Goal: Task Accomplishment & Management: Manage account settings

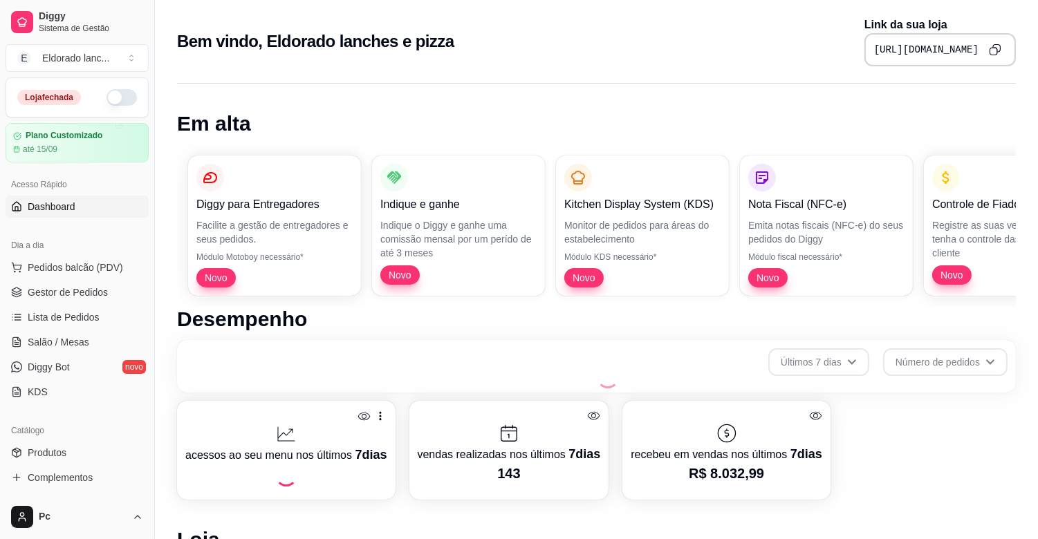
click at [122, 100] on button "button" at bounding box center [121, 97] width 30 height 17
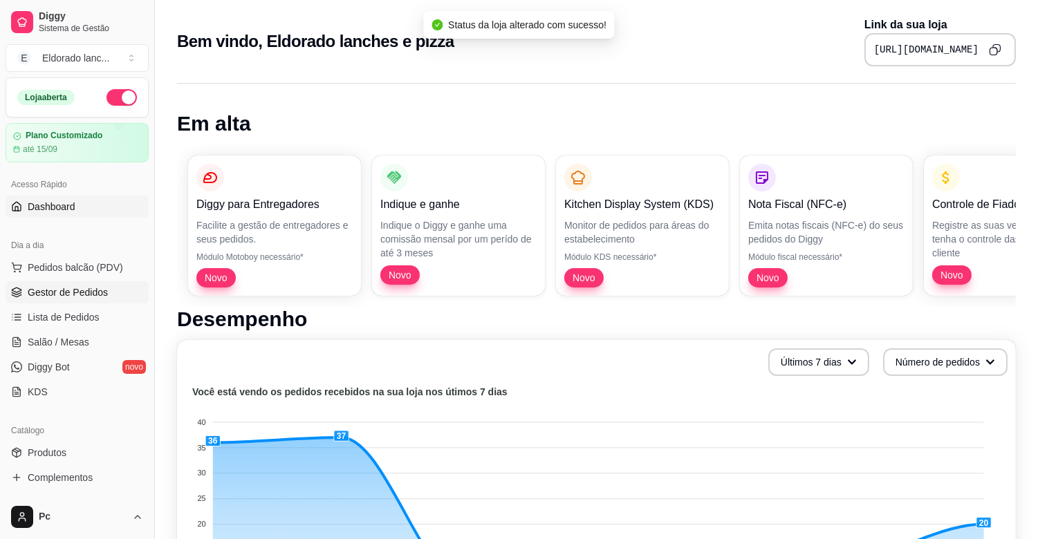
click at [94, 288] on span "Gestor de Pedidos" at bounding box center [68, 293] width 80 height 14
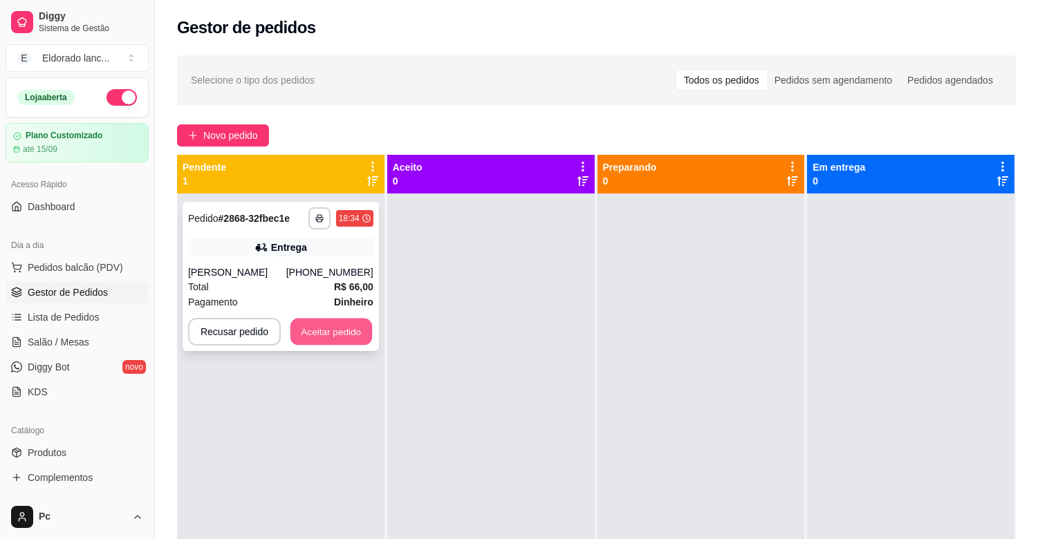
click at [328, 337] on button "Aceitar pedido" at bounding box center [331, 332] width 82 height 27
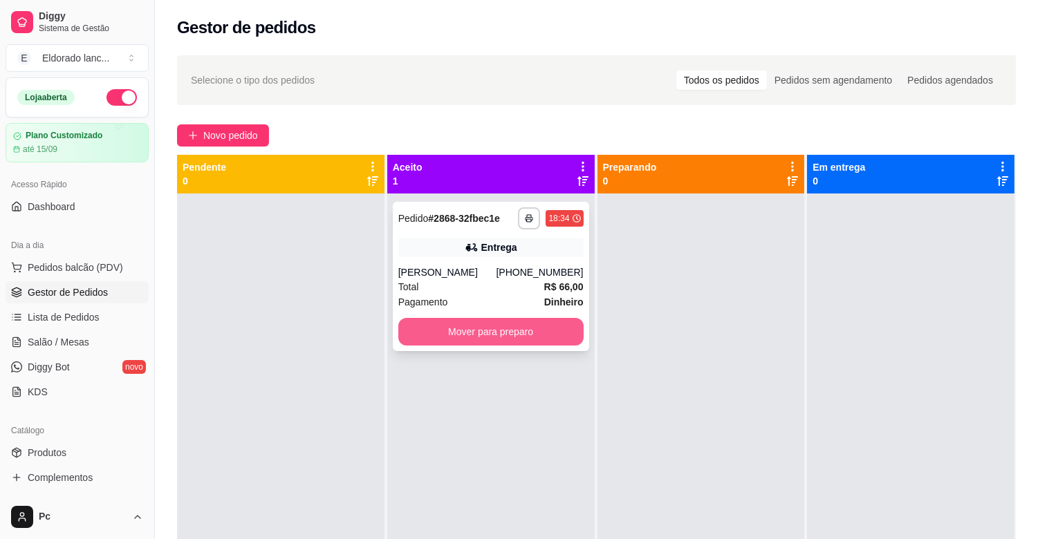
click at [462, 328] on button "Mover para preparo" at bounding box center [490, 332] width 185 height 28
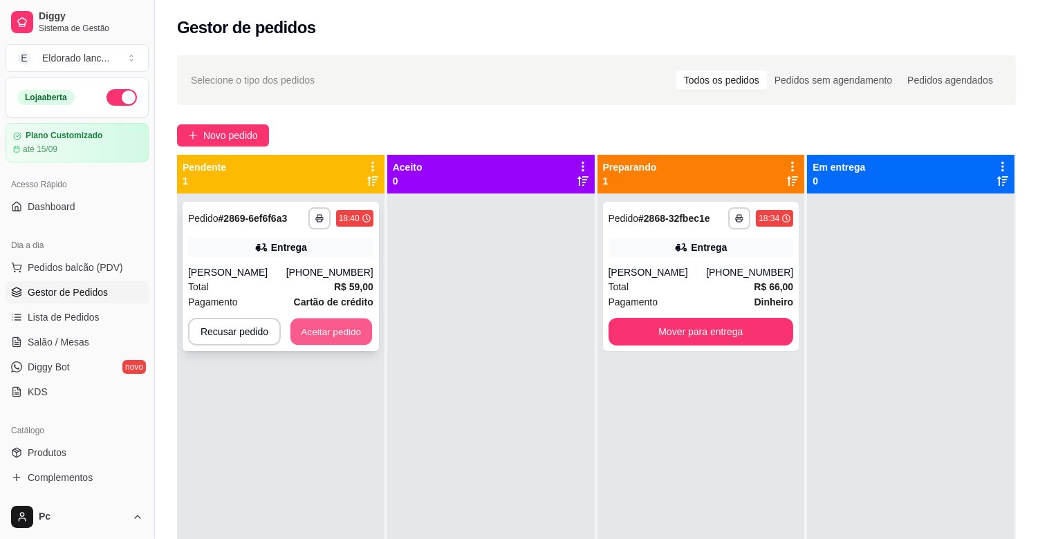
click at [357, 339] on button "Aceitar pedido" at bounding box center [331, 332] width 82 height 27
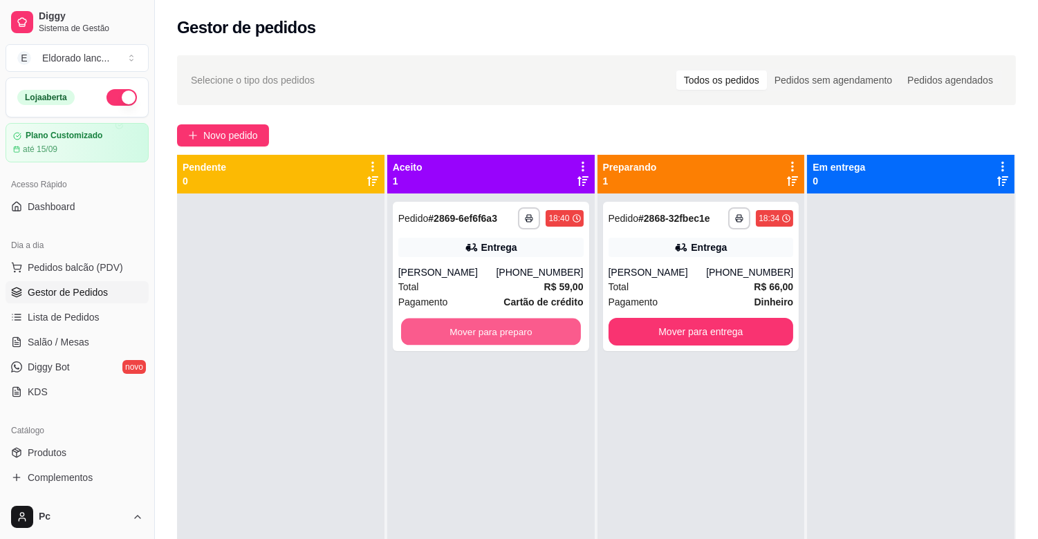
click at [521, 336] on button "Mover para preparo" at bounding box center [491, 332] width 180 height 27
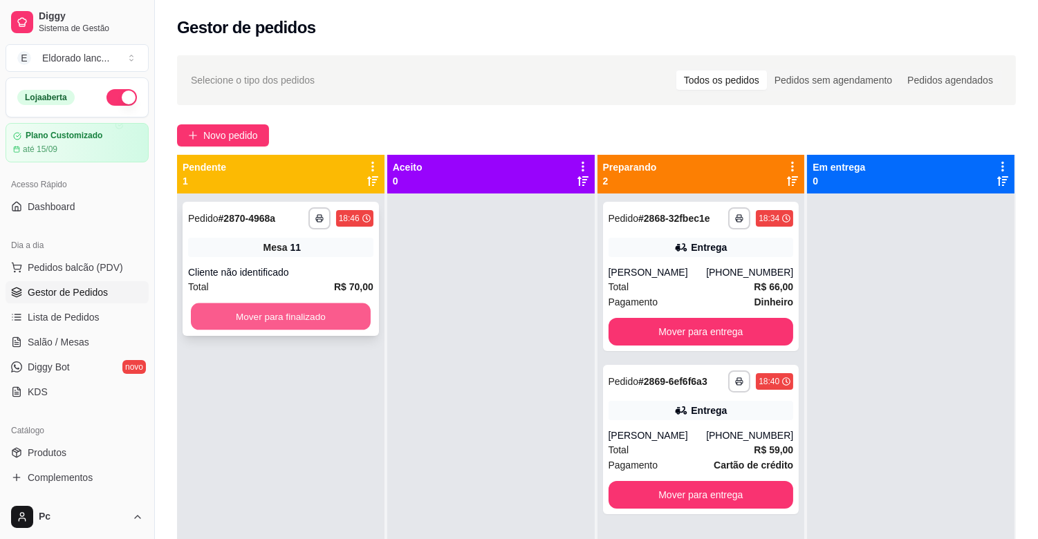
click at [236, 322] on button "Mover para finalizado" at bounding box center [281, 317] width 180 height 27
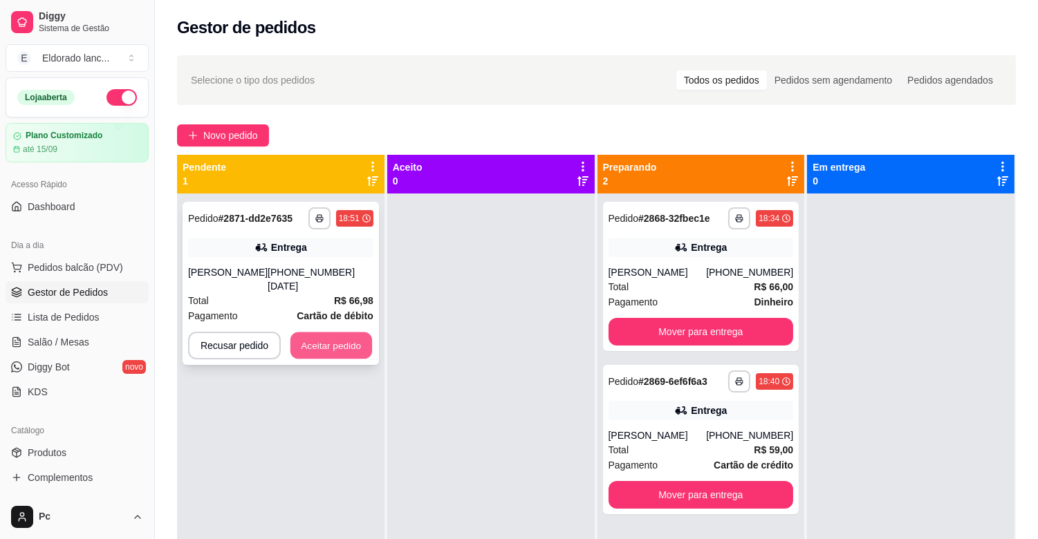
click at [325, 333] on button "Aceitar pedido" at bounding box center [331, 346] width 82 height 27
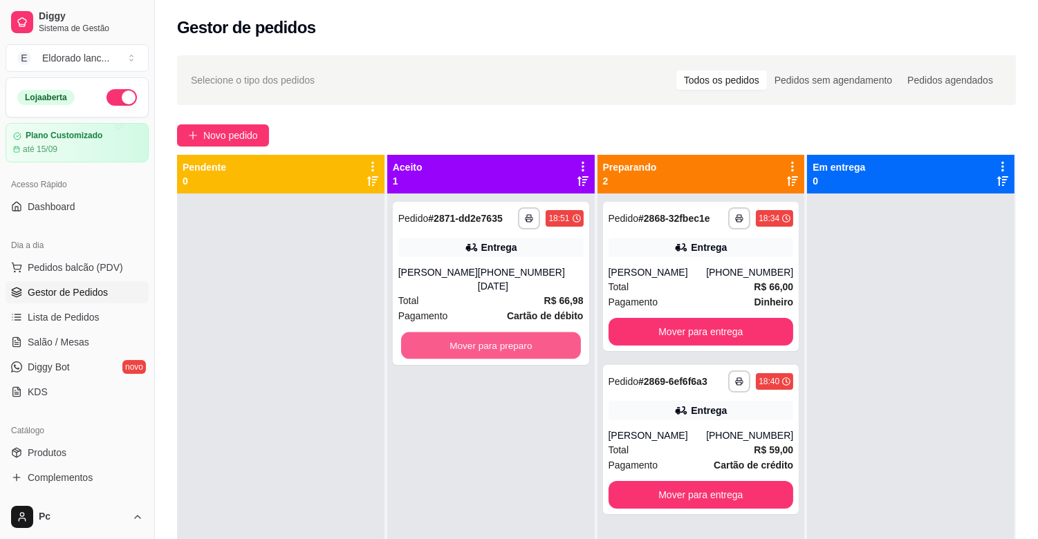
click at [489, 333] on button "Mover para preparo" at bounding box center [491, 346] width 180 height 27
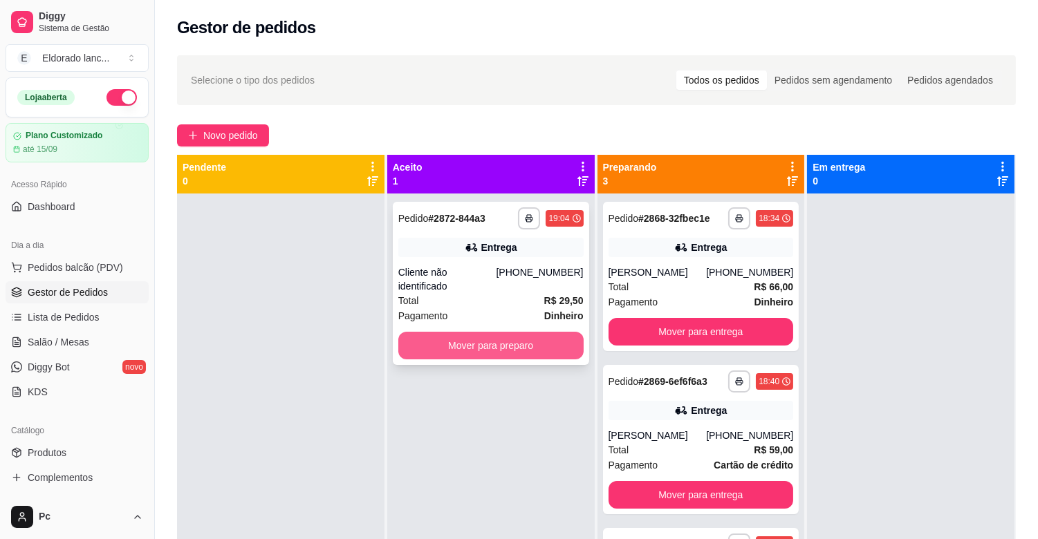
click at [512, 348] on button "Mover para preparo" at bounding box center [490, 346] width 185 height 28
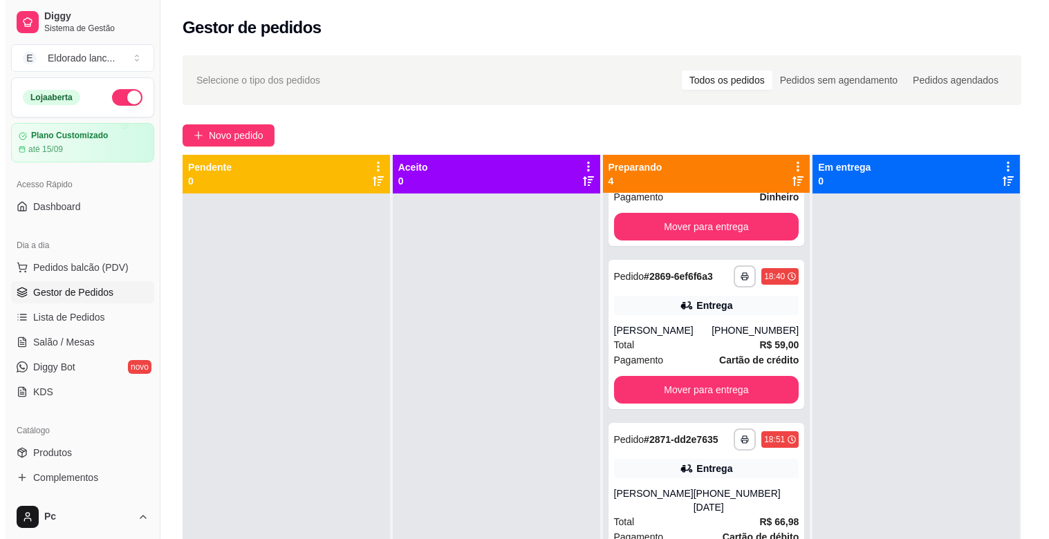
scroll to position [154, 0]
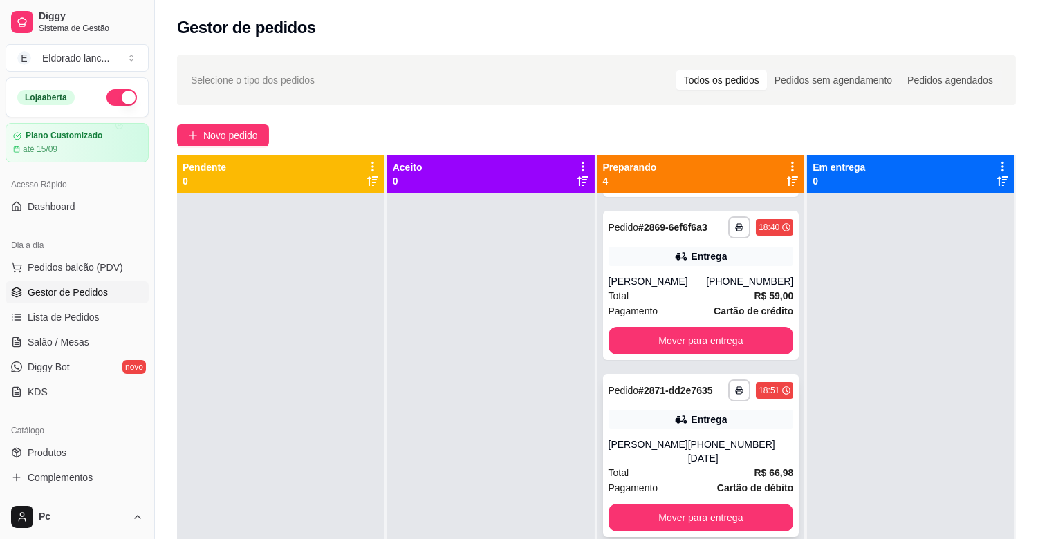
click at [688, 458] on div "[PERSON_NAME]" at bounding box center [648, 452] width 80 height 28
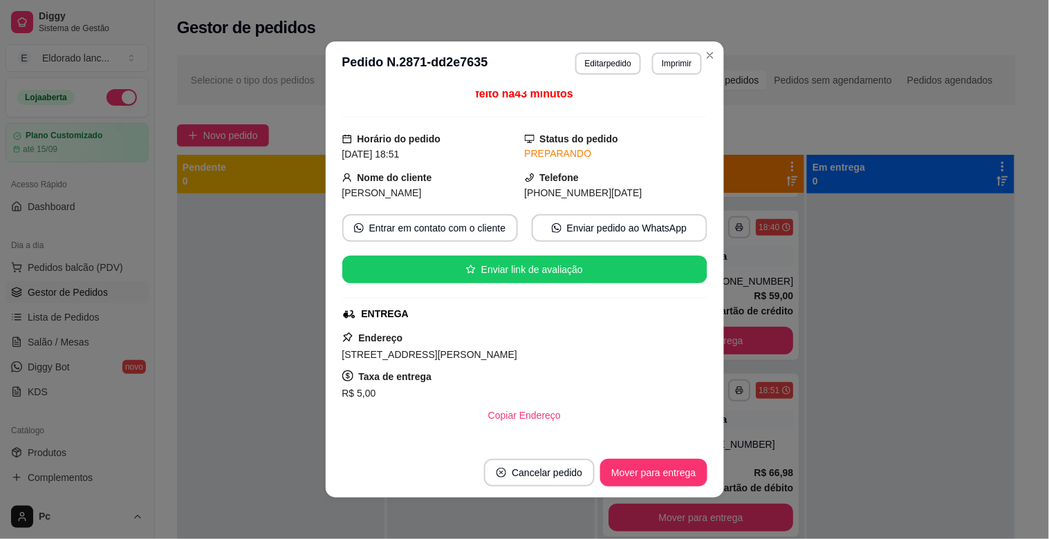
scroll to position [32, 0]
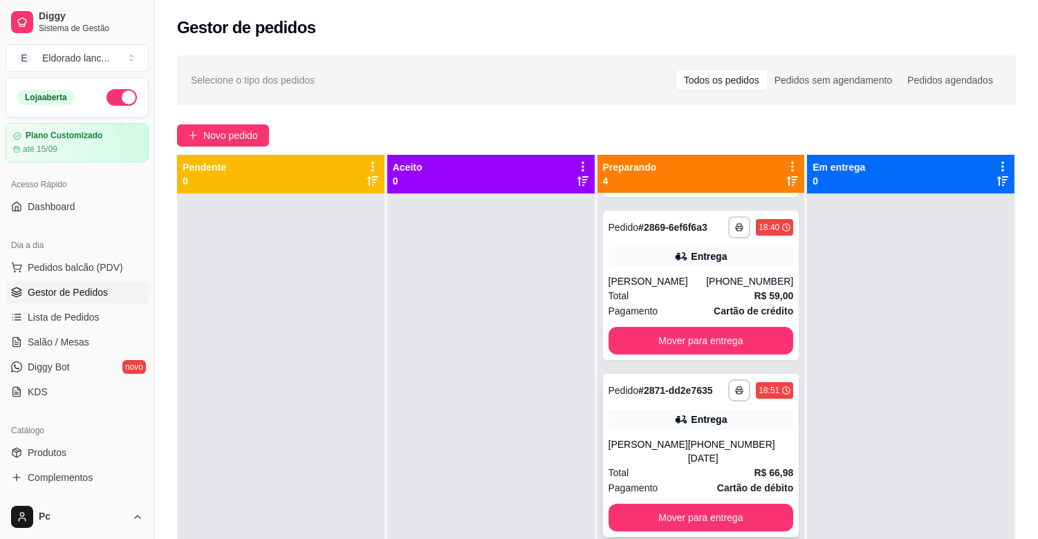
click at [688, 457] on div "[PERSON_NAME]" at bounding box center [648, 452] width 80 height 28
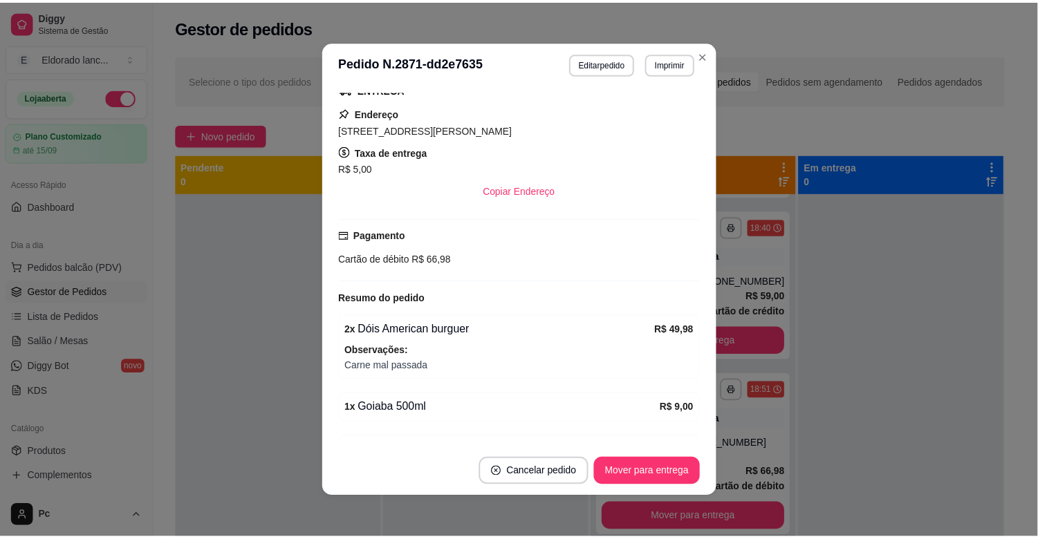
scroll to position [238, 0]
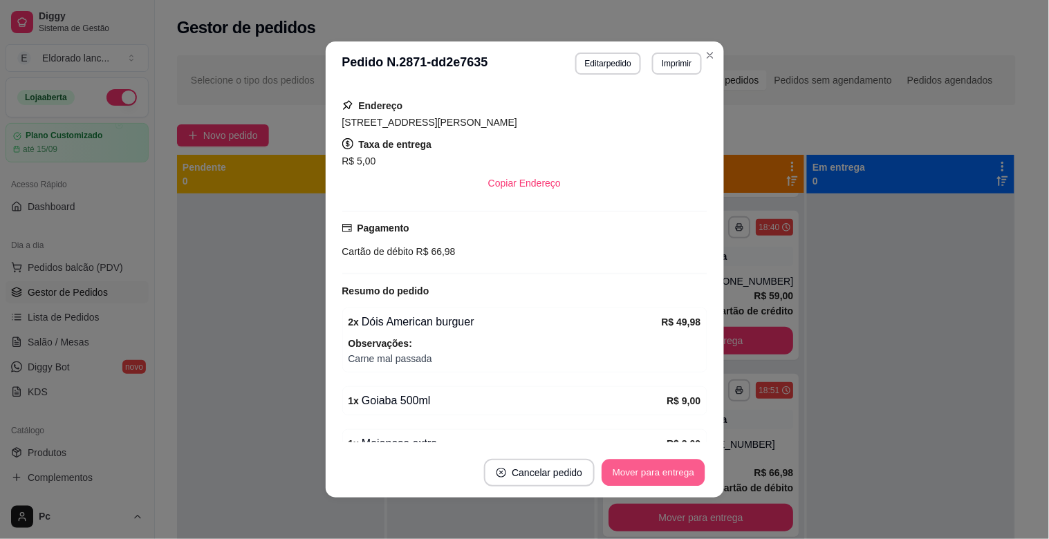
click at [650, 480] on button "Mover para entrega" at bounding box center [654, 473] width 104 height 27
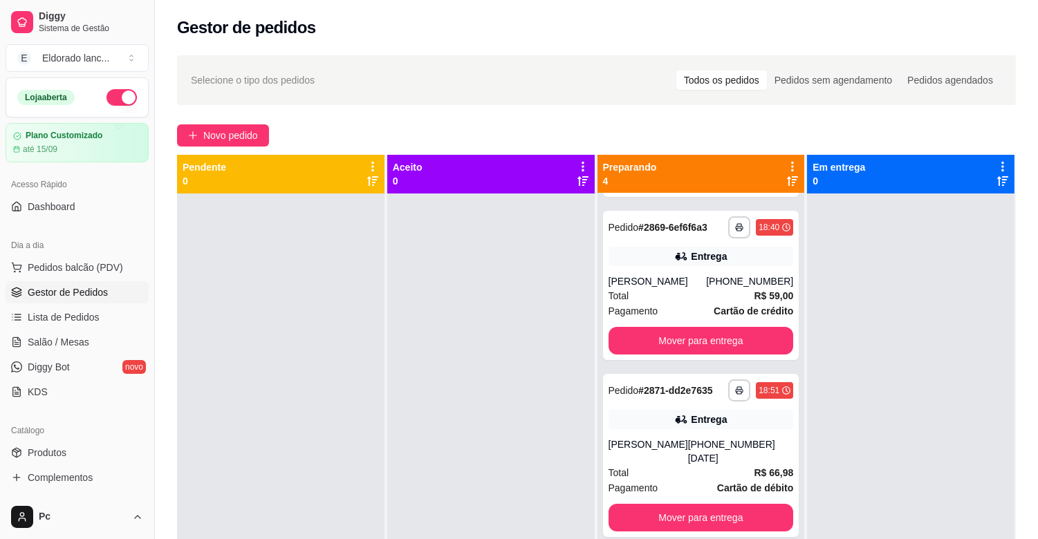
scroll to position [0, 0]
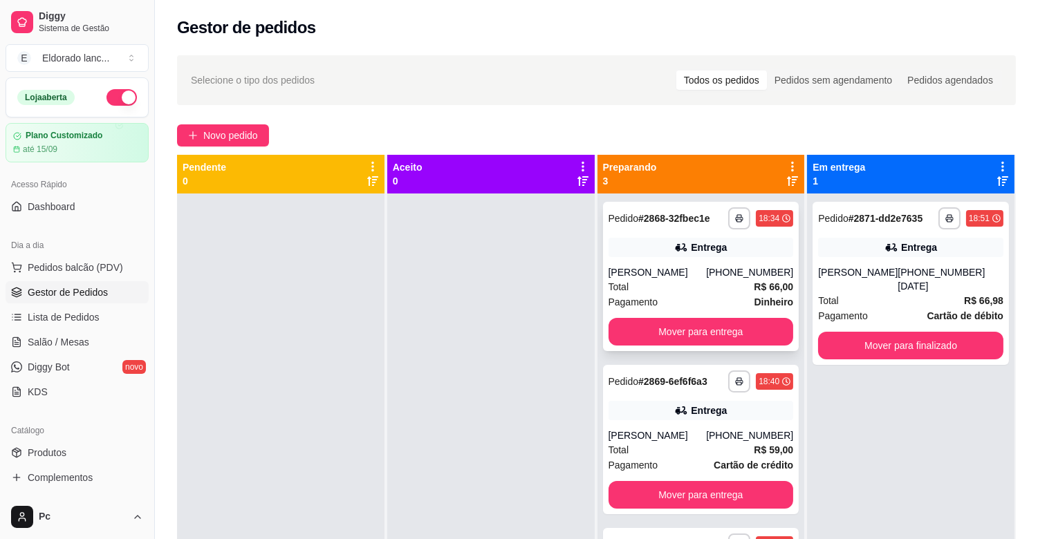
click at [729, 283] on div "Total R$ 66,00" at bounding box center [700, 286] width 185 height 15
click at [744, 337] on button "Mover para entrega" at bounding box center [700, 332] width 185 height 28
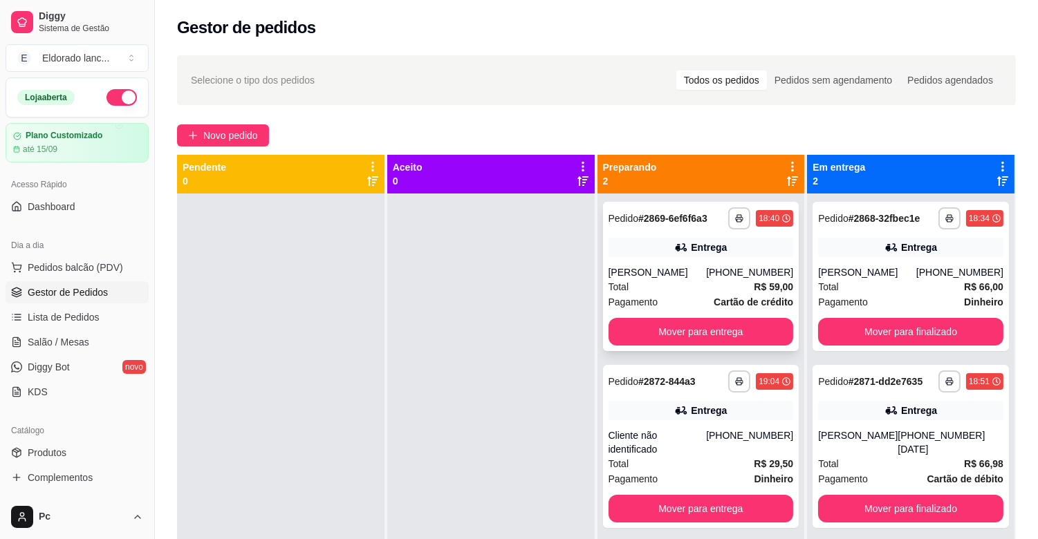
click at [696, 259] on div "**********" at bounding box center [701, 276] width 196 height 149
click at [749, 323] on button "Mover para entrega" at bounding box center [701, 332] width 180 height 27
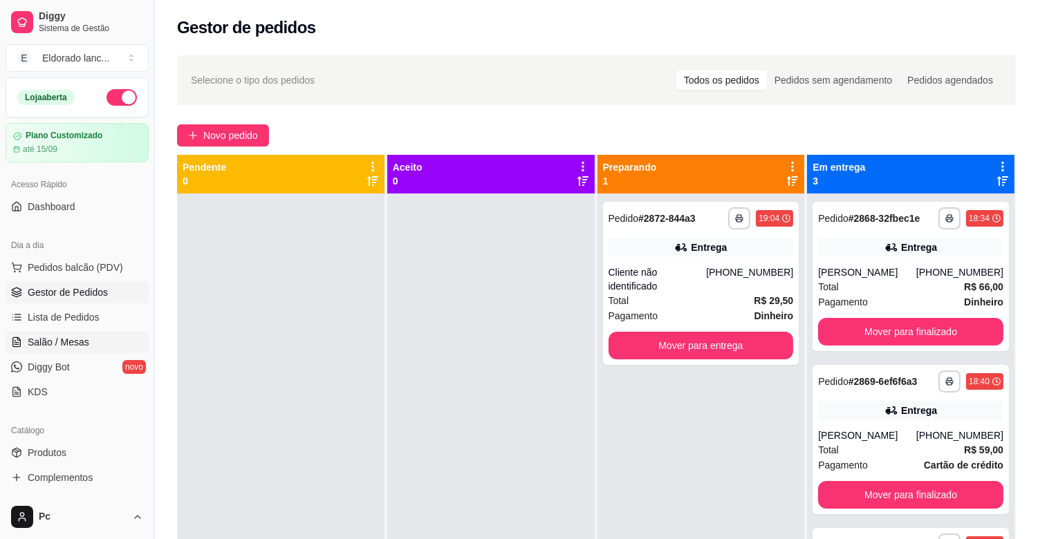
click at [65, 343] on span "Salão / Mesas" at bounding box center [59, 342] width 62 height 14
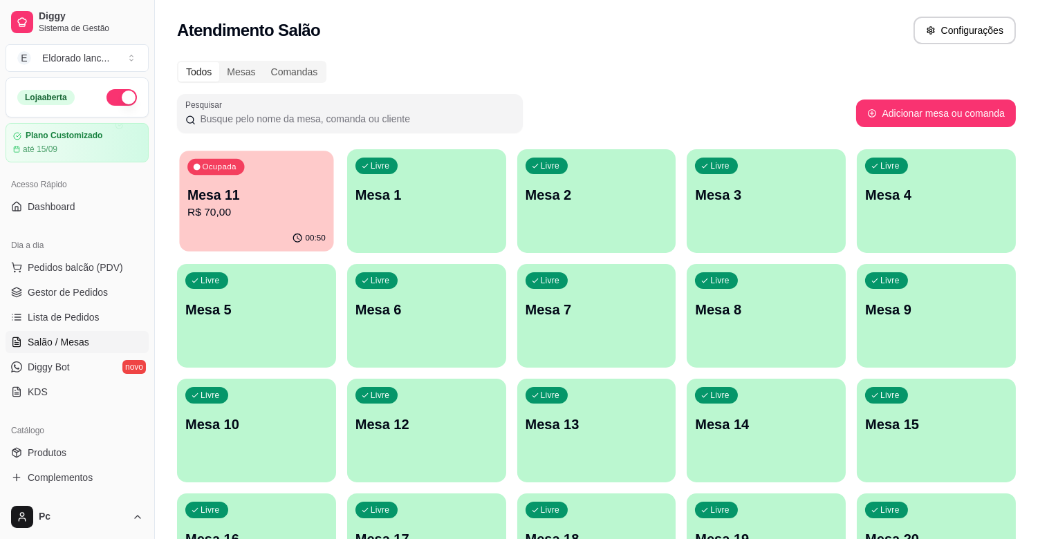
click at [283, 183] on div "Ocupada Mesa 11 R$ 70,00" at bounding box center [256, 188] width 154 height 75
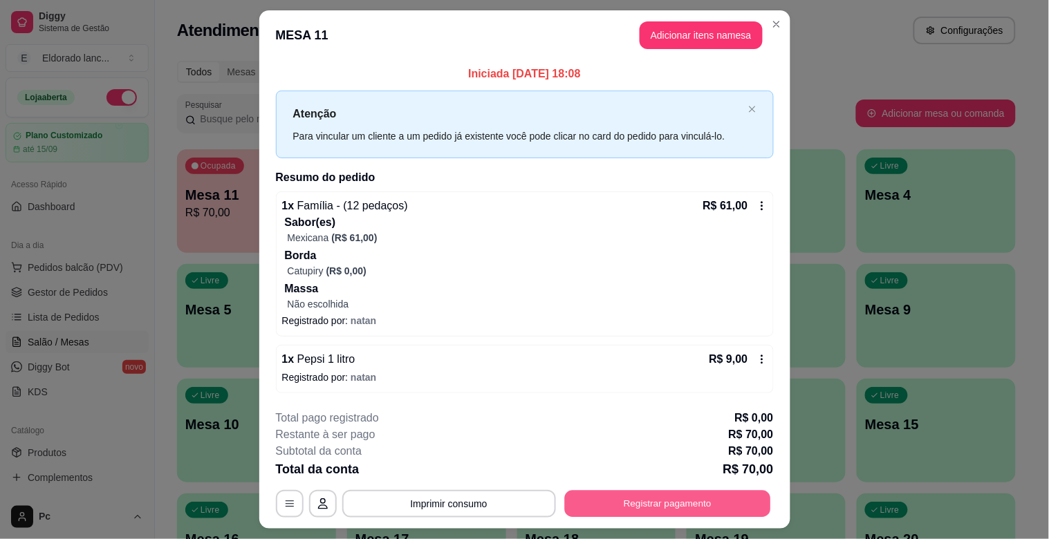
click at [657, 514] on button "Registrar pagamento" at bounding box center [667, 503] width 206 height 27
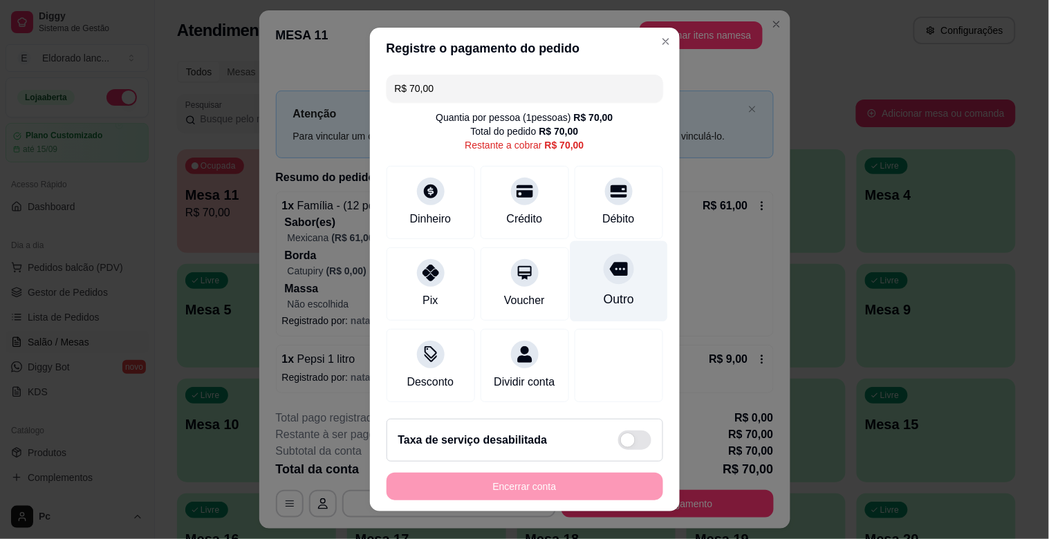
click at [604, 265] on div at bounding box center [619, 269] width 30 height 30
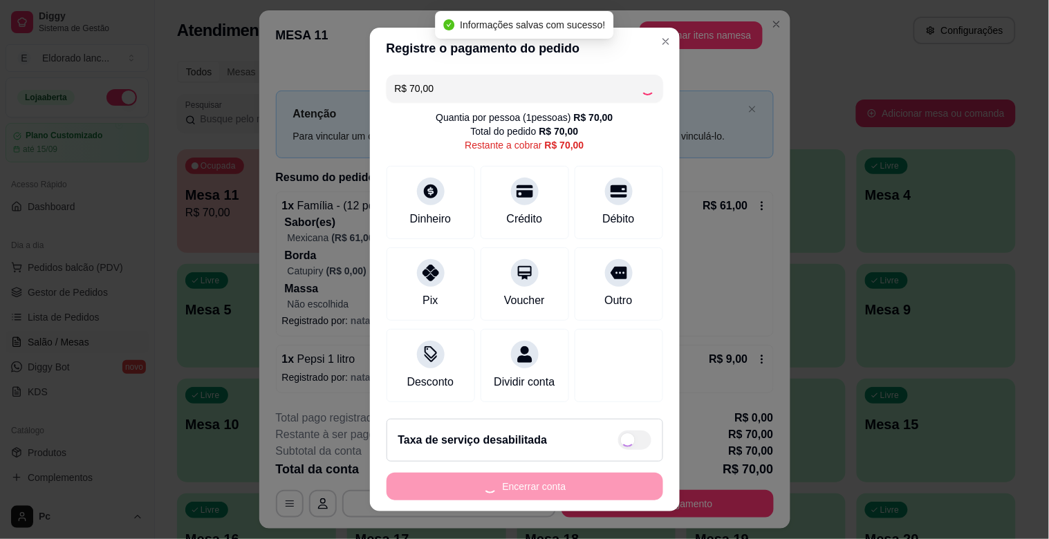
type input "R$ 0,00"
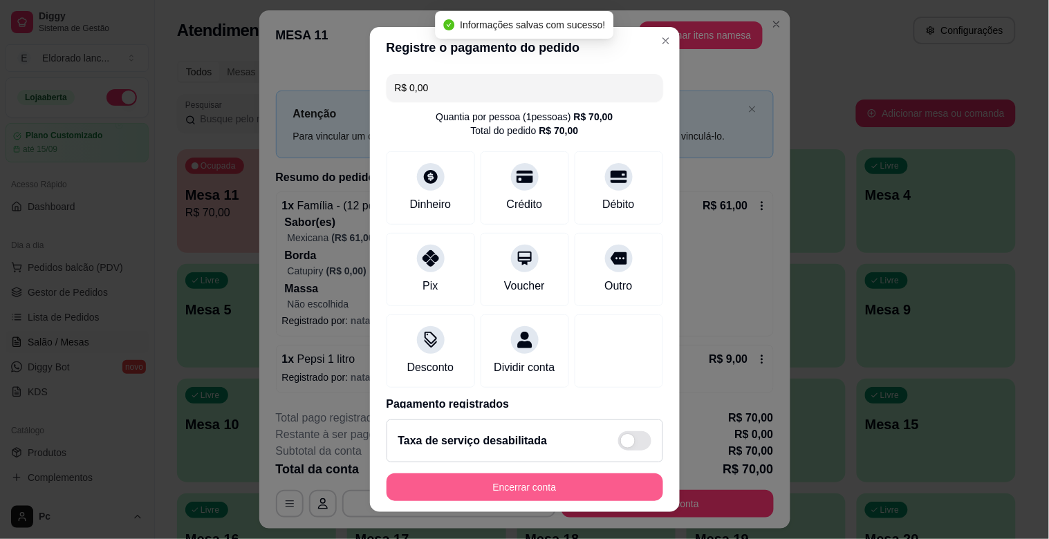
click at [544, 485] on button "Encerrar conta" at bounding box center [524, 488] width 277 height 28
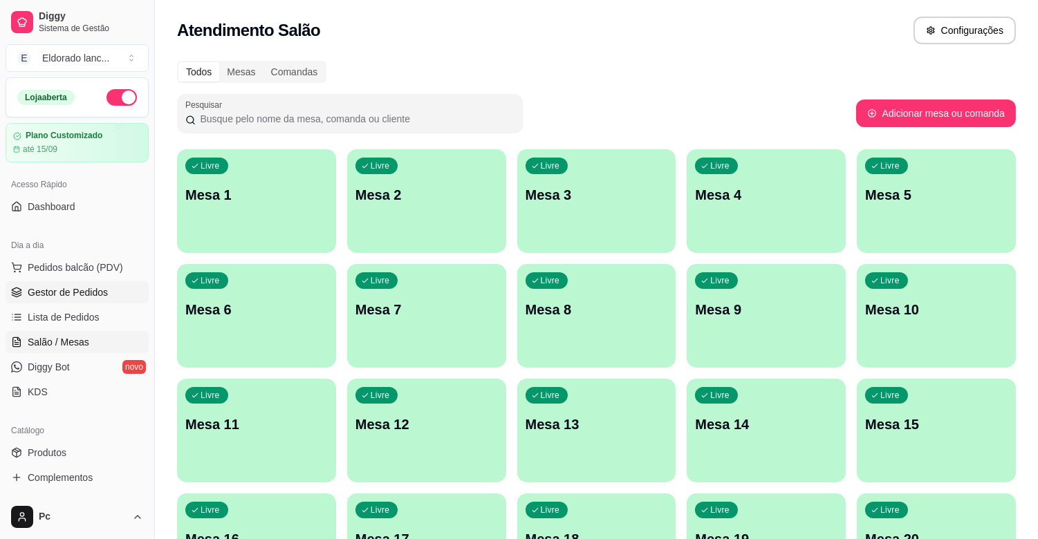
click at [109, 299] on link "Gestor de Pedidos" at bounding box center [77, 292] width 143 height 22
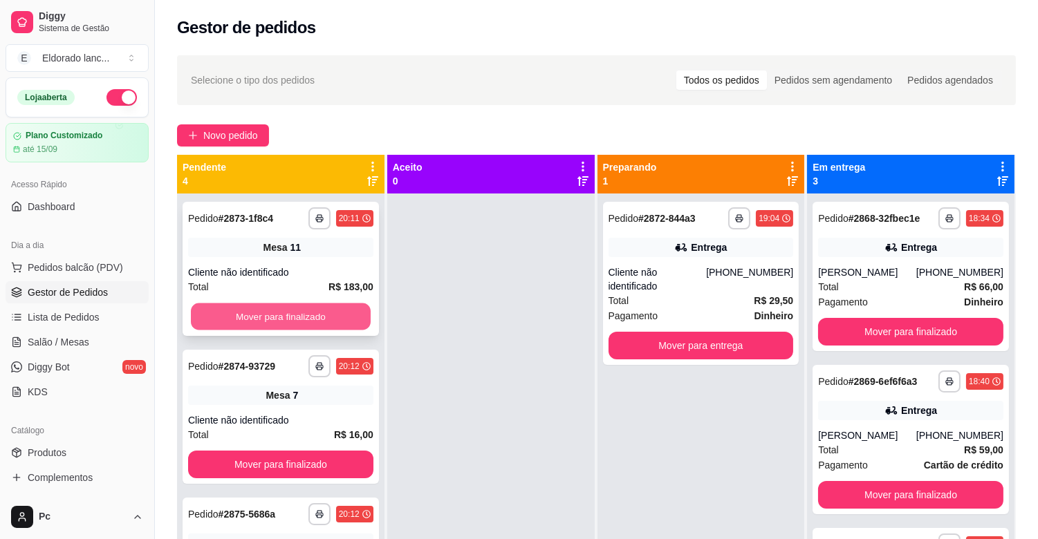
click at [259, 312] on button "Mover para finalizado" at bounding box center [281, 317] width 180 height 27
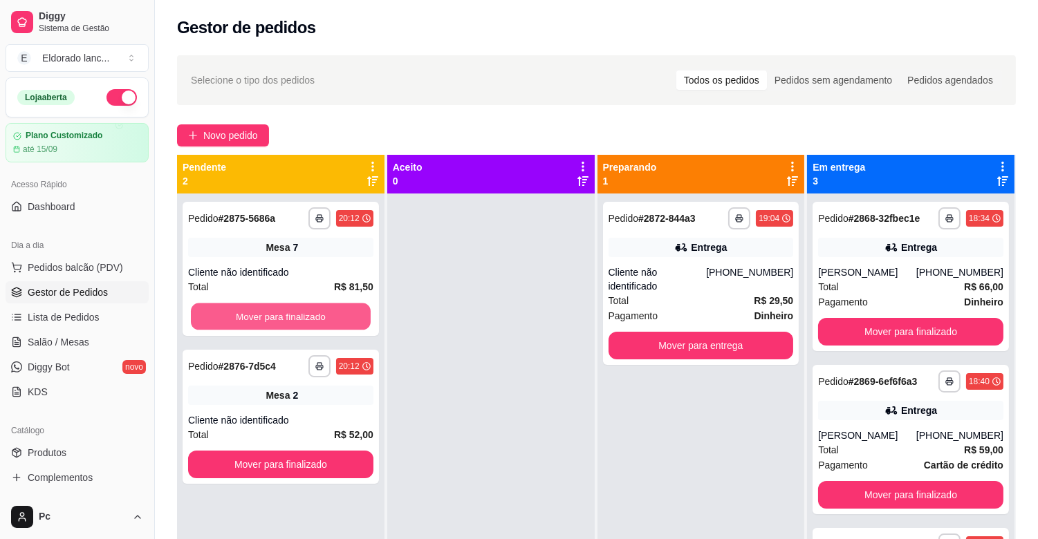
click at [259, 312] on button "Mover para finalizado" at bounding box center [281, 317] width 180 height 27
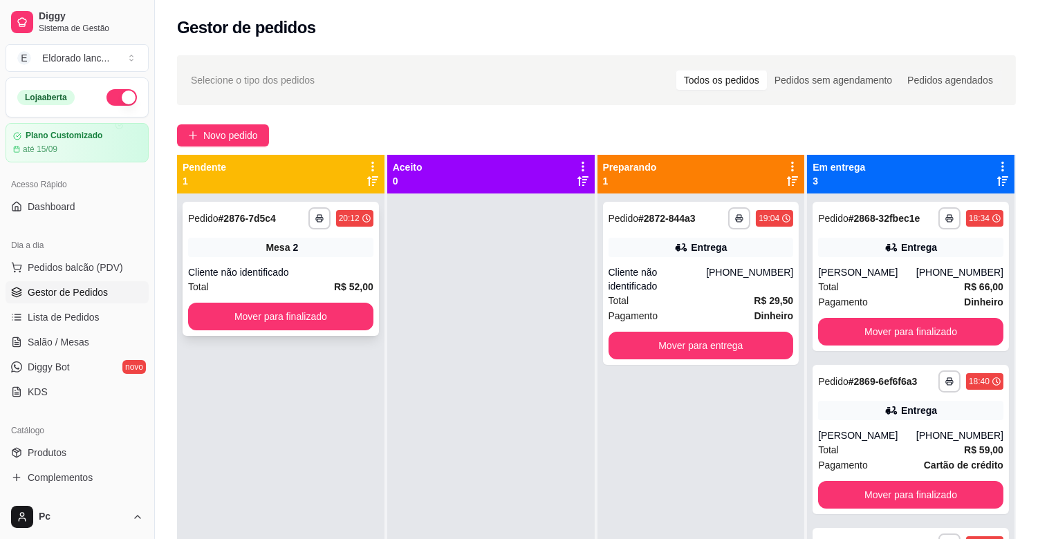
click at [302, 252] on div "Mesa 2" at bounding box center [280, 247] width 185 height 19
click at [235, 308] on button "Mover para finalizado" at bounding box center [281, 317] width 180 height 27
click at [346, 324] on button "Mover para finalizado" at bounding box center [280, 317] width 185 height 28
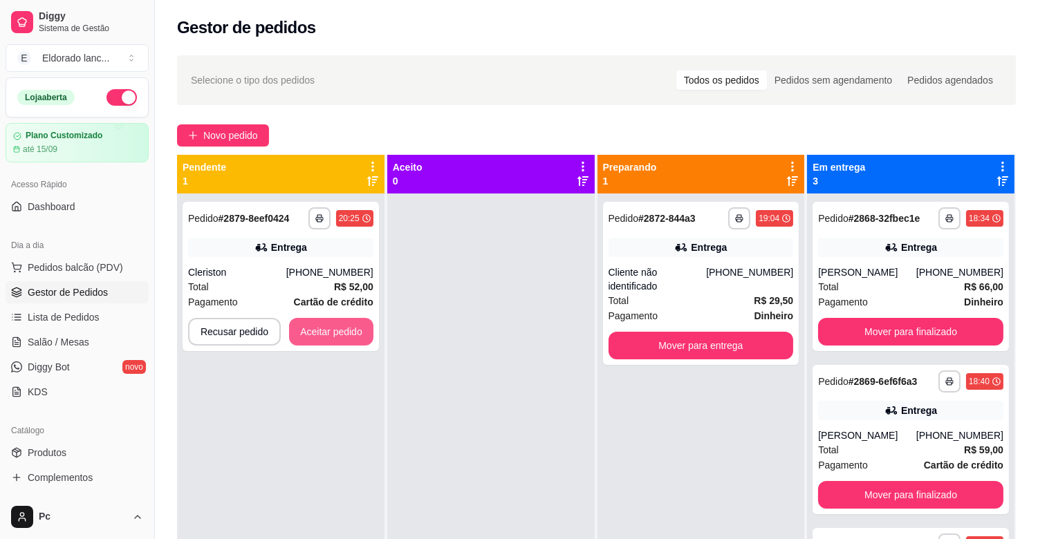
click at [346, 324] on button "Aceitar pedido" at bounding box center [331, 332] width 84 height 28
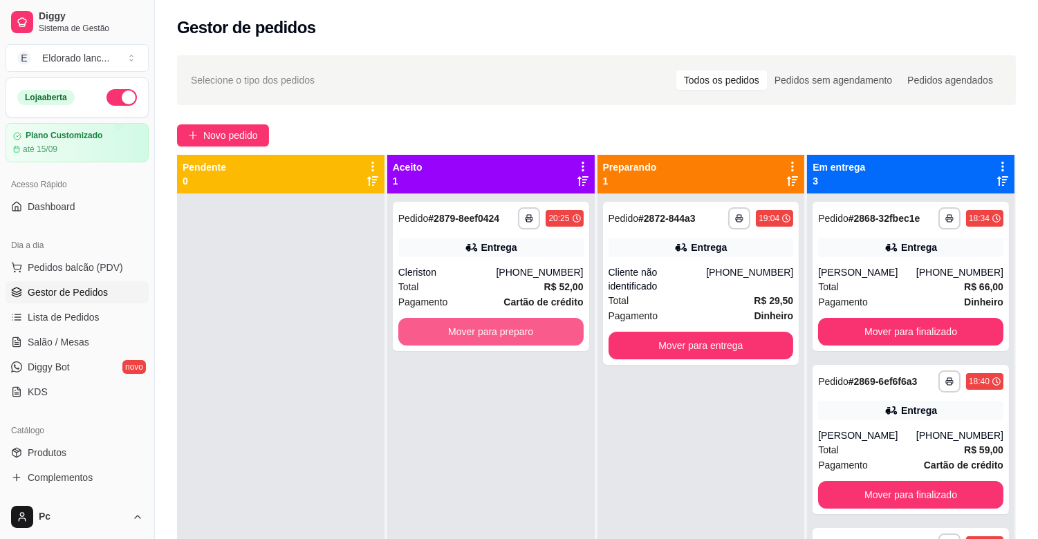
click at [451, 337] on button "Mover para preparo" at bounding box center [490, 332] width 185 height 28
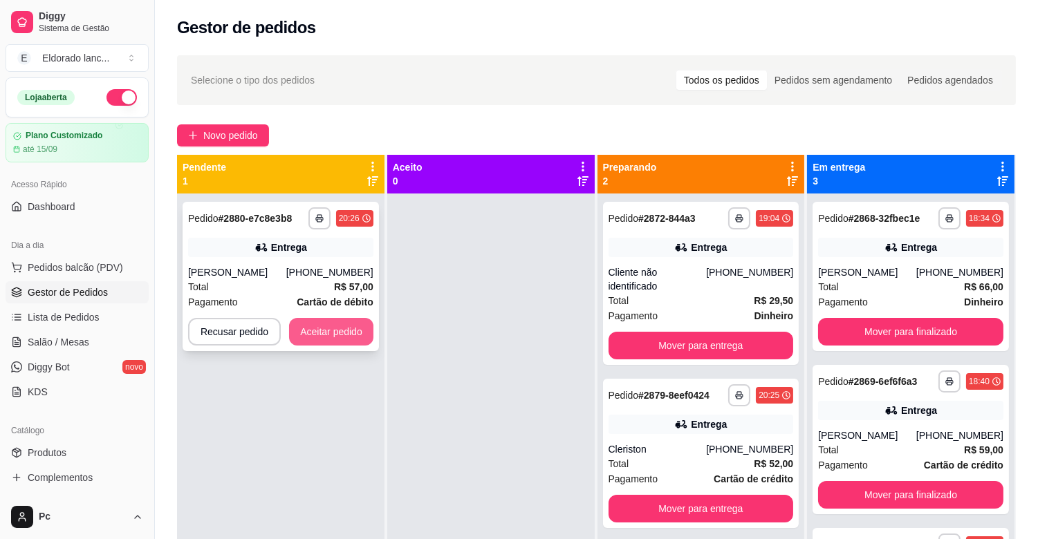
click at [318, 337] on button "Aceitar pedido" at bounding box center [331, 332] width 84 height 28
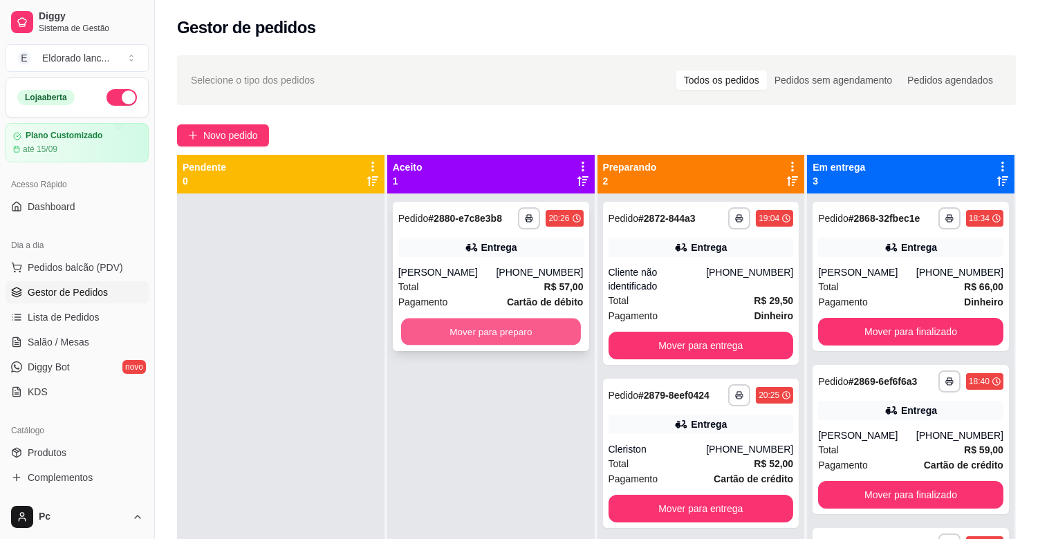
click at [534, 321] on button "Mover para preparo" at bounding box center [491, 332] width 180 height 27
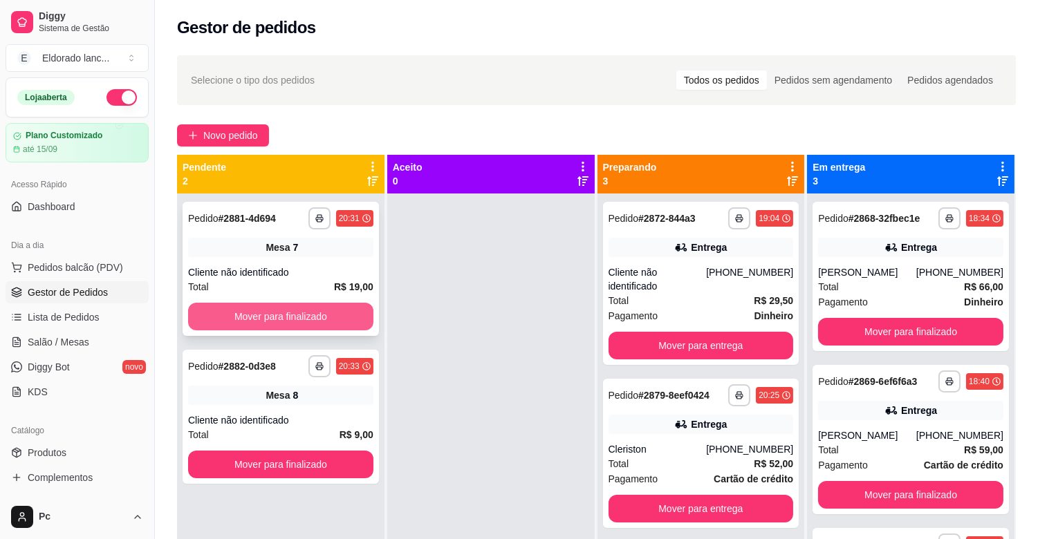
click at [308, 320] on button "Mover para finalizado" at bounding box center [280, 317] width 185 height 28
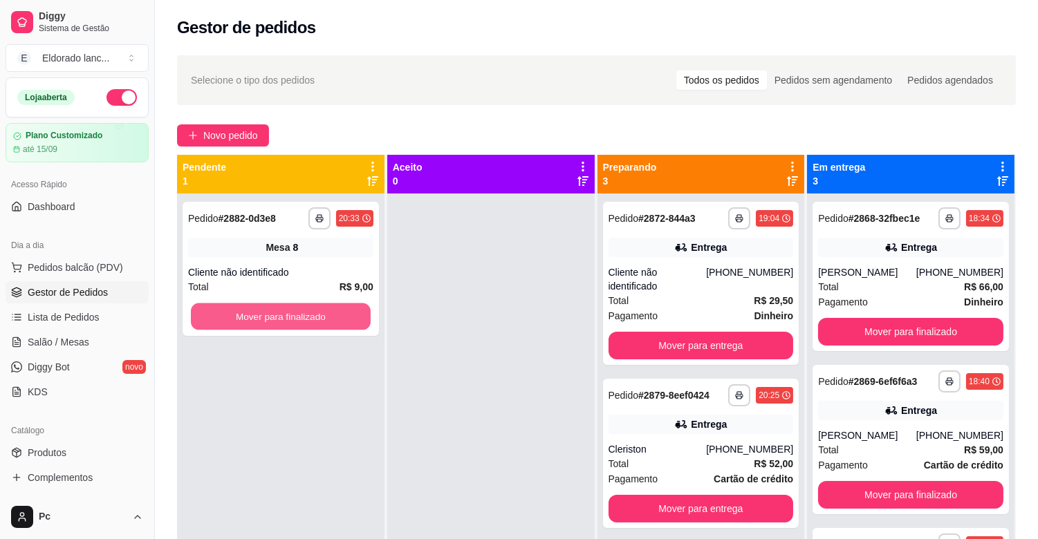
click at [308, 320] on button "Mover para finalizado" at bounding box center [281, 317] width 180 height 27
click at [308, 320] on button "Mover para finalizado" at bounding box center [280, 317] width 185 height 28
click at [308, 320] on div "Mover para finalizado" at bounding box center [280, 317] width 185 height 28
click at [308, 320] on button "Mover para finalizado" at bounding box center [281, 317] width 180 height 27
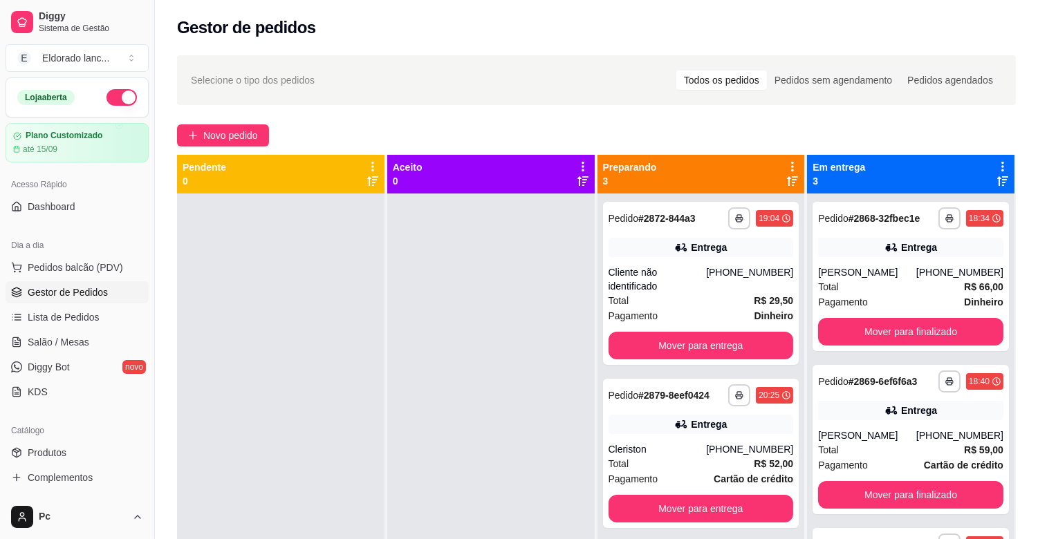
click at [278, 325] on div at bounding box center [280, 463] width 207 height 539
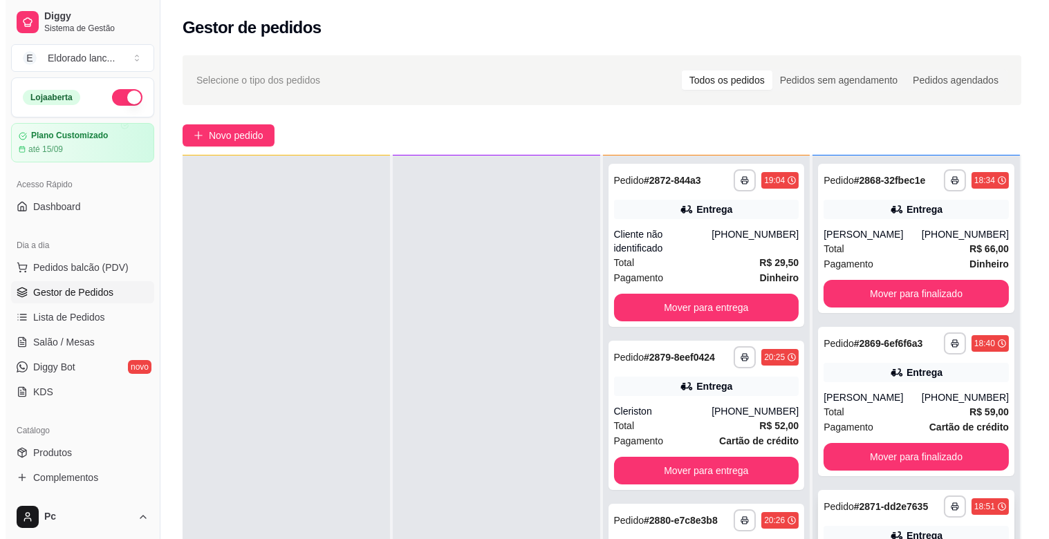
scroll to position [153, 0]
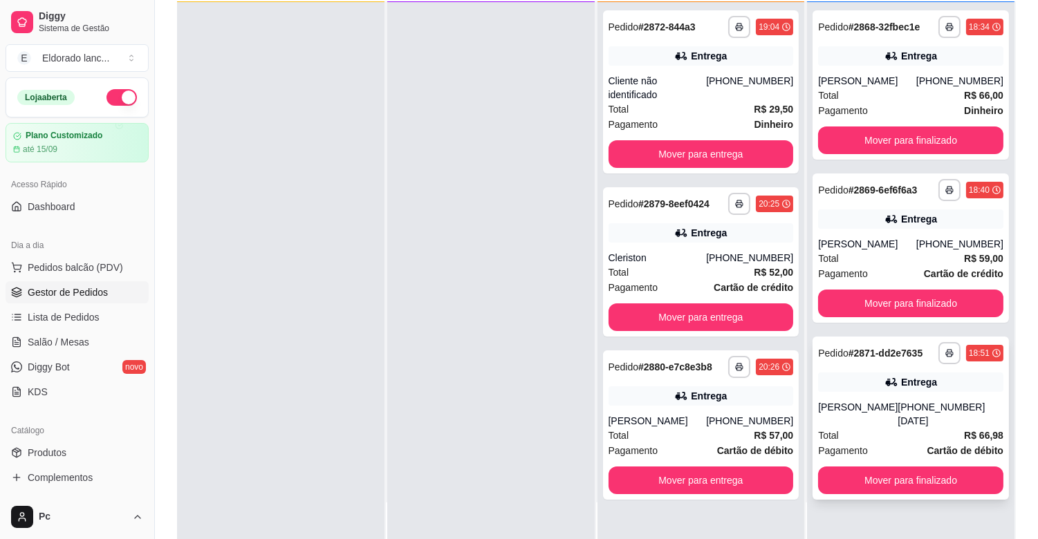
click at [910, 375] on div "Entrega" at bounding box center [919, 382] width 36 height 14
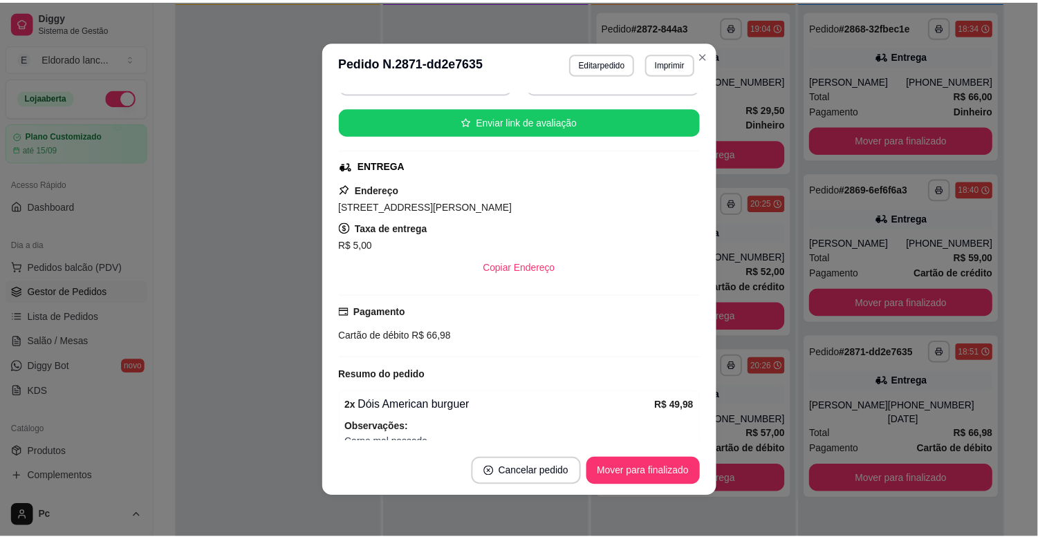
scroll to position [230, 0]
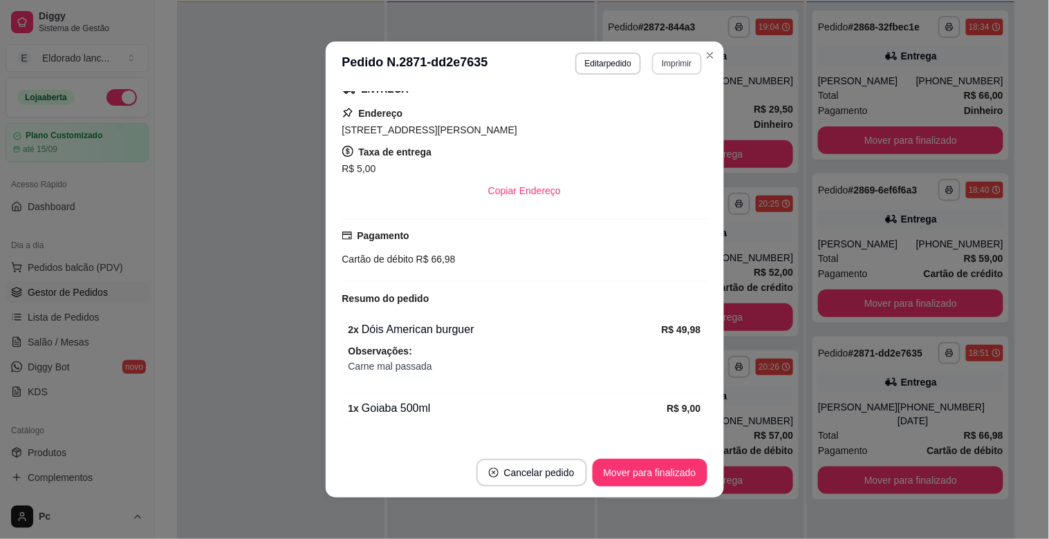
click at [671, 62] on button "Imprimir" at bounding box center [676, 64] width 49 height 22
click at [667, 109] on button "IMPRESSORA" at bounding box center [647, 113] width 100 height 22
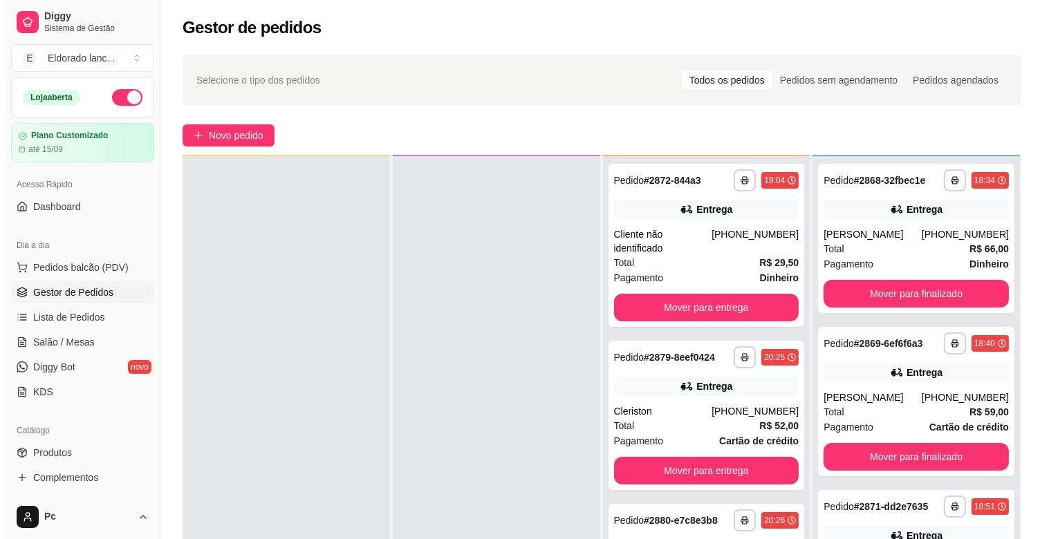
scroll to position [0, 0]
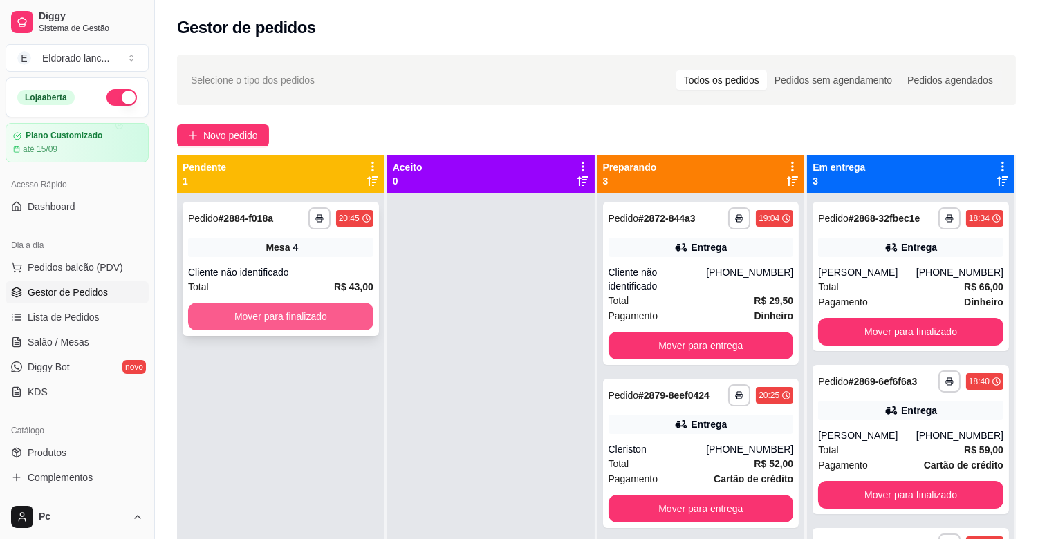
click at [350, 312] on button "Mover para finalizado" at bounding box center [280, 317] width 185 height 28
click at [350, 312] on button "Mover para finalizado" at bounding box center [281, 317] width 180 height 27
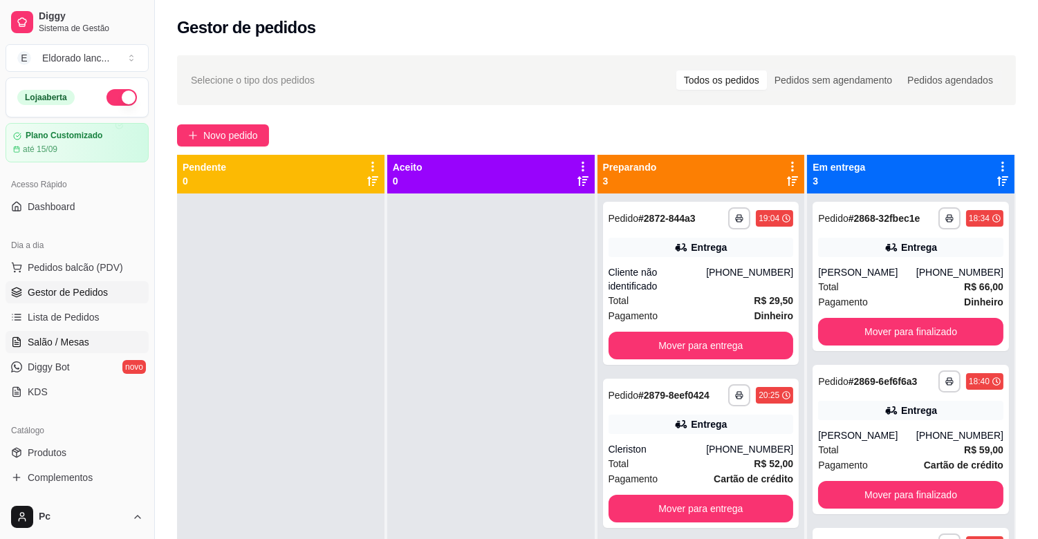
click at [66, 342] on span "Salão / Mesas" at bounding box center [59, 342] width 62 height 14
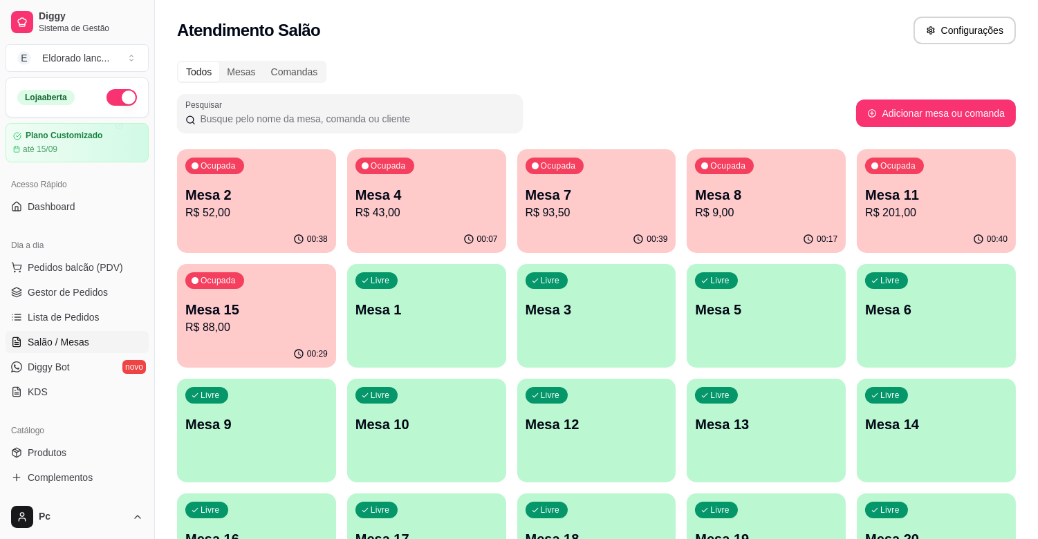
click at [774, 191] on p "Mesa 8" at bounding box center [766, 194] width 142 height 19
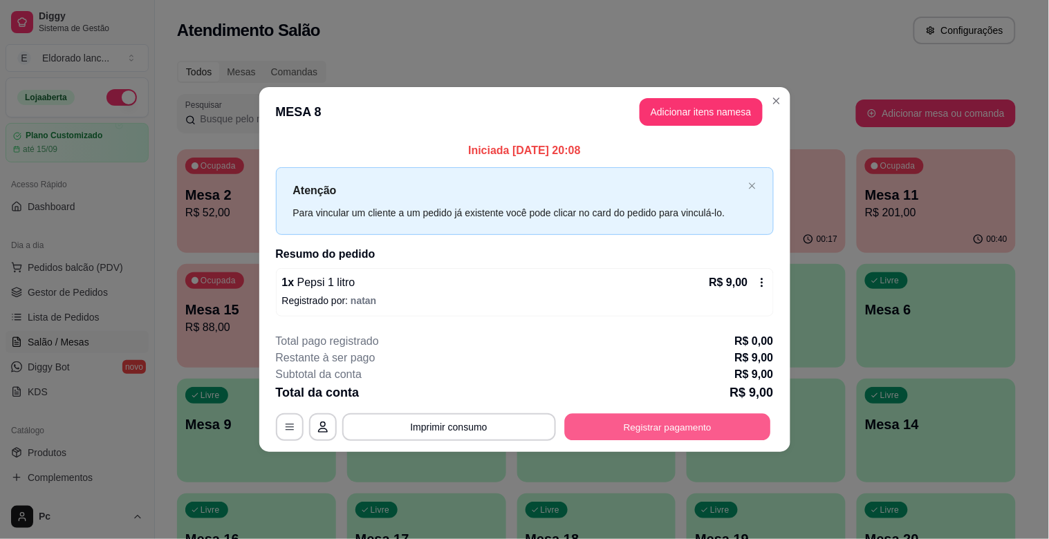
click at [571, 416] on button "Registrar pagamento" at bounding box center [667, 426] width 206 height 27
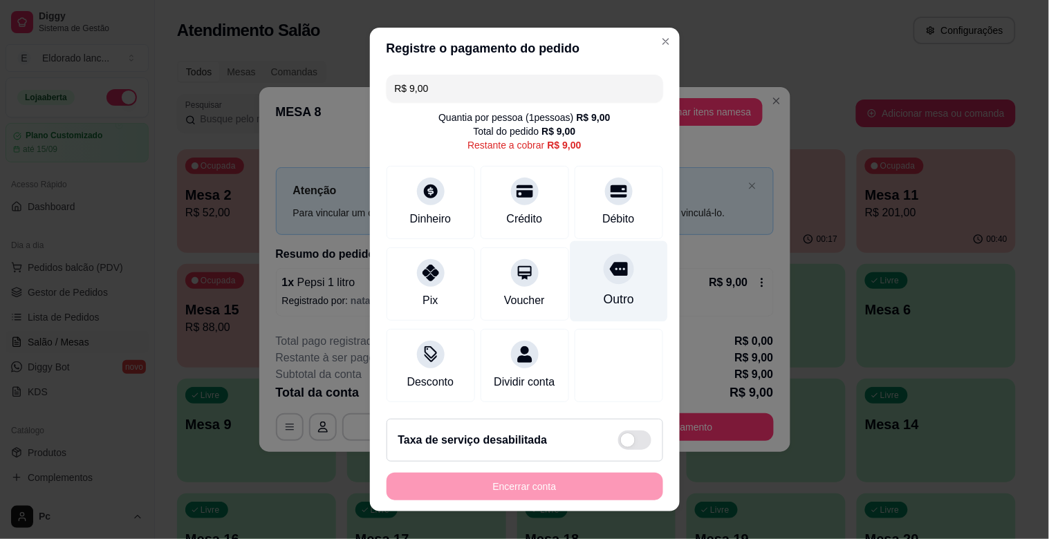
click at [603, 298] on div "Outro" at bounding box center [618, 299] width 30 height 18
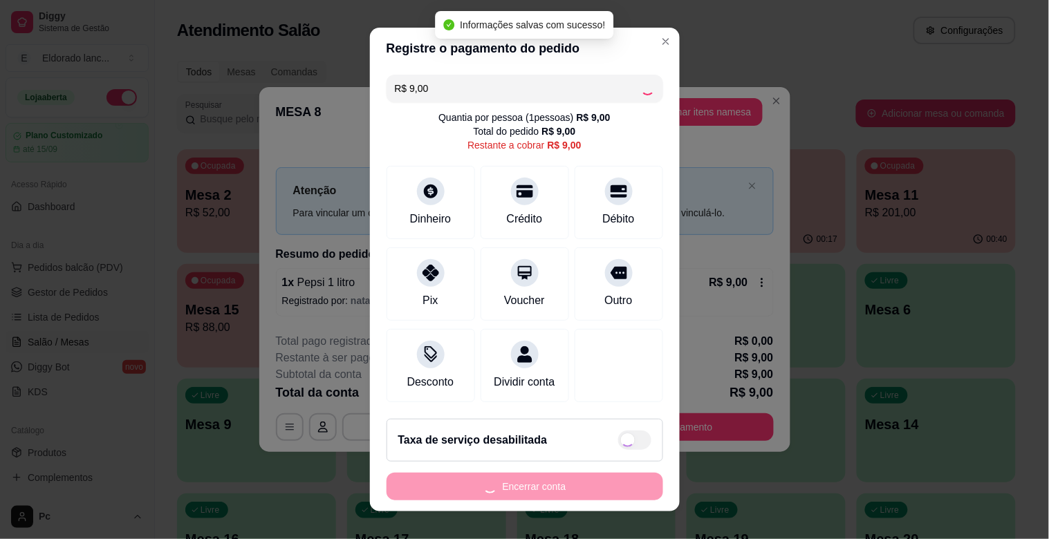
type input "R$ 0,00"
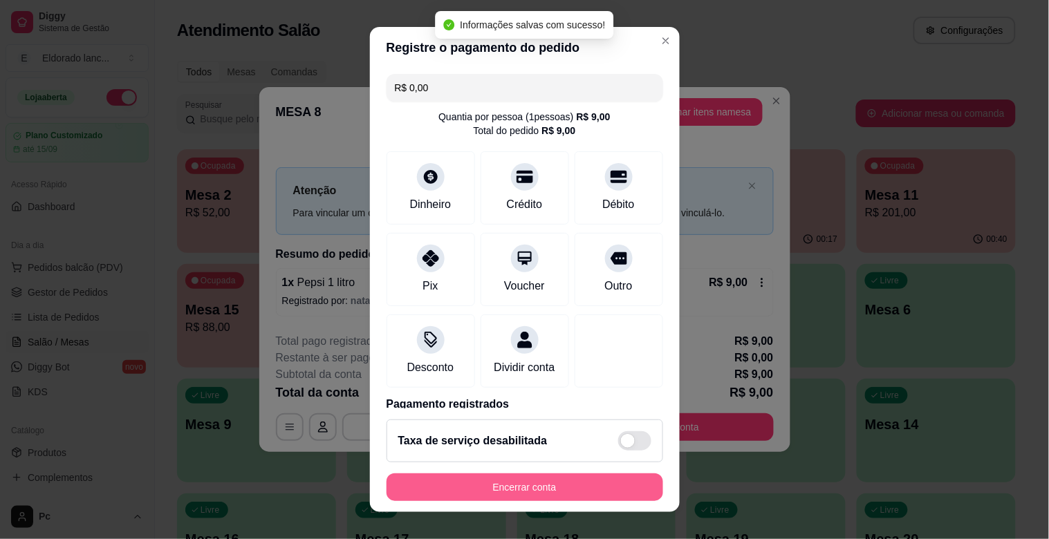
click at [534, 493] on button "Encerrar conta" at bounding box center [524, 488] width 277 height 28
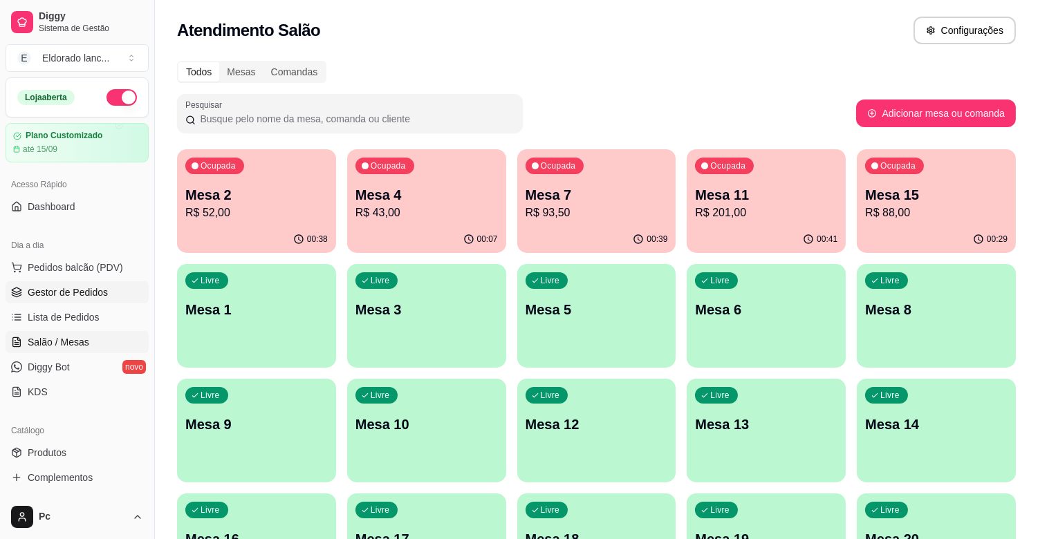
click at [84, 303] on link "Gestor de Pedidos" at bounding box center [77, 292] width 143 height 22
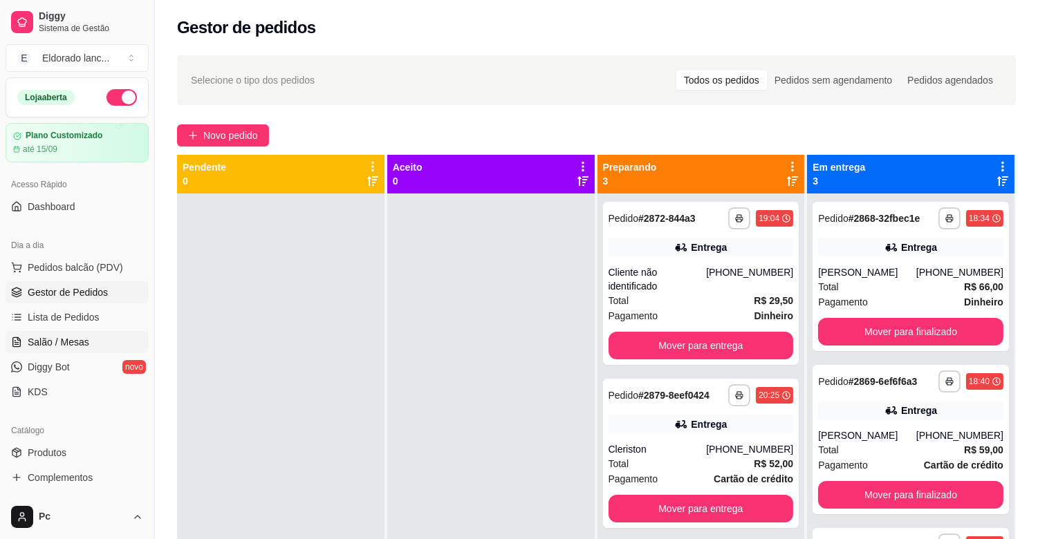
click at [67, 337] on span "Salão / Mesas" at bounding box center [59, 342] width 62 height 14
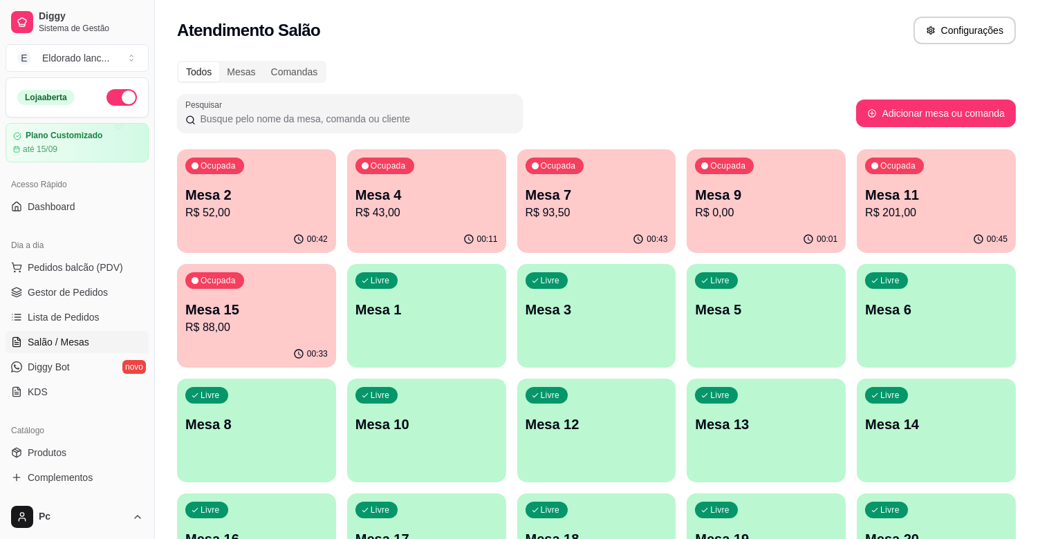
click at [767, 206] on p "R$ 0,00" at bounding box center [766, 213] width 142 height 17
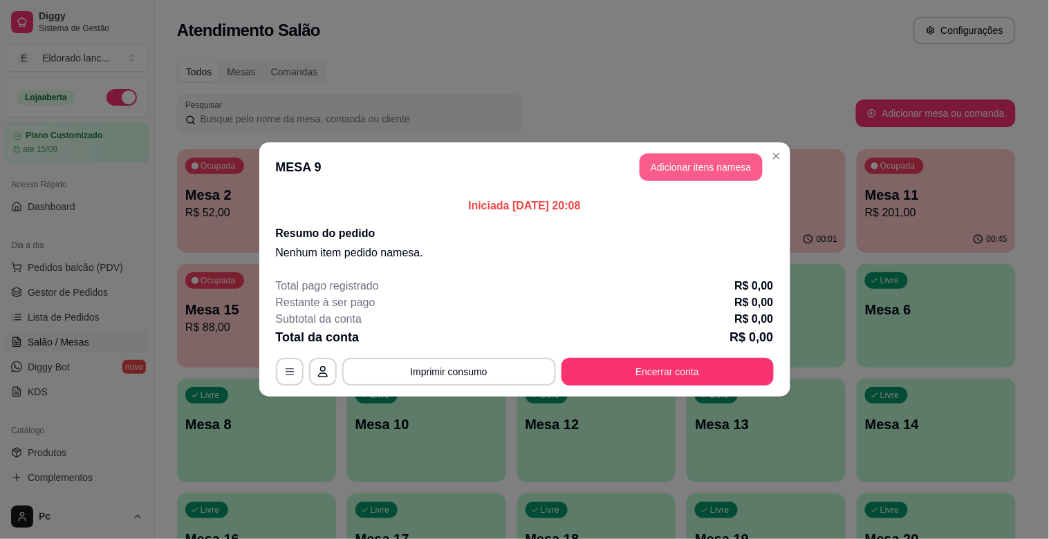
click at [697, 164] on button "Adicionar itens na mesa" at bounding box center [701, 167] width 123 height 28
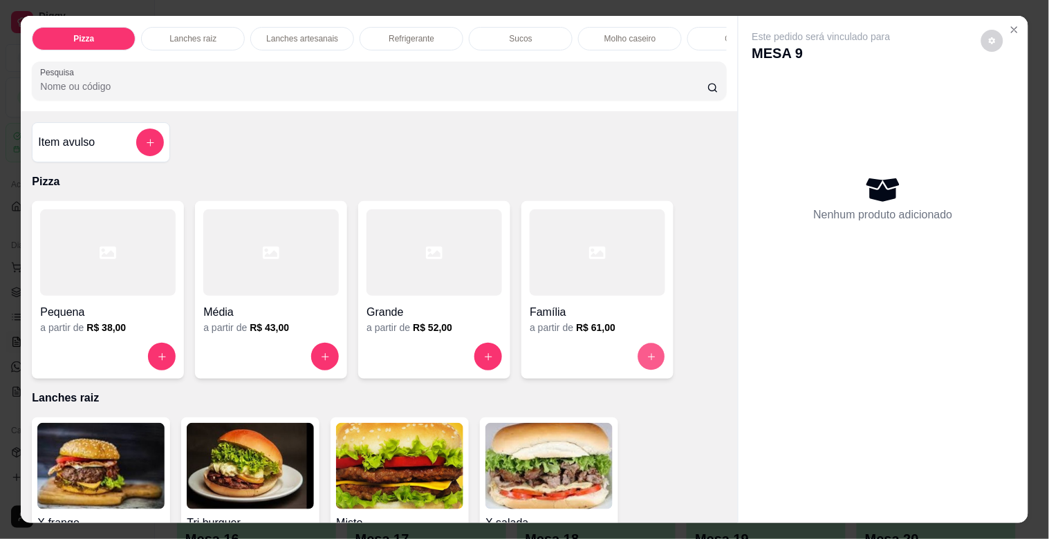
click at [640, 370] on button "increase-product-quantity" at bounding box center [651, 357] width 27 height 27
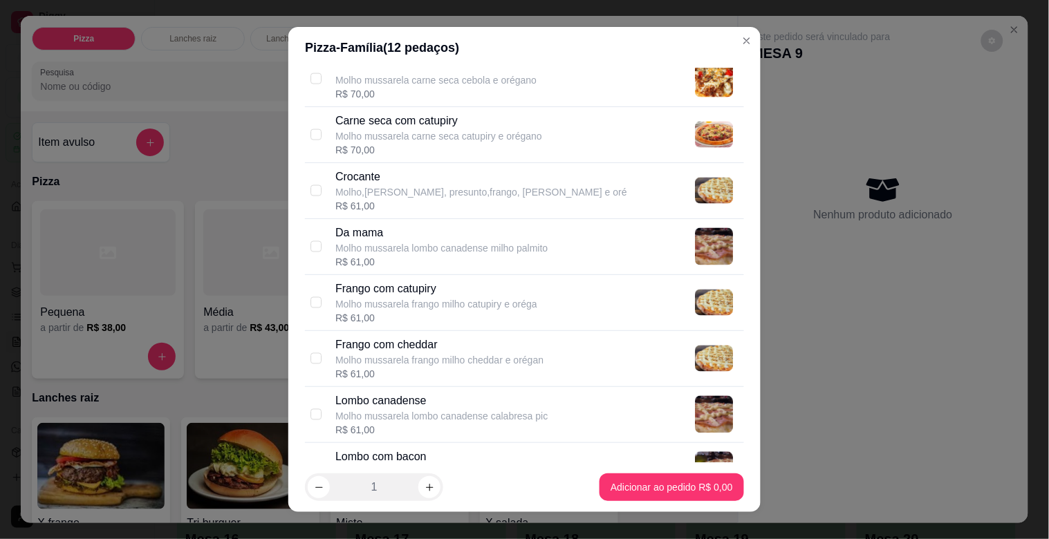
scroll to position [617, 0]
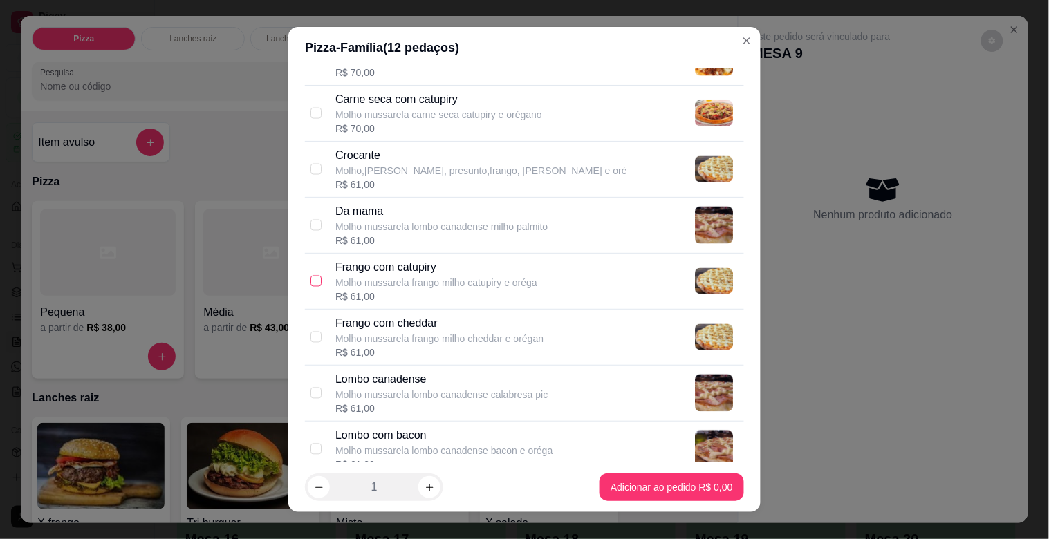
click at [310, 278] on input "checkbox" at bounding box center [315, 281] width 11 height 11
checkbox input "true"
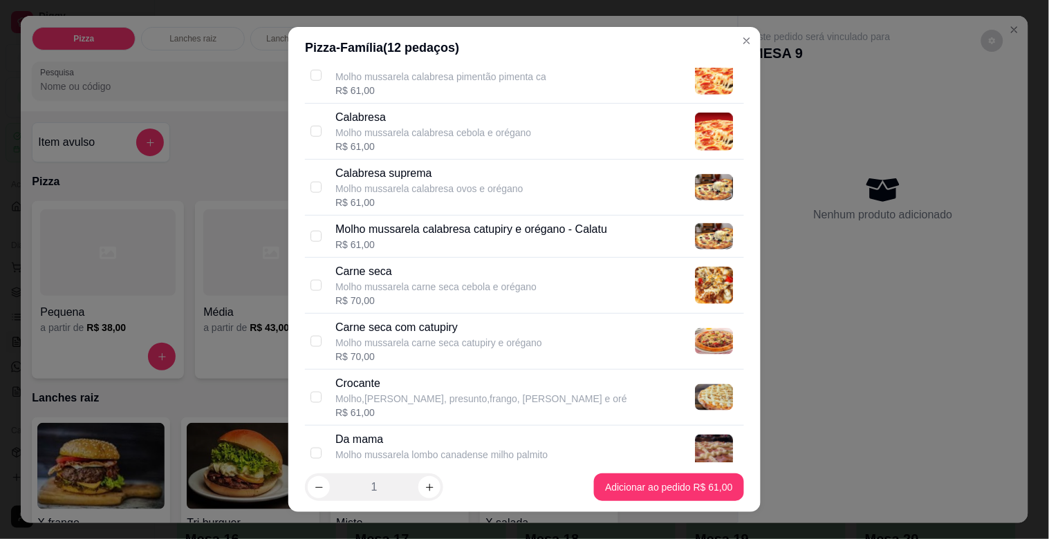
scroll to position [358, 0]
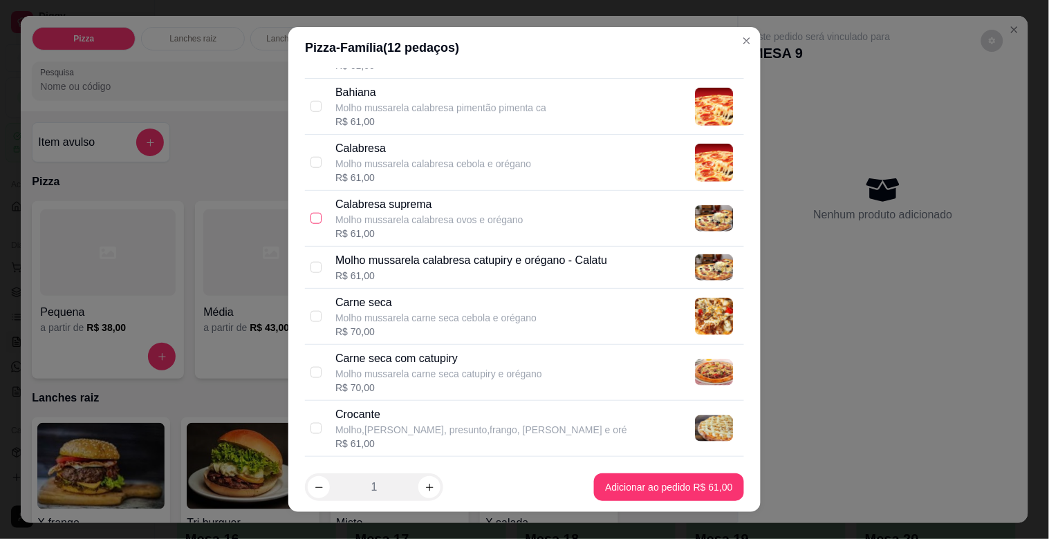
click at [312, 223] on input "checkbox" at bounding box center [315, 218] width 11 height 11
checkbox input "true"
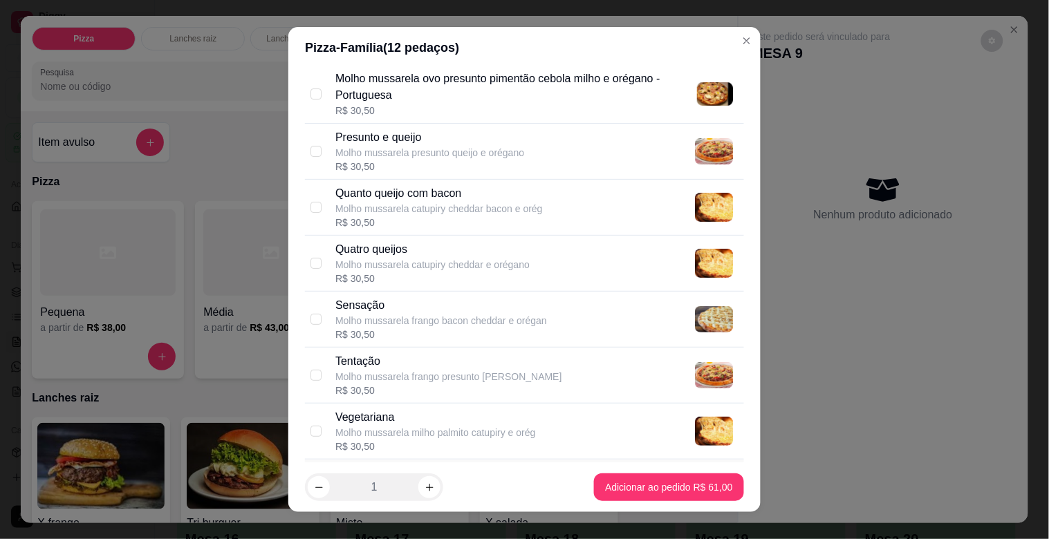
scroll to position [1695, 0]
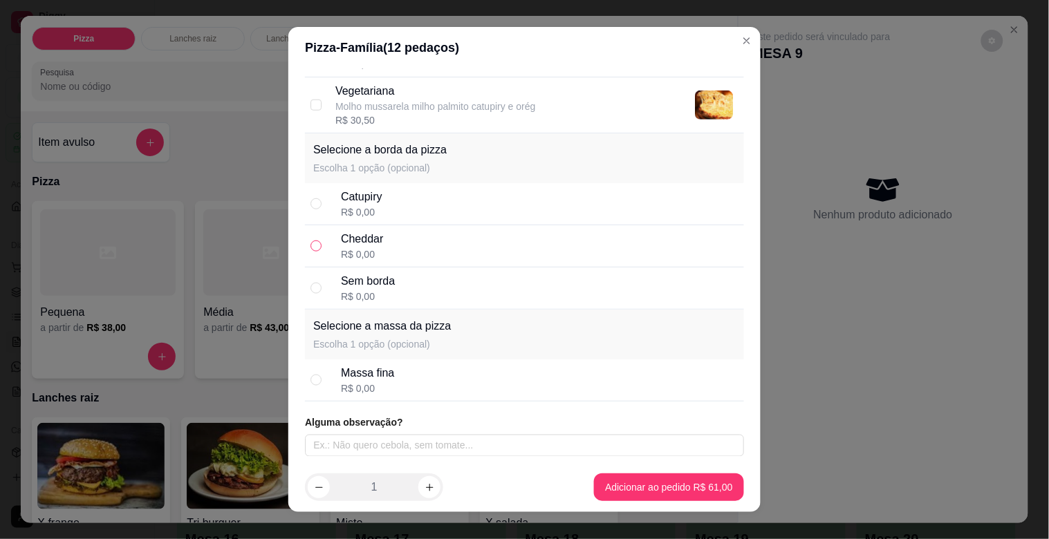
click at [310, 245] on input "radio" at bounding box center [315, 246] width 11 height 11
radio input "true"
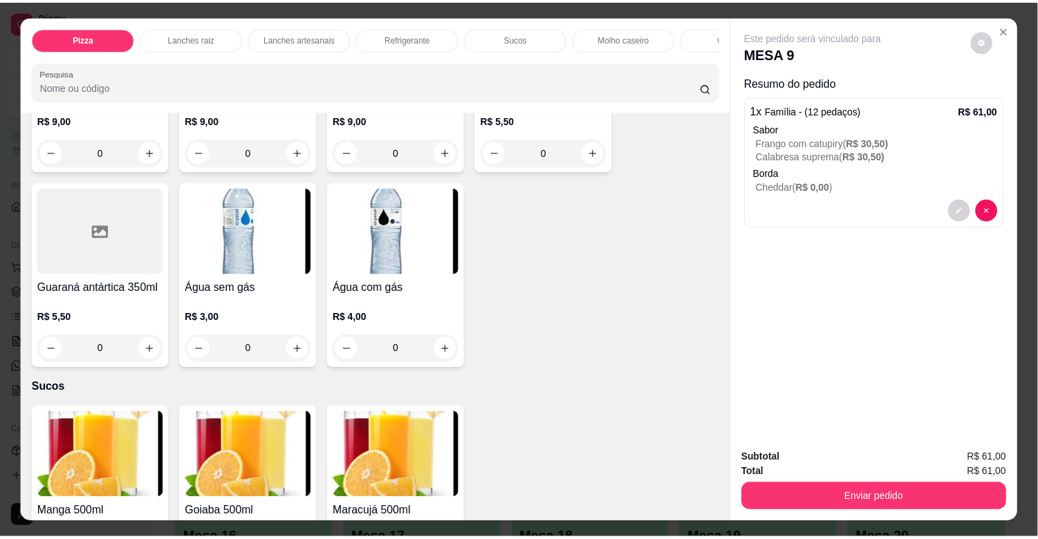
scroll to position [2512, 0]
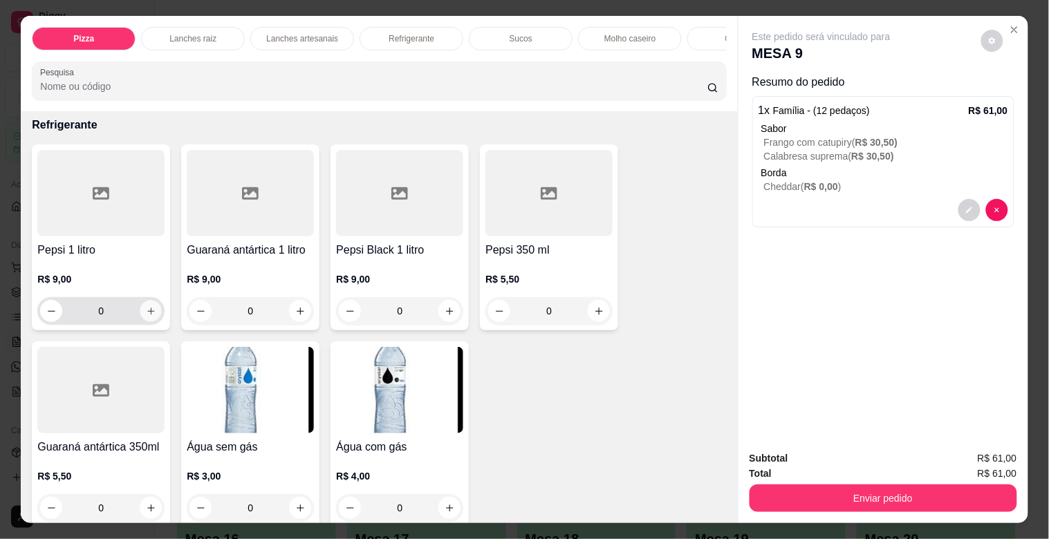
click at [146, 315] on icon "increase-product-quantity" at bounding box center [151, 311] width 10 height 10
type input "1"
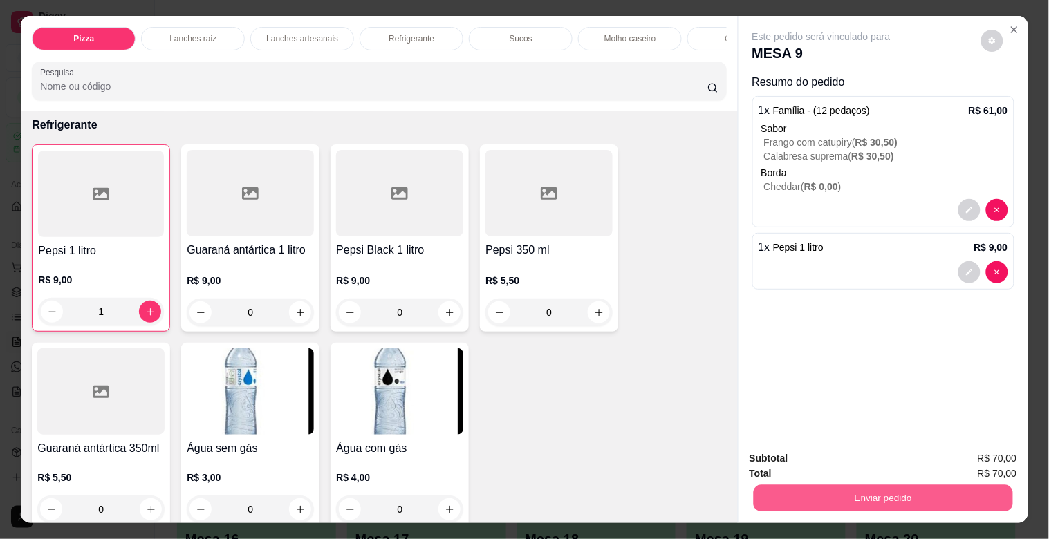
click at [792, 498] on button "Enviar pedido" at bounding box center [882, 498] width 259 height 27
click at [795, 458] on button "Não registrar e enviar pedido" at bounding box center [837, 458] width 144 height 26
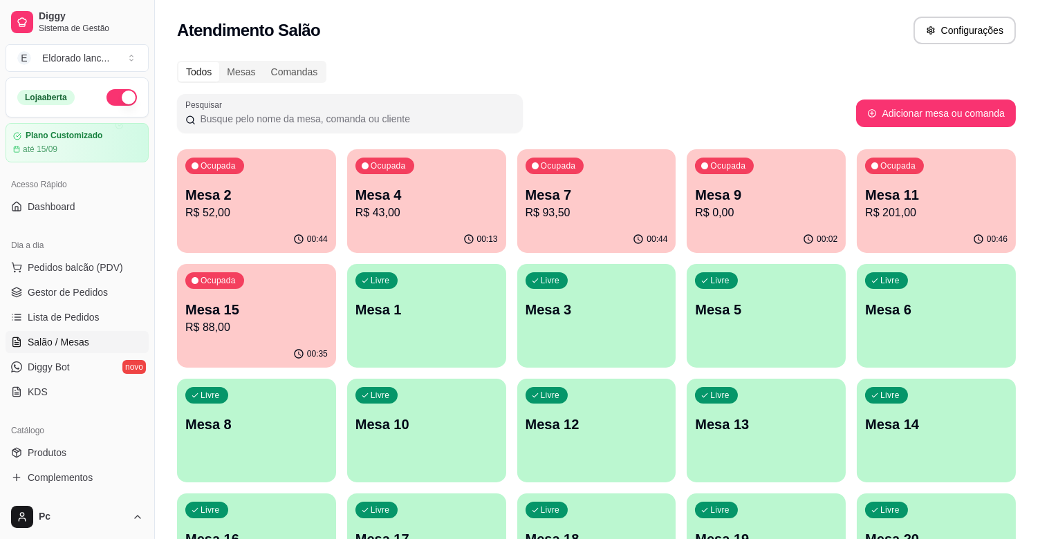
drag, startPoint x: 169, startPoint y: 286, endPoint x: 137, endPoint y: 286, distance: 32.5
click at [156, 286] on div "Diggy Sistema de Gestão E Eldorado lanc ... Loja aberta Plano Customizado até 1…" at bounding box center [519, 326] width 1038 height 653
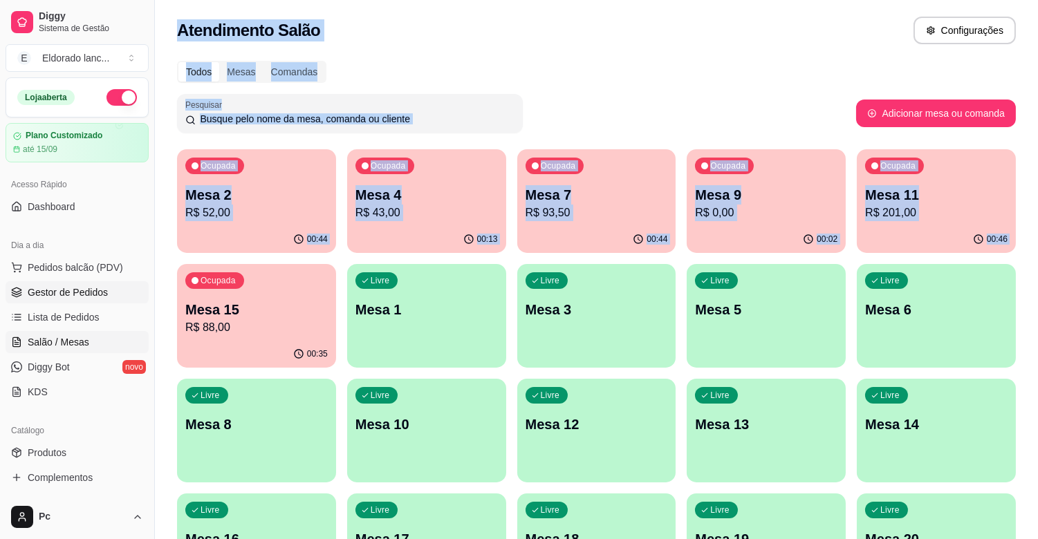
click at [105, 292] on span "Gestor de Pedidos" at bounding box center [68, 293] width 80 height 14
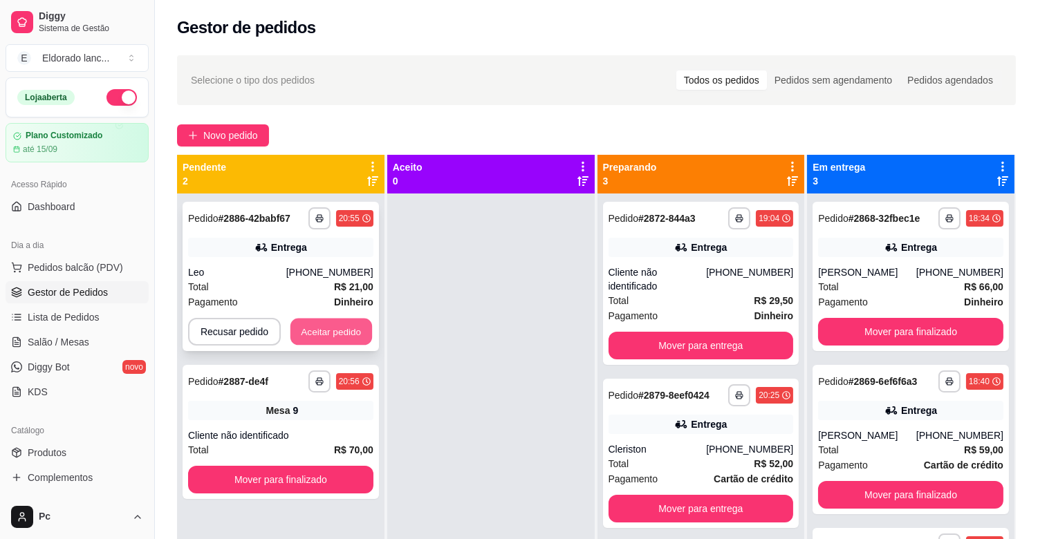
click at [292, 320] on button "Aceitar pedido" at bounding box center [331, 332] width 82 height 27
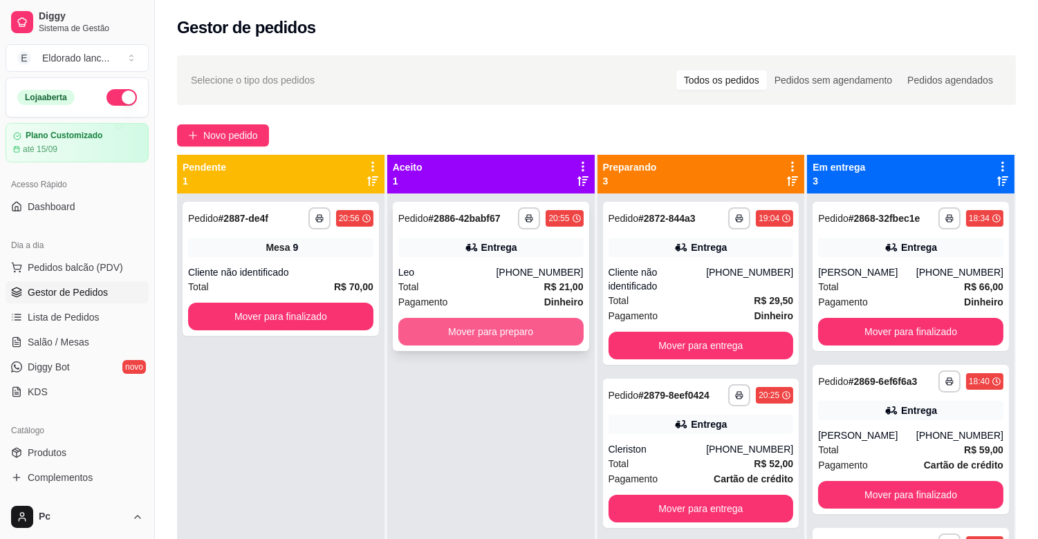
click at [400, 330] on button "Mover para preparo" at bounding box center [490, 332] width 185 height 28
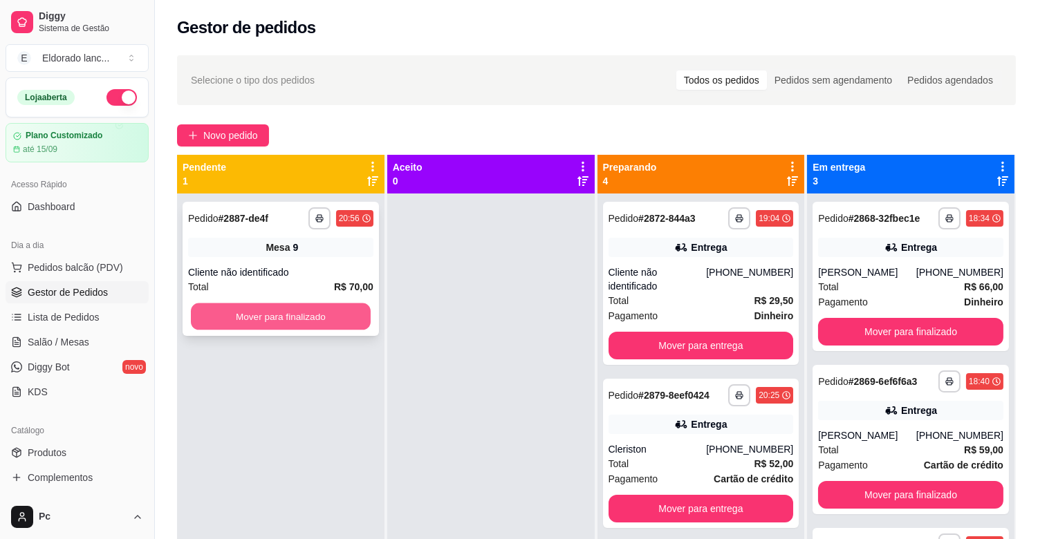
click at [278, 305] on button "Mover para finalizado" at bounding box center [281, 317] width 180 height 27
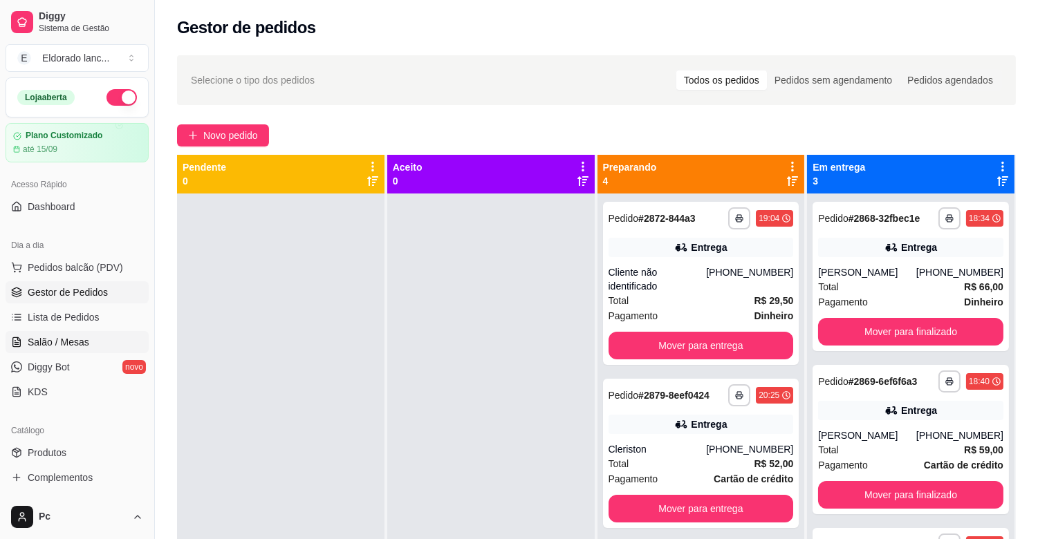
click at [71, 344] on span "Salão / Mesas" at bounding box center [59, 342] width 62 height 14
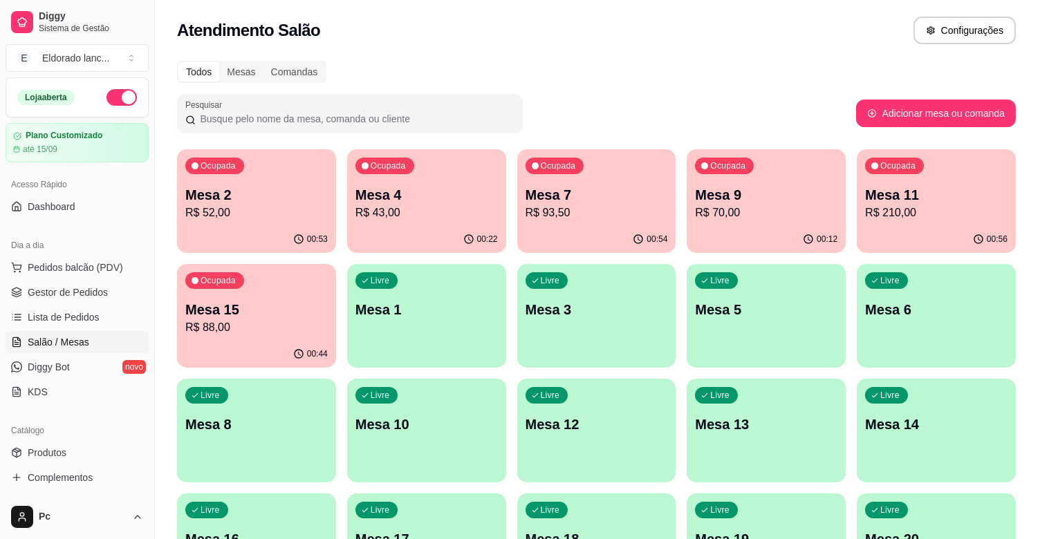
click at [328, 194] on div "Ocupada Mesa 2 R$ 52,00" at bounding box center [256, 187] width 159 height 77
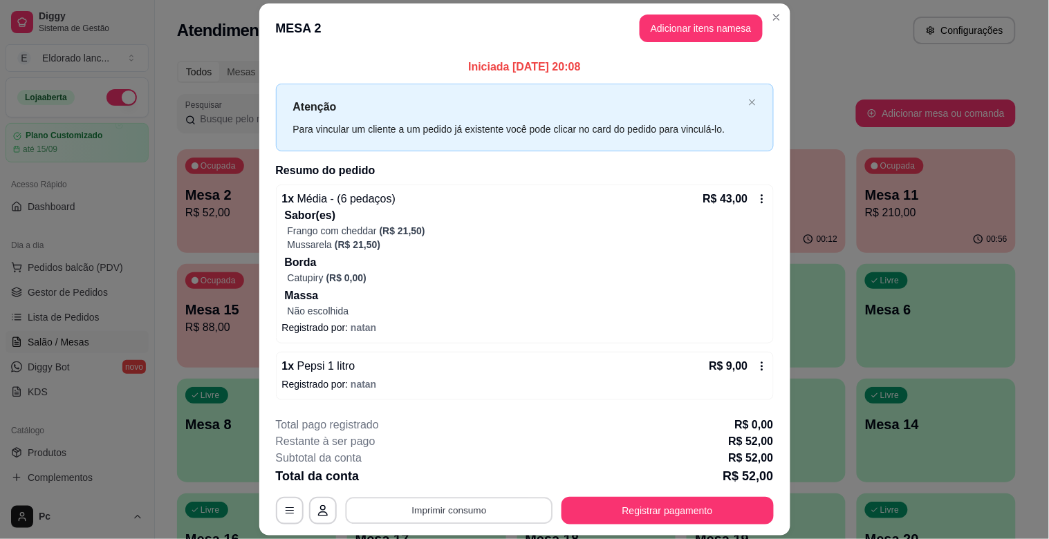
click at [479, 508] on button "Imprimir consumo" at bounding box center [448, 510] width 207 height 27
click at [461, 472] on button "IMPRESSORA" at bounding box center [448, 479] width 100 height 22
click at [672, 505] on button "Registrar pagamento" at bounding box center [667, 511] width 212 height 28
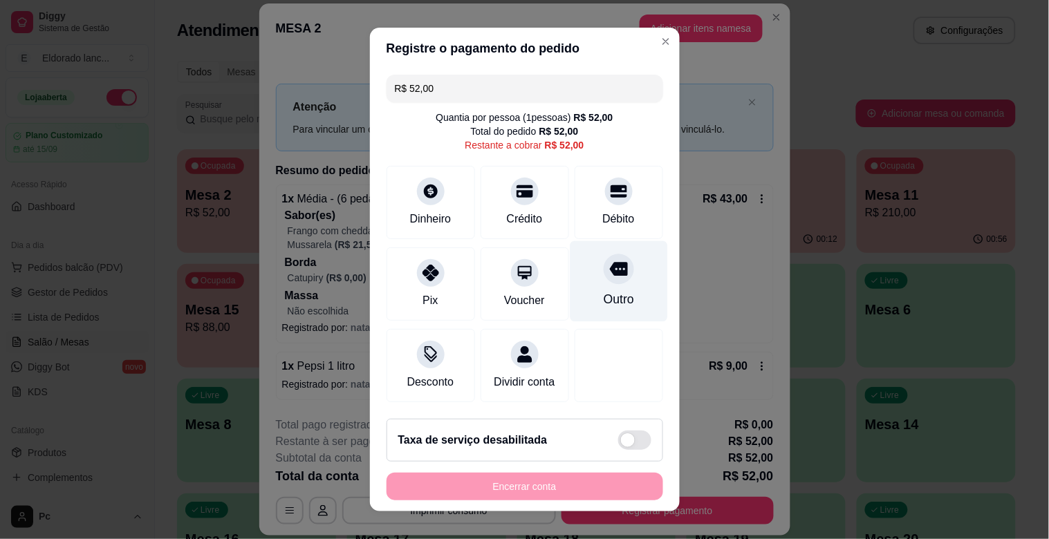
click at [604, 280] on div at bounding box center [619, 269] width 30 height 30
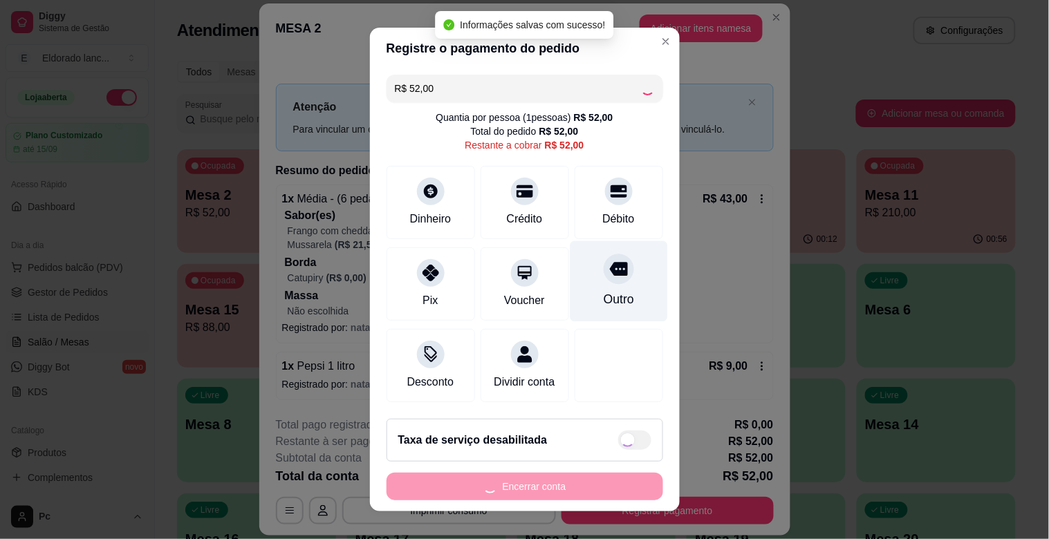
type input "R$ 0,00"
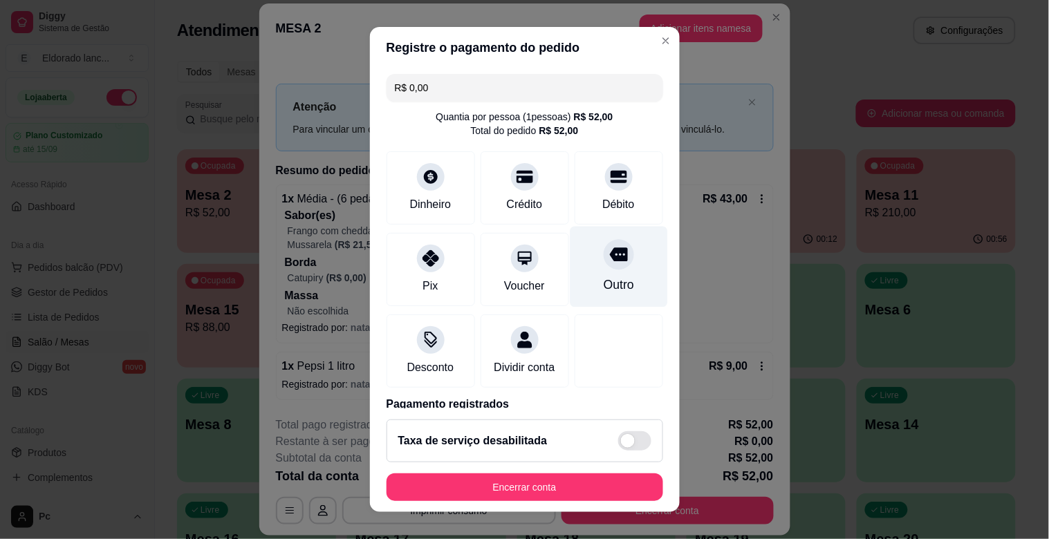
click at [610, 264] on div "Outro" at bounding box center [618, 267] width 97 height 81
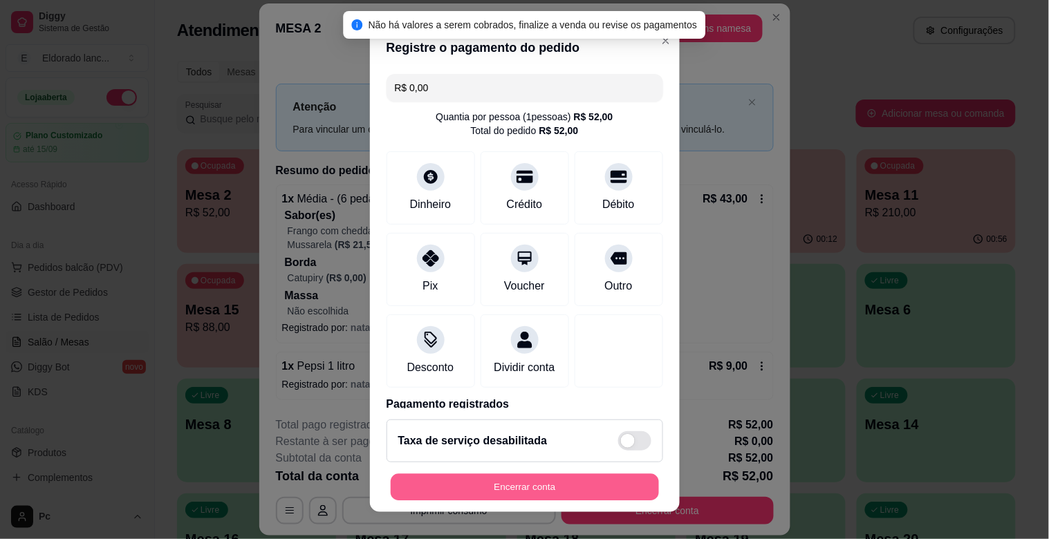
click at [591, 485] on button "Encerrar conta" at bounding box center [525, 487] width 268 height 27
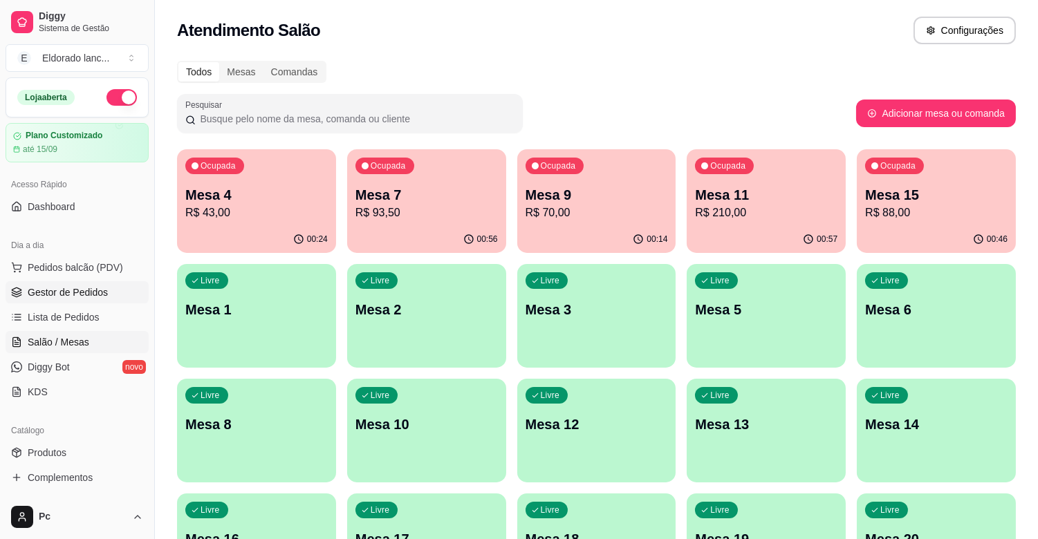
click at [83, 295] on span "Gestor de Pedidos" at bounding box center [68, 293] width 80 height 14
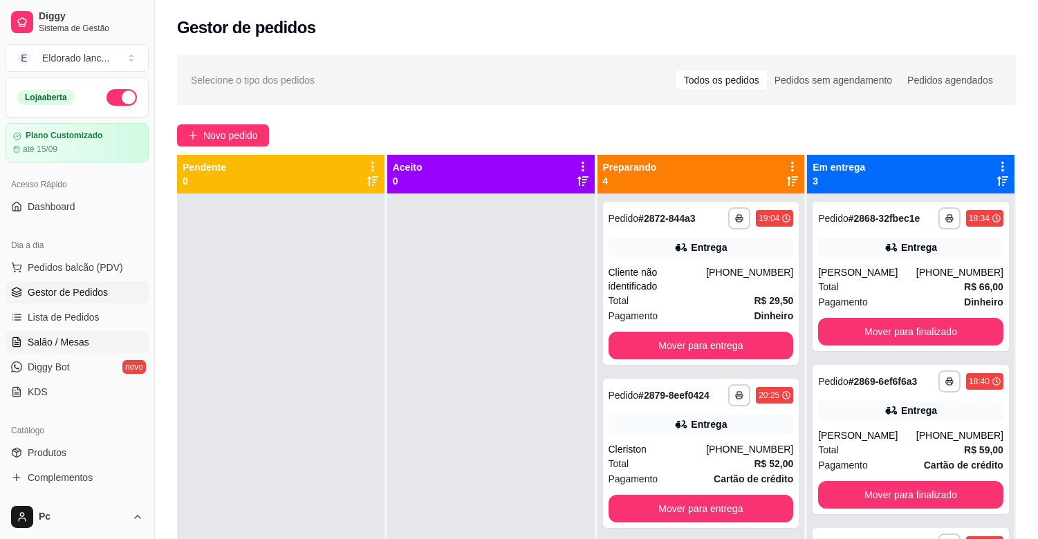
click at [83, 340] on span "Salão / Mesas" at bounding box center [59, 342] width 62 height 14
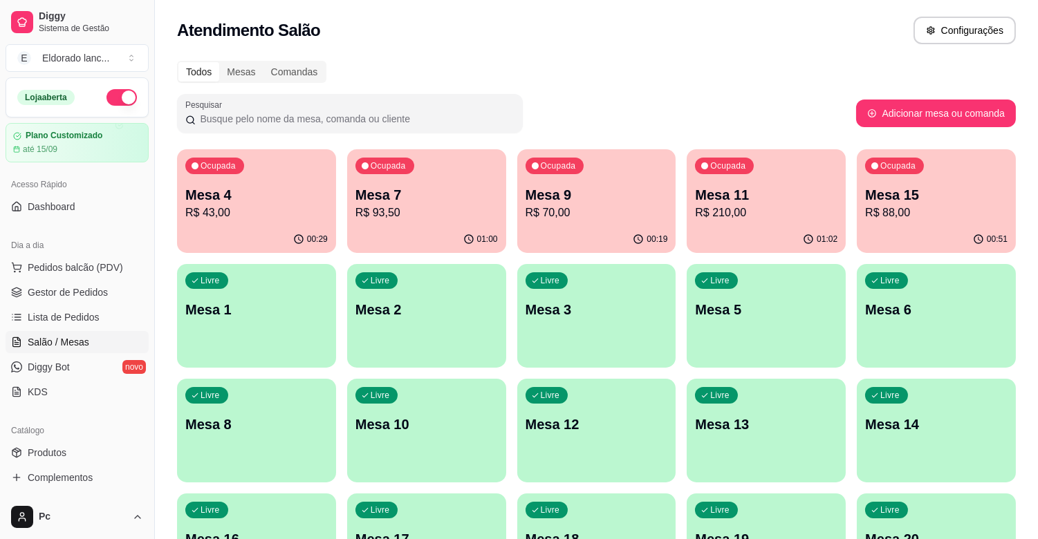
click at [83, 340] on span "Salão / Mesas" at bounding box center [59, 342] width 62 height 14
click at [928, 198] on p "Mesa 15" at bounding box center [936, 195] width 138 height 19
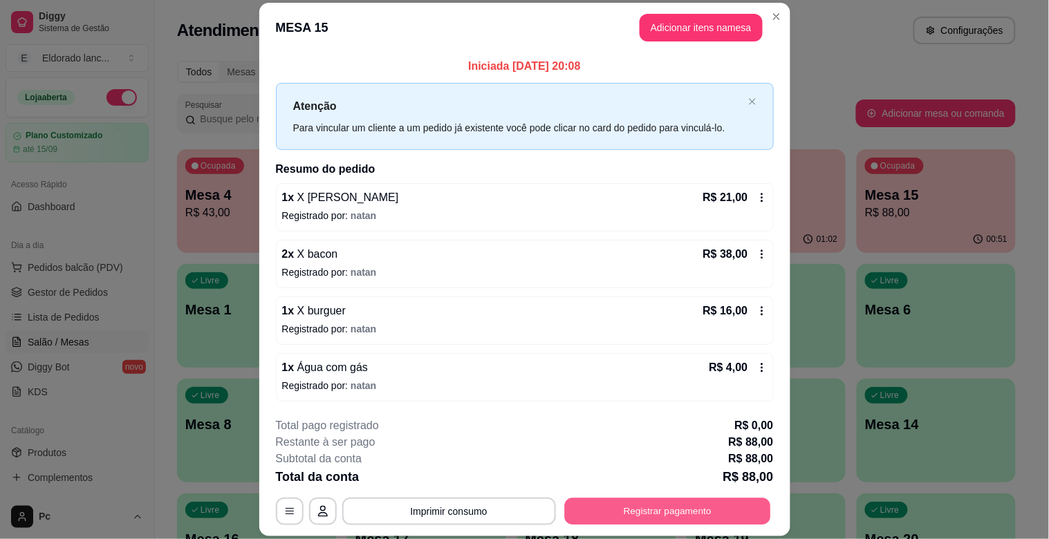
click at [646, 503] on button "Registrar pagamento" at bounding box center [667, 511] width 206 height 27
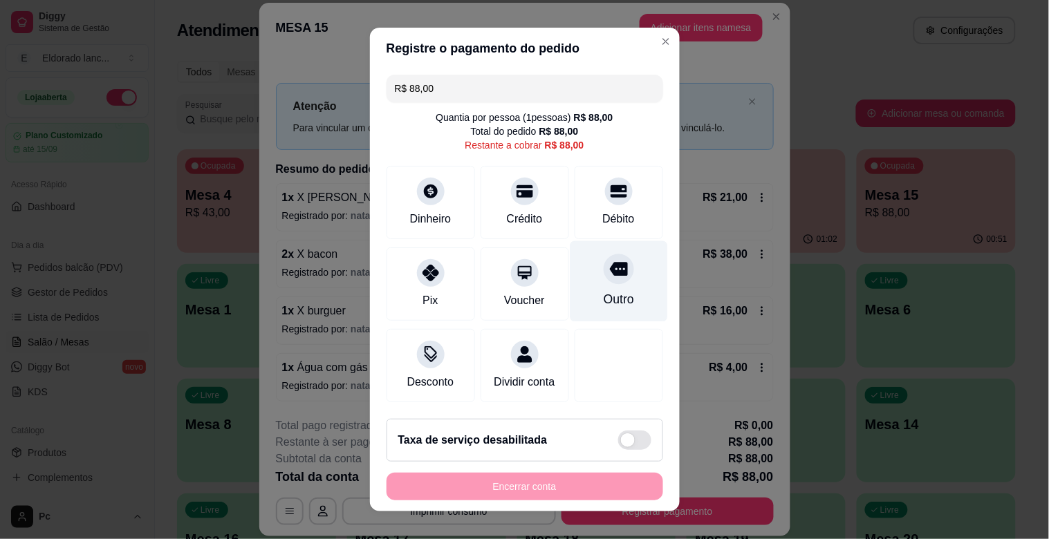
click at [603, 295] on div "Outro" at bounding box center [618, 299] width 30 height 18
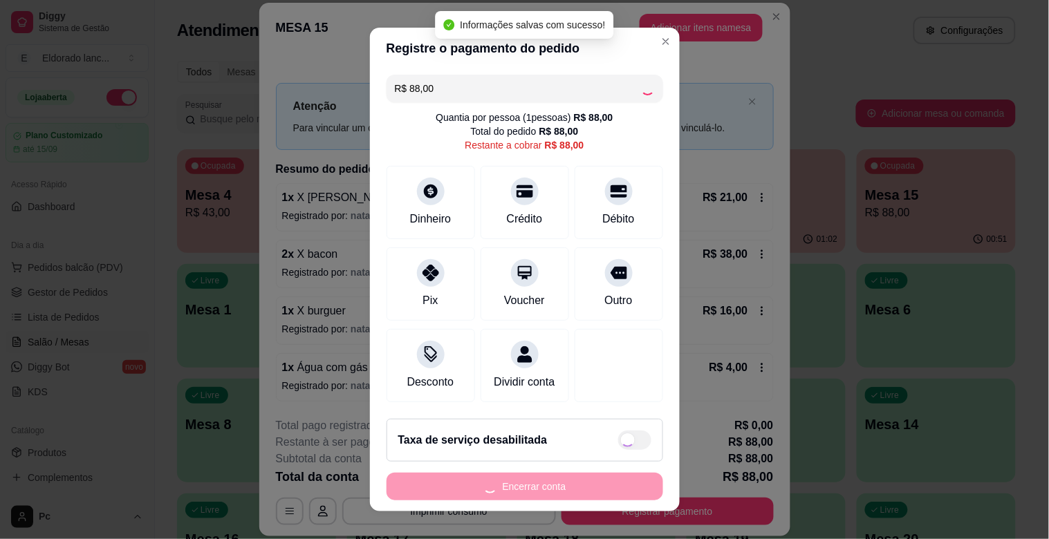
type input "R$ 0,00"
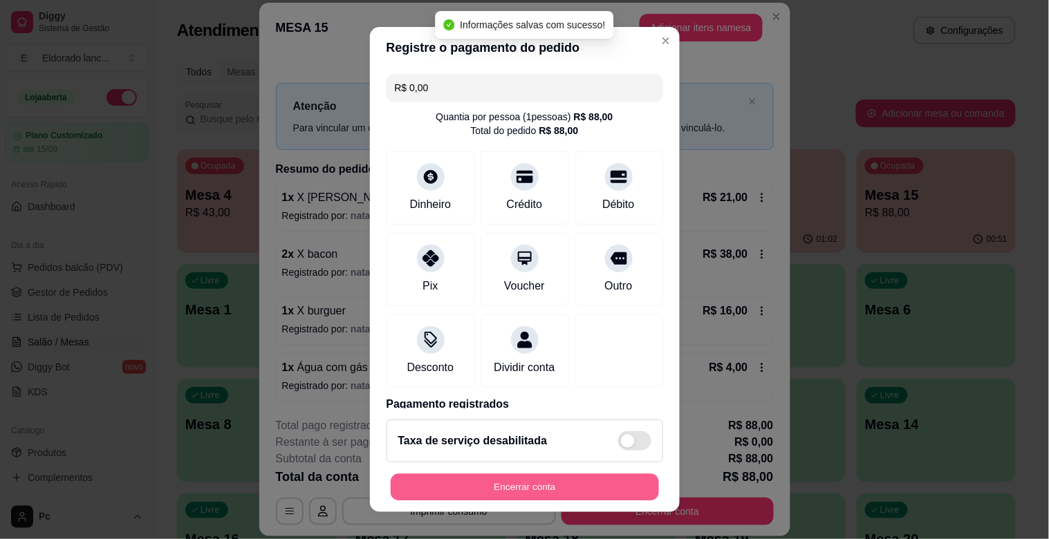
click at [540, 474] on div "Encerrar conta" at bounding box center [524, 488] width 277 height 28
click at [606, 474] on button "Encerrar conta" at bounding box center [525, 487] width 268 height 27
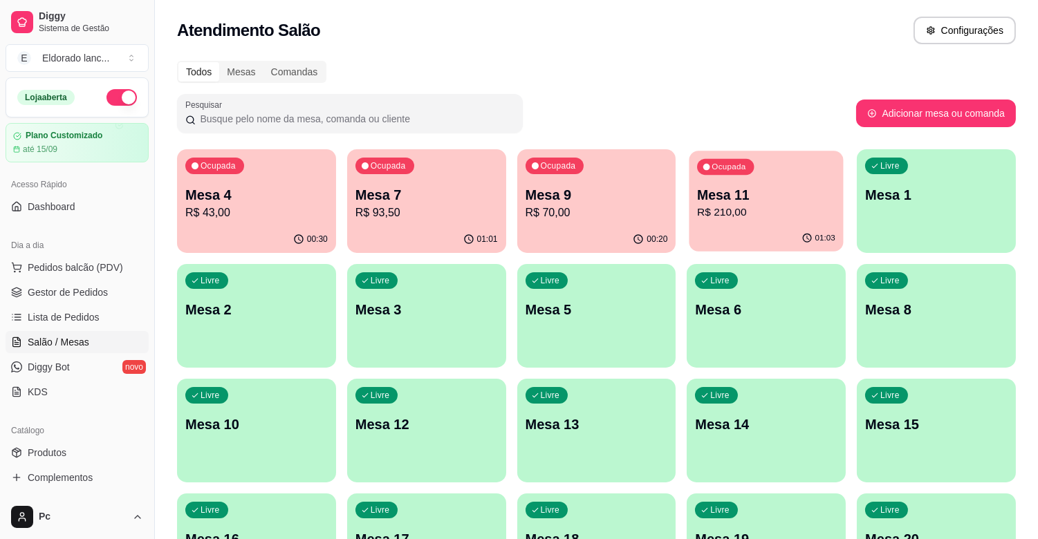
click at [752, 212] on p "R$ 210,00" at bounding box center [766, 213] width 138 height 16
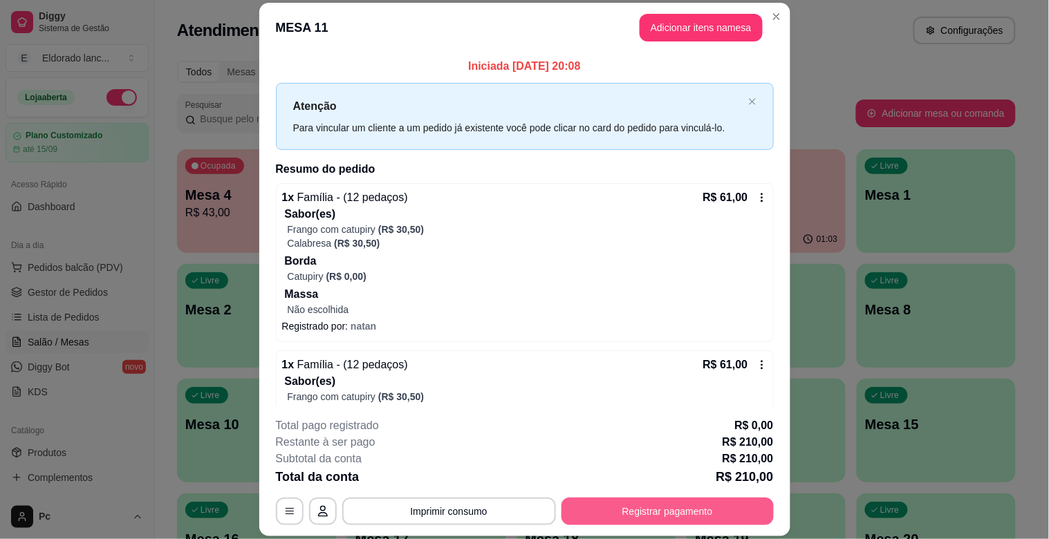
click at [617, 510] on button "Registrar pagamento" at bounding box center [667, 512] width 212 height 28
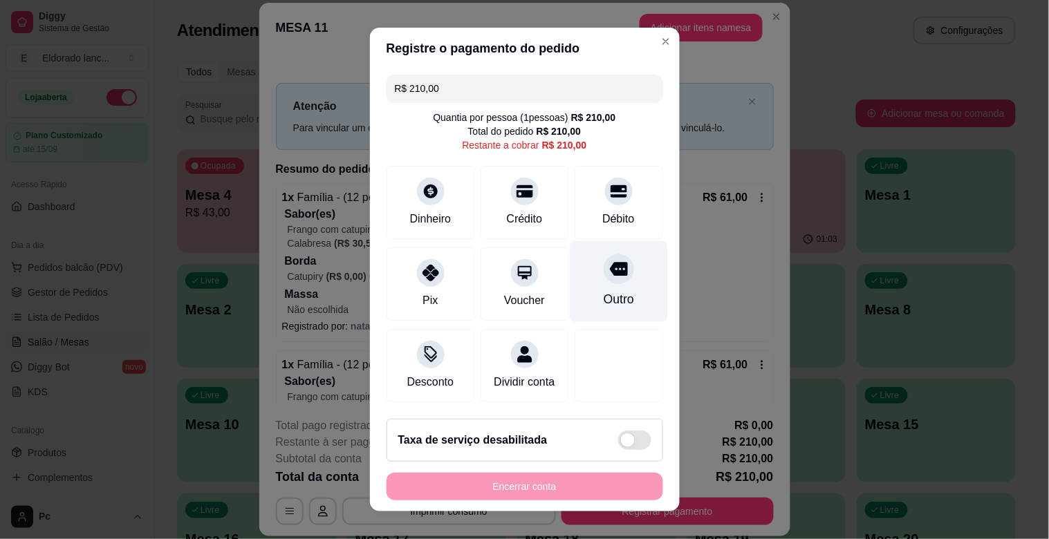
click at [616, 290] on div "Outro" at bounding box center [618, 281] width 97 height 81
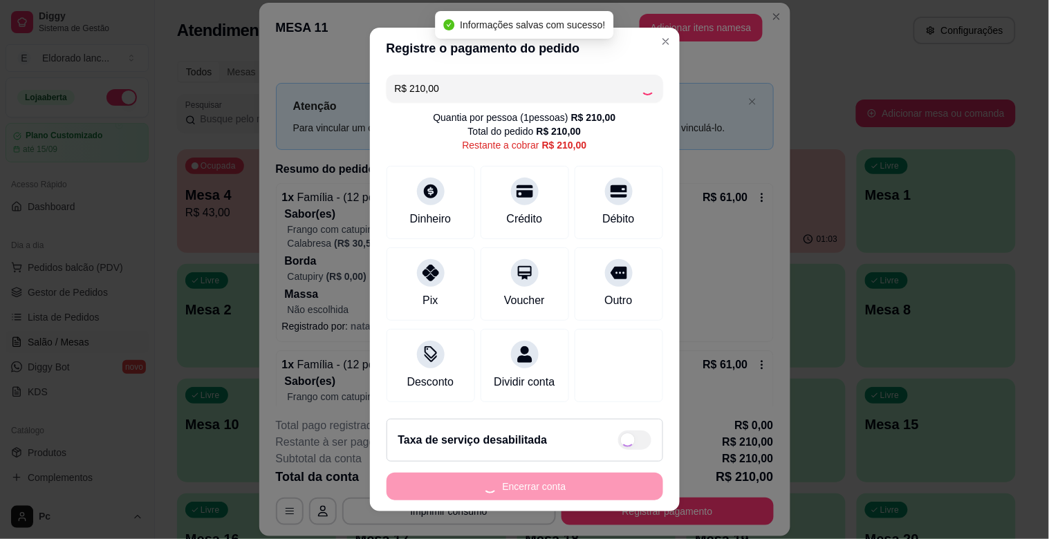
type input "R$ 0,00"
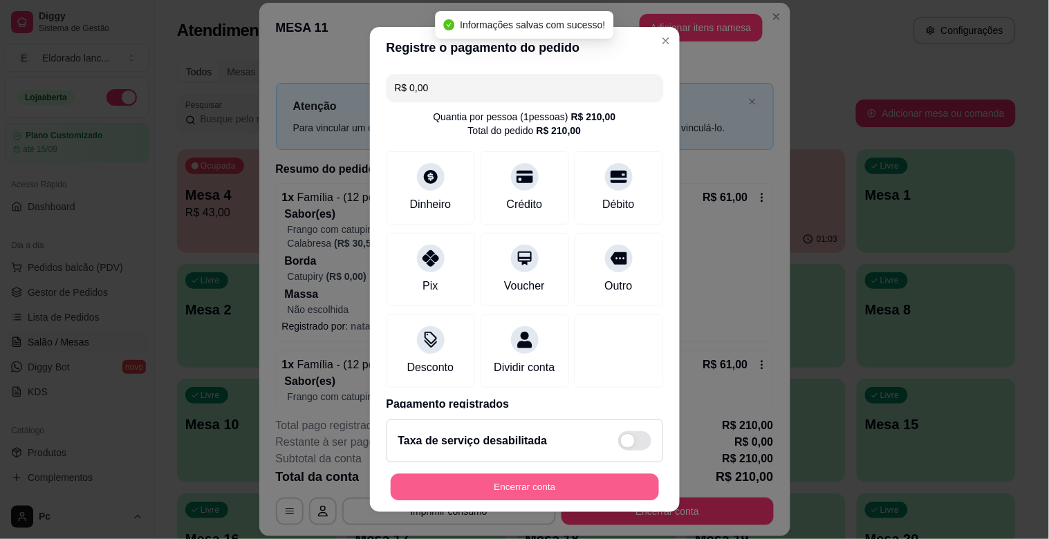
click at [586, 487] on button "Encerrar conta" at bounding box center [525, 487] width 268 height 27
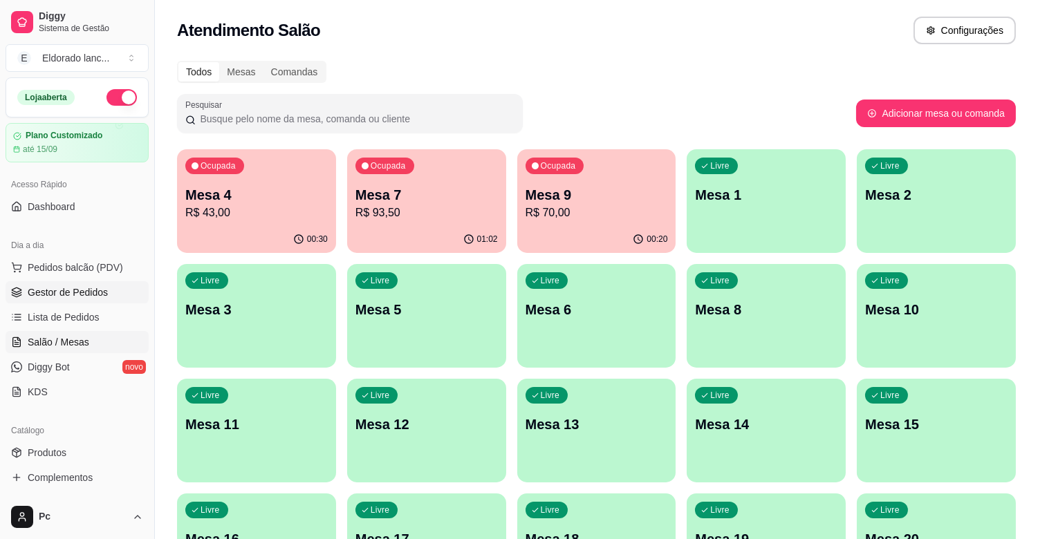
click at [44, 281] on link "Gestor de Pedidos" at bounding box center [77, 292] width 143 height 22
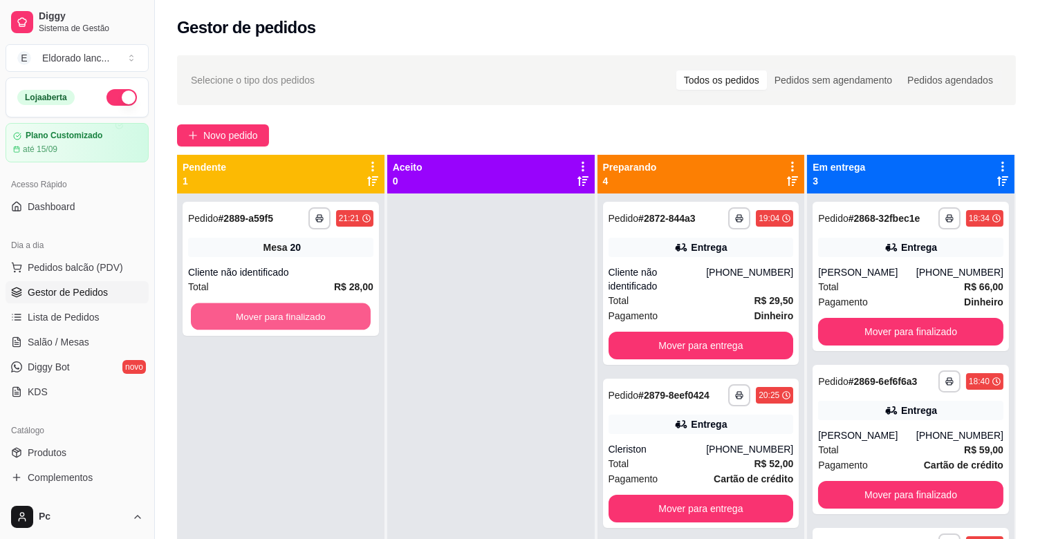
click at [207, 322] on button "Mover para finalizado" at bounding box center [281, 317] width 180 height 27
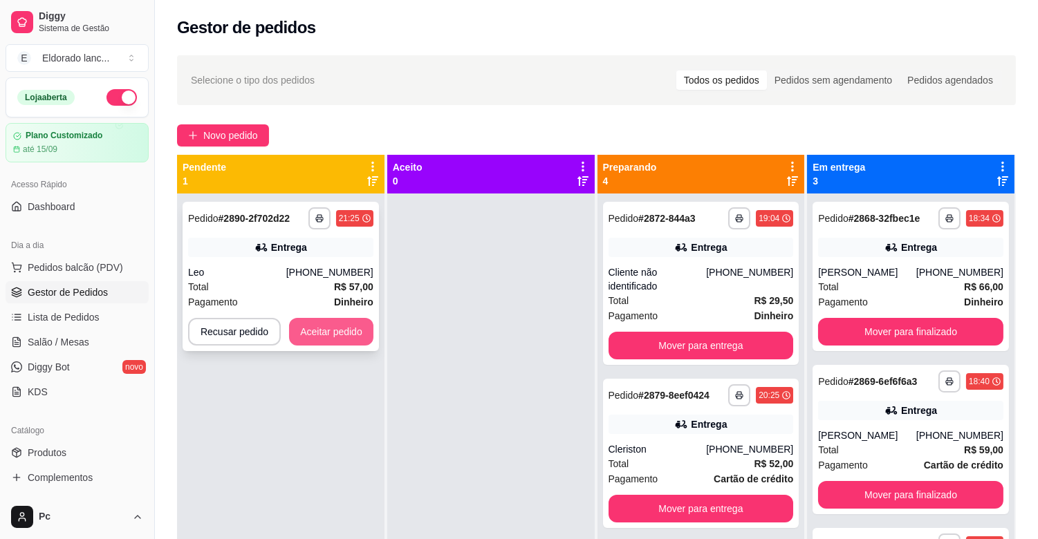
click at [289, 322] on button "Aceitar pedido" at bounding box center [331, 332] width 84 height 28
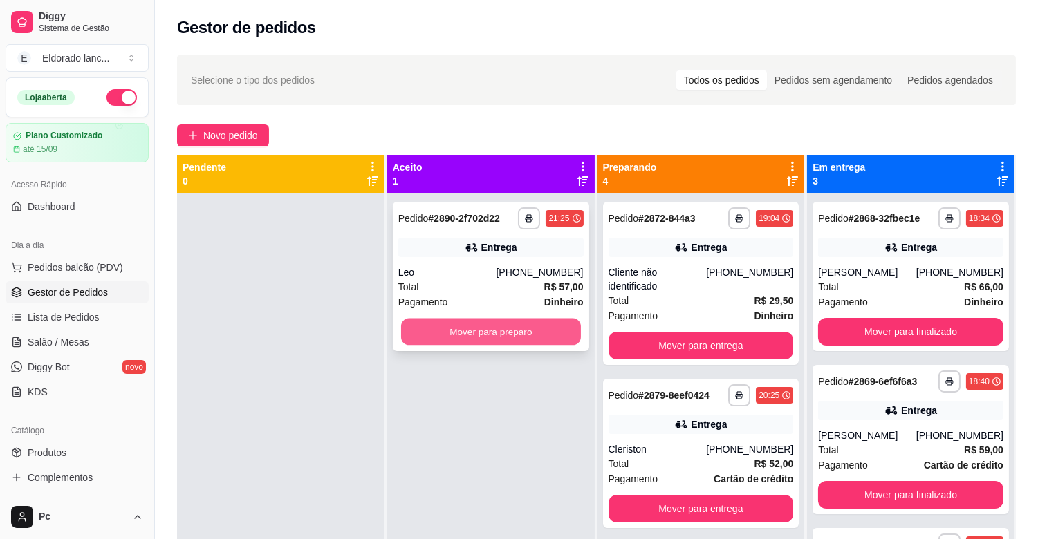
click at [445, 334] on button "Mover para preparo" at bounding box center [491, 332] width 180 height 27
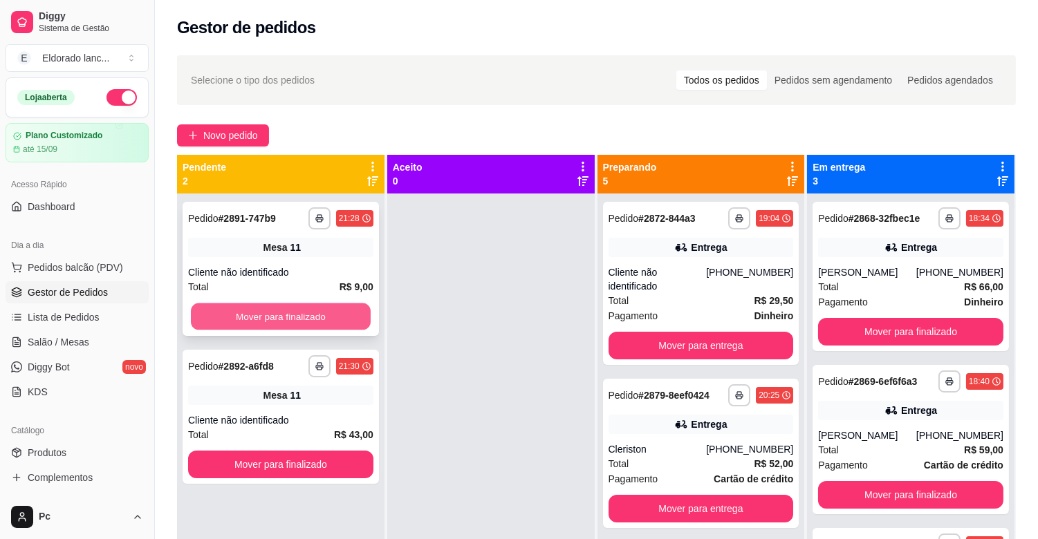
click at [333, 320] on button "Mover para finalizado" at bounding box center [281, 317] width 180 height 27
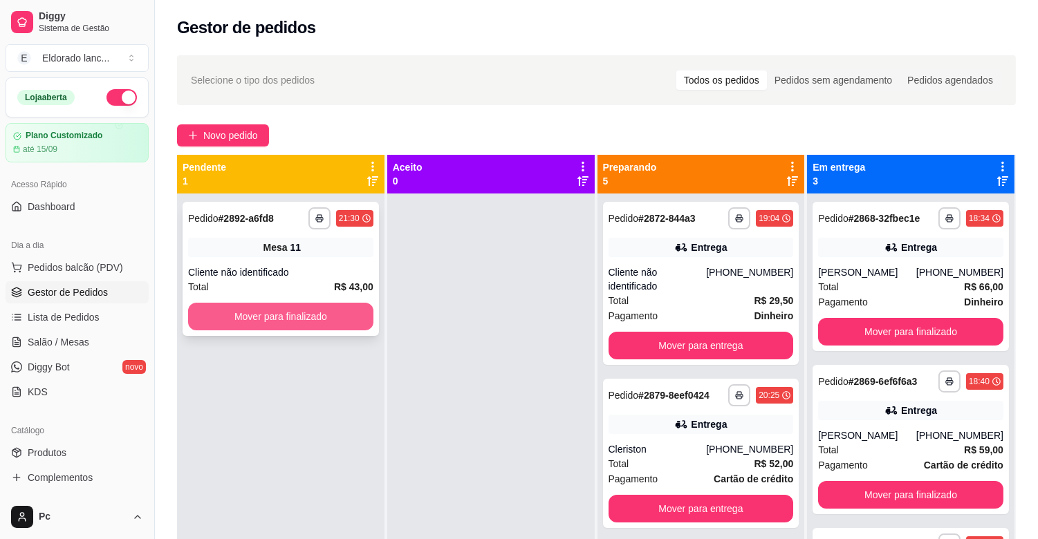
click at [323, 308] on button "Mover para finalizado" at bounding box center [280, 317] width 185 height 28
click at [324, 307] on button "Mover para finalizado" at bounding box center [281, 317] width 180 height 27
click at [324, 307] on button "Mover para finalizado" at bounding box center [280, 317] width 185 height 28
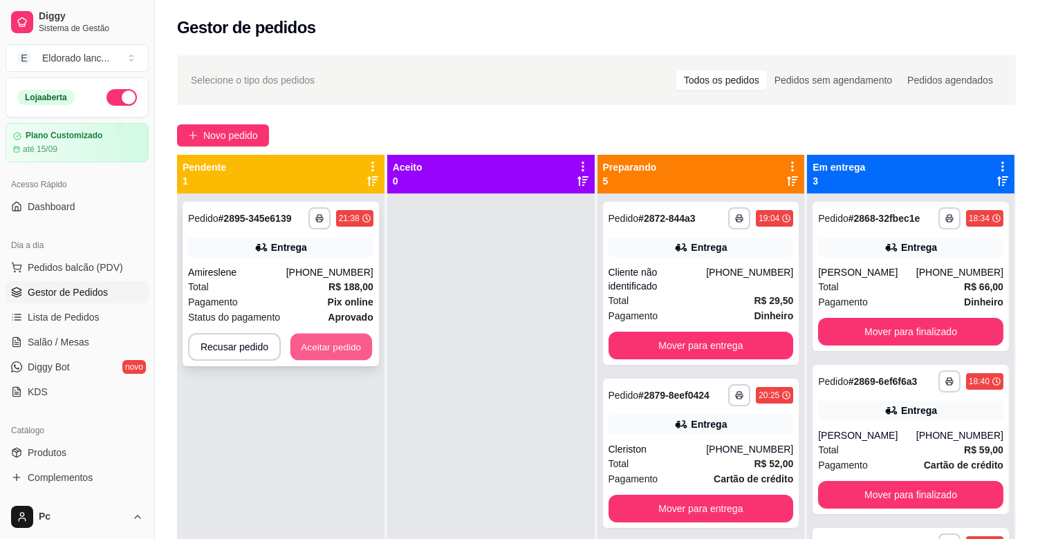
click at [325, 348] on button "Aceitar pedido" at bounding box center [331, 347] width 82 height 27
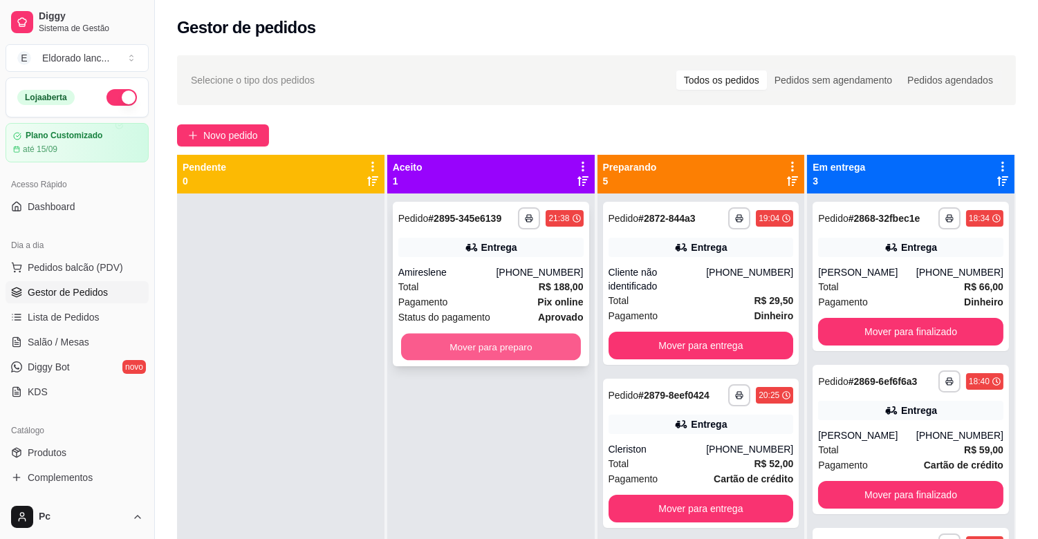
click at [522, 350] on button "Mover para preparo" at bounding box center [491, 347] width 180 height 27
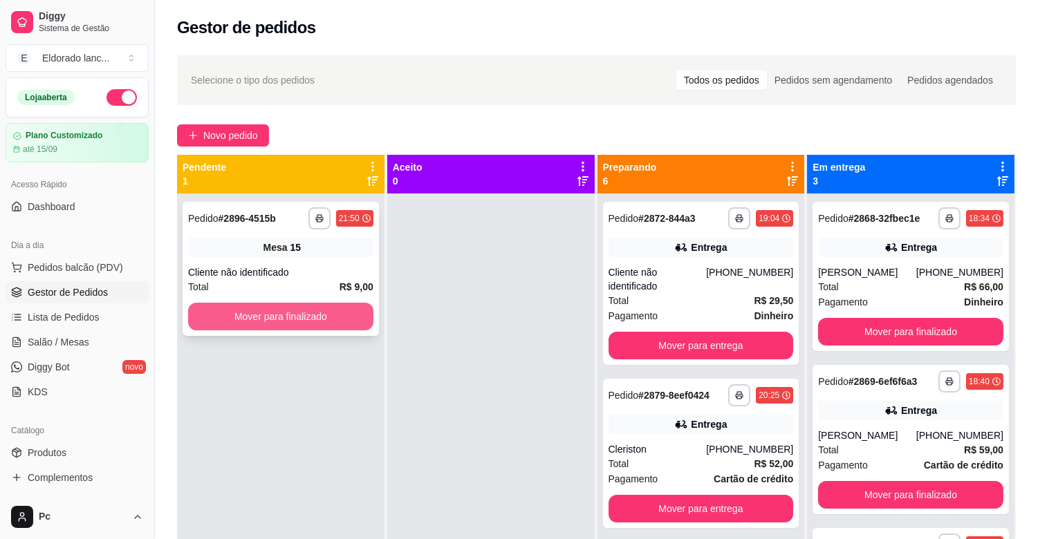
click at [354, 311] on button "Mover para finalizado" at bounding box center [280, 317] width 185 height 28
click at [354, 311] on button "Mover para finalizado" at bounding box center [281, 317] width 180 height 27
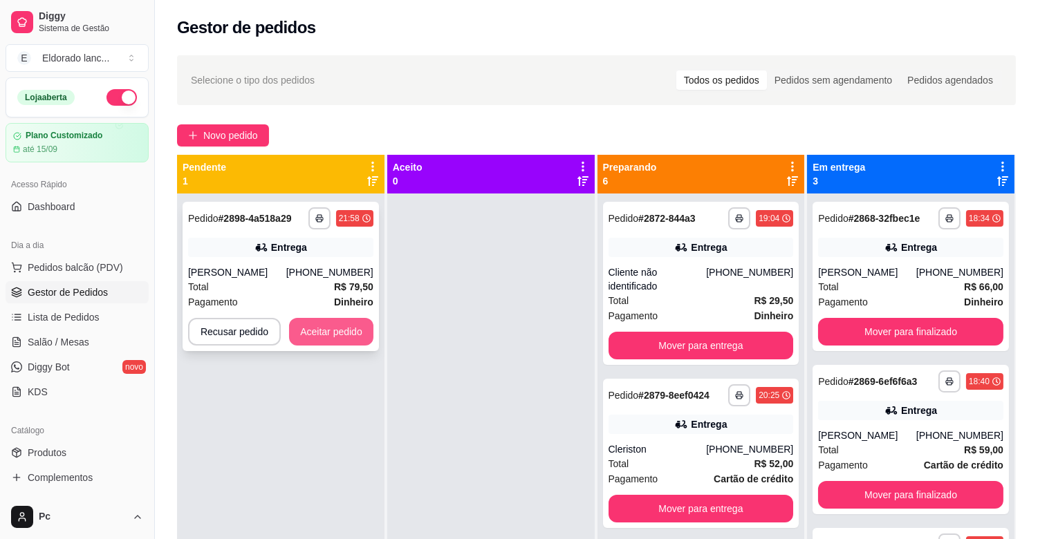
click at [342, 343] on button "Aceitar pedido" at bounding box center [331, 332] width 84 height 28
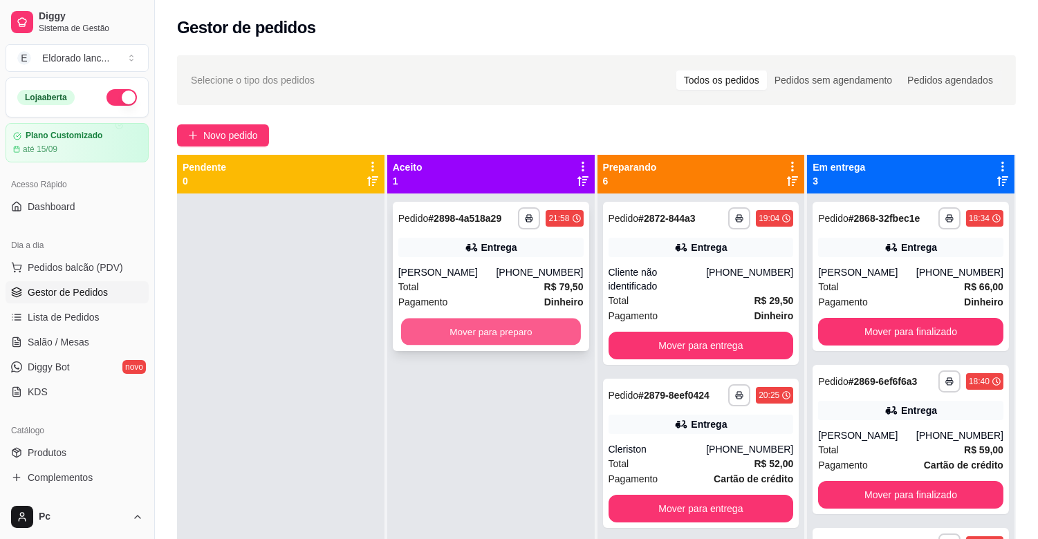
click at [459, 337] on button "Mover para preparo" at bounding box center [491, 332] width 180 height 27
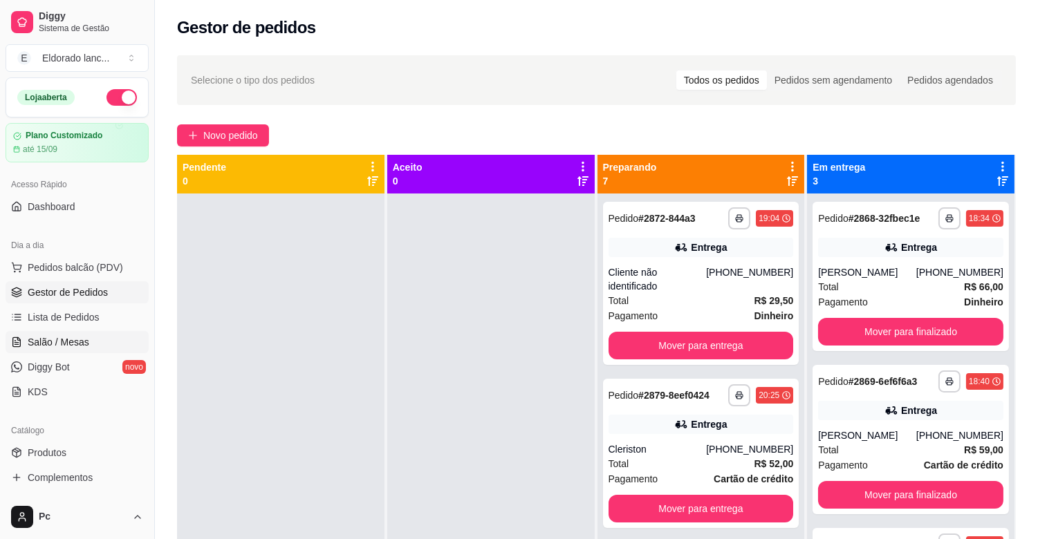
click at [70, 334] on link "Salão / Mesas" at bounding box center [77, 342] width 143 height 22
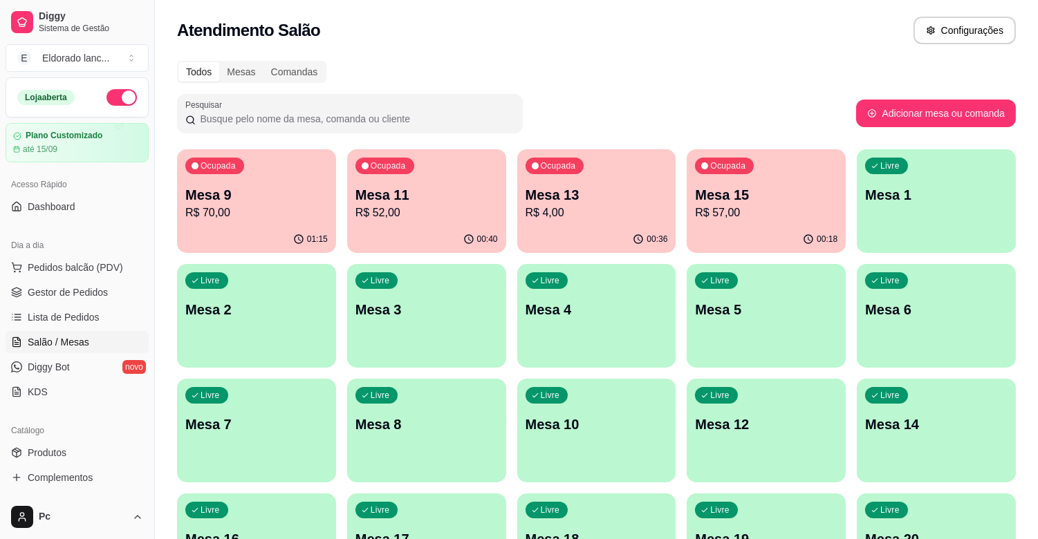
click at [306, 183] on div "Ocupada Mesa 9 R$ 70,00" at bounding box center [256, 187] width 159 height 77
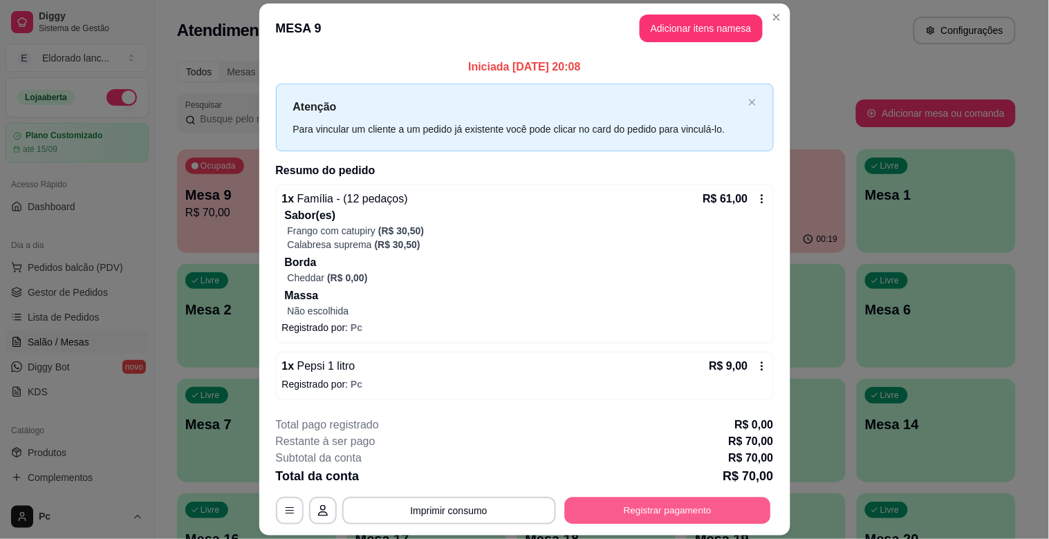
click at [706, 514] on button "Registrar pagamento" at bounding box center [667, 510] width 206 height 27
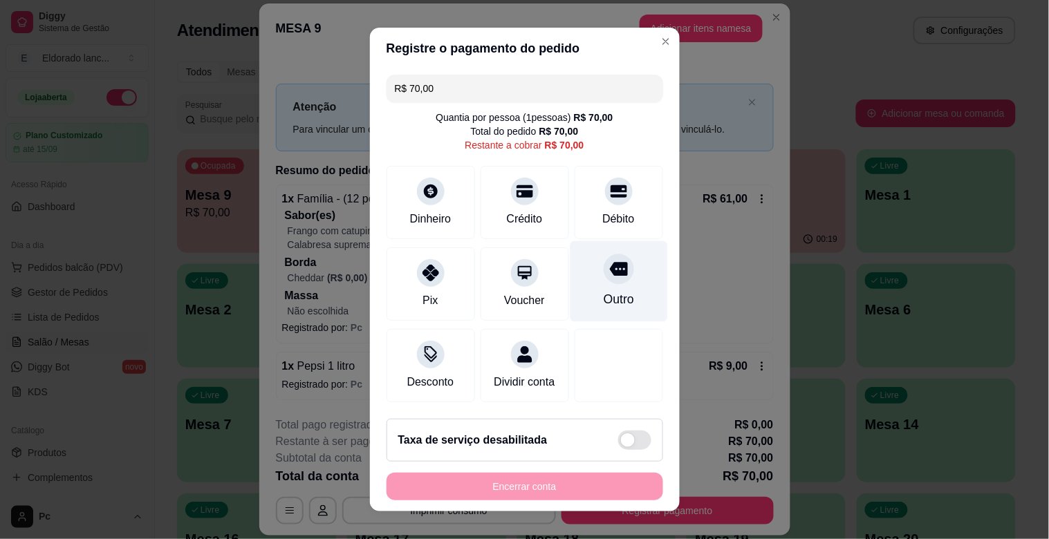
click at [603, 301] on div "Outro" at bounding box center [618, 299] width 30 height 18
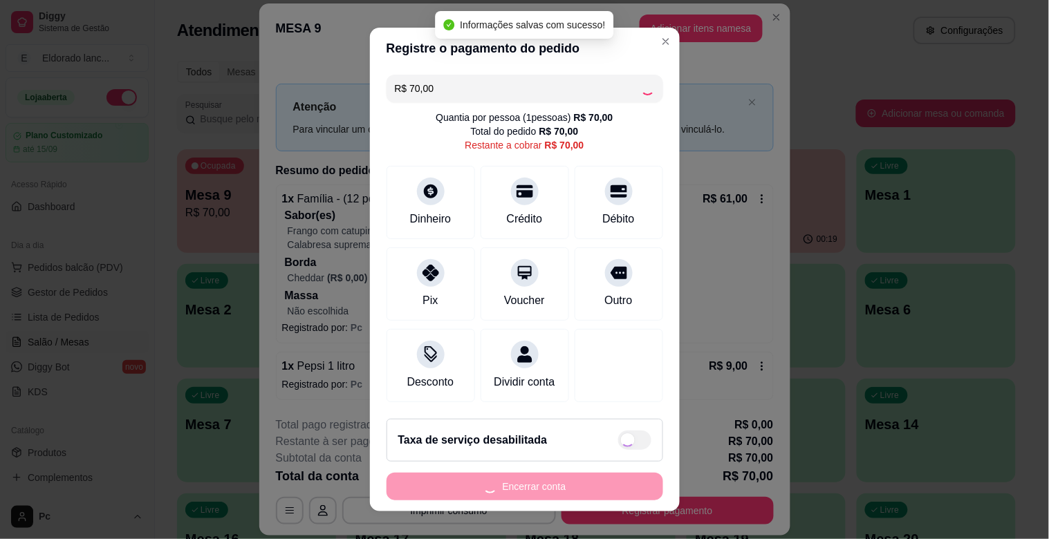
type input "R$ 0,00"
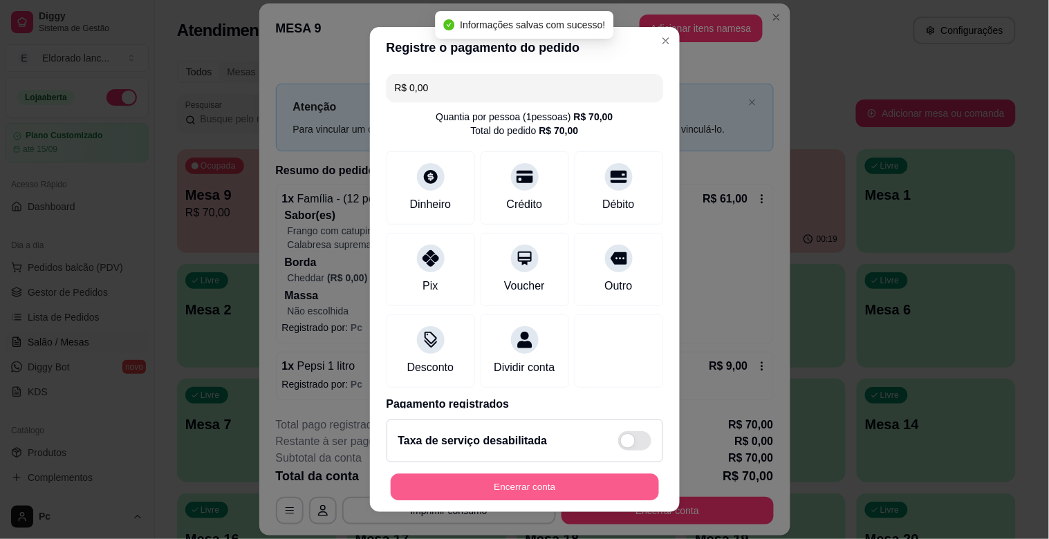
click at [540, 489] on button "Encerrar conta" at bounding box center [525, 487] width 268 height 27
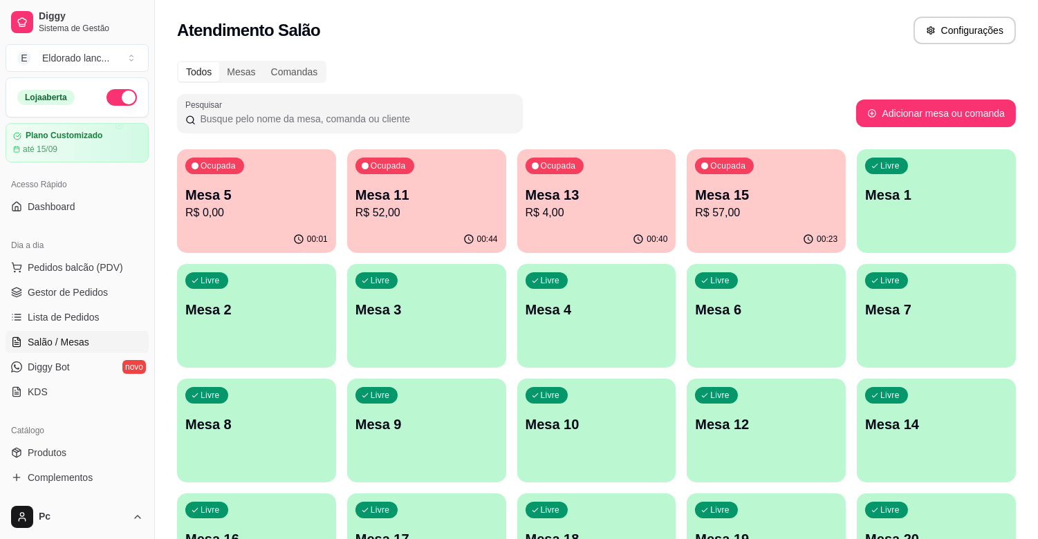
click at [577, 201] on p "Mesa 13" at bounding box center [596, 194] width 142 height 19
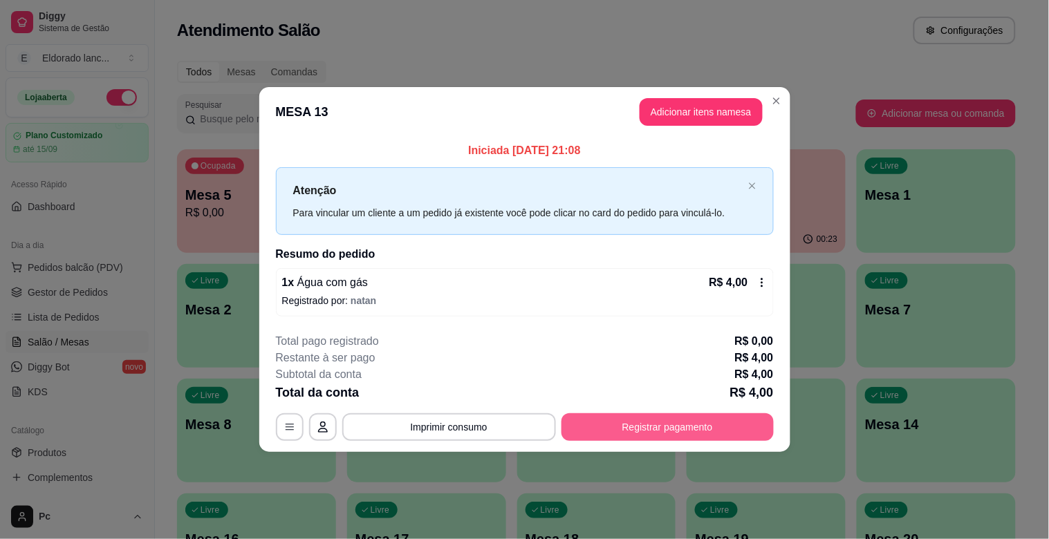
click at [688, 430] on button "Registrar pagamento" at bounding box center [667, 427] width 212 height 28
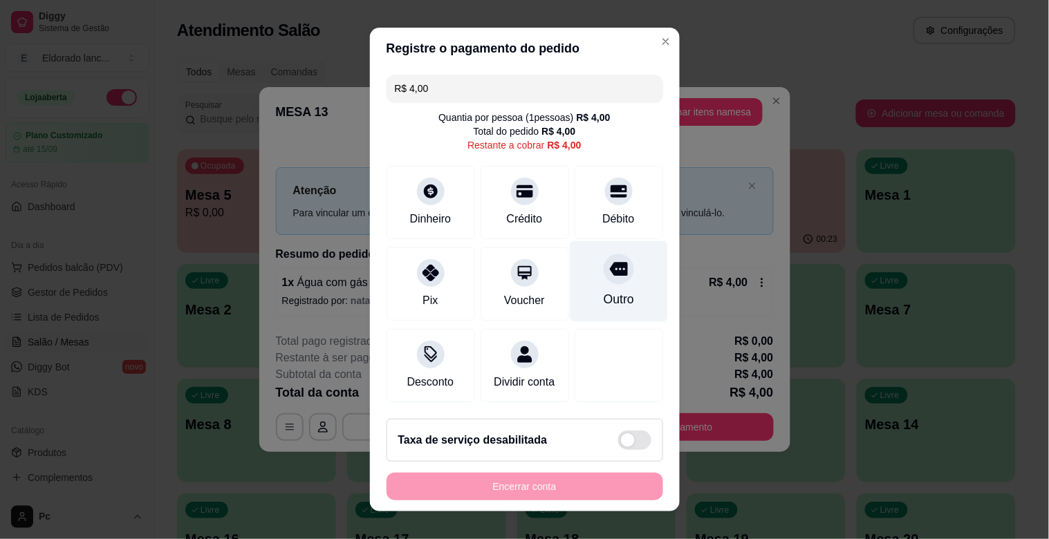
click at [598, 287] on div "Outro" at bounding box center [618, 281] width 97 height 81
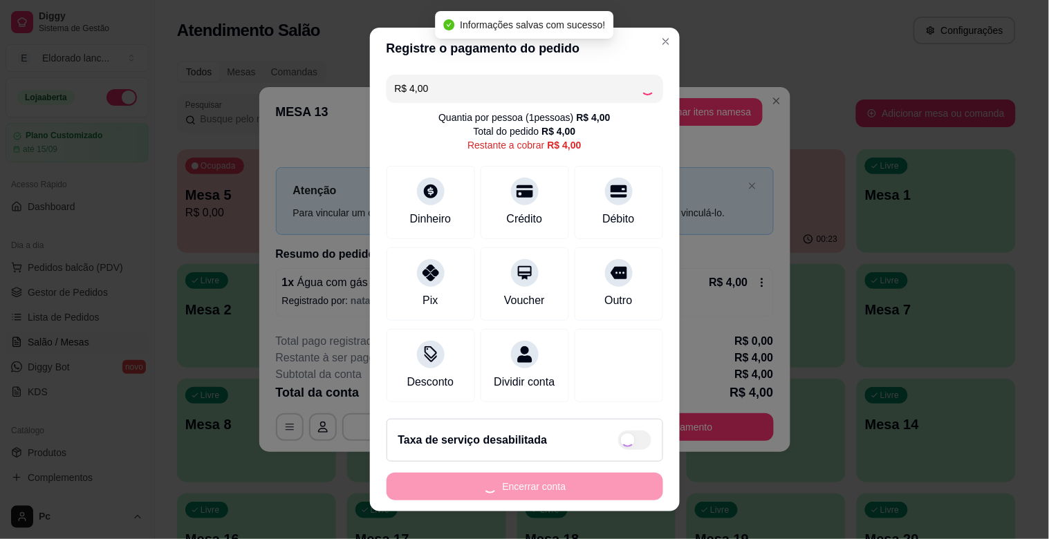
type input "R$ 0,00"
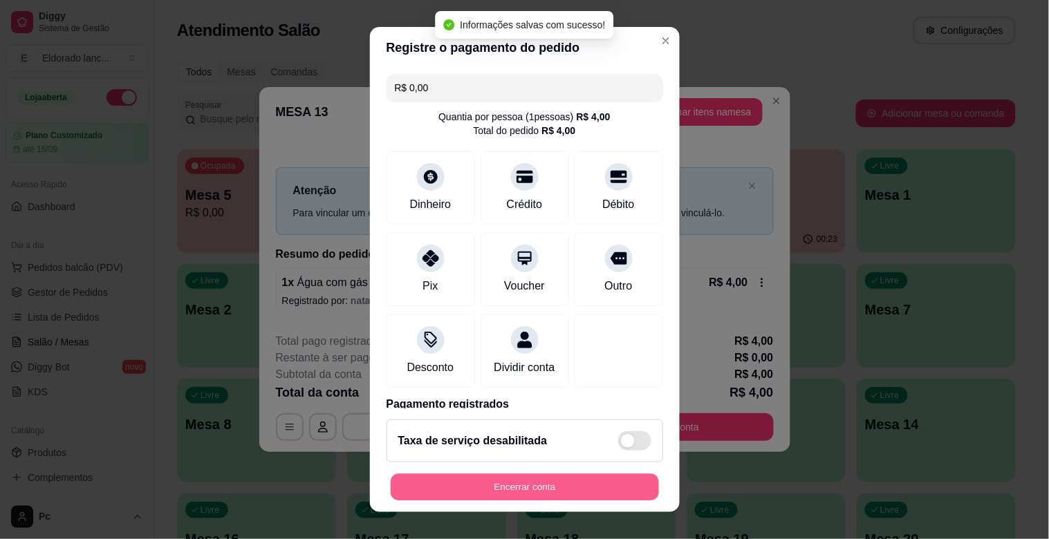
click at [541, 489] on button "Encerrar conta" at bounding box center [525, 487] width 268 height 27
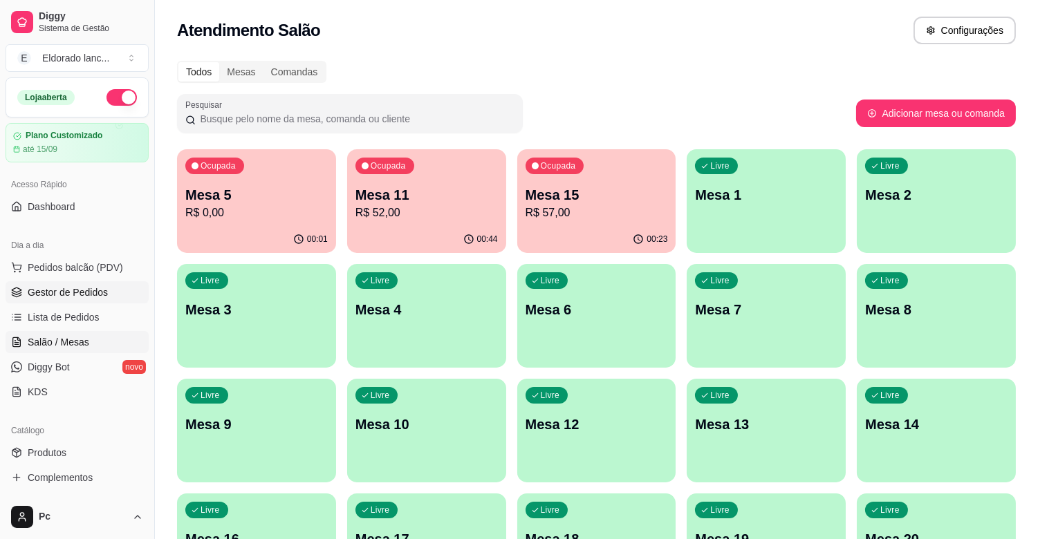
click at [105, 287] on span "Gestor de Pedidos" at bounding box center [68, 293] width 80 height 14
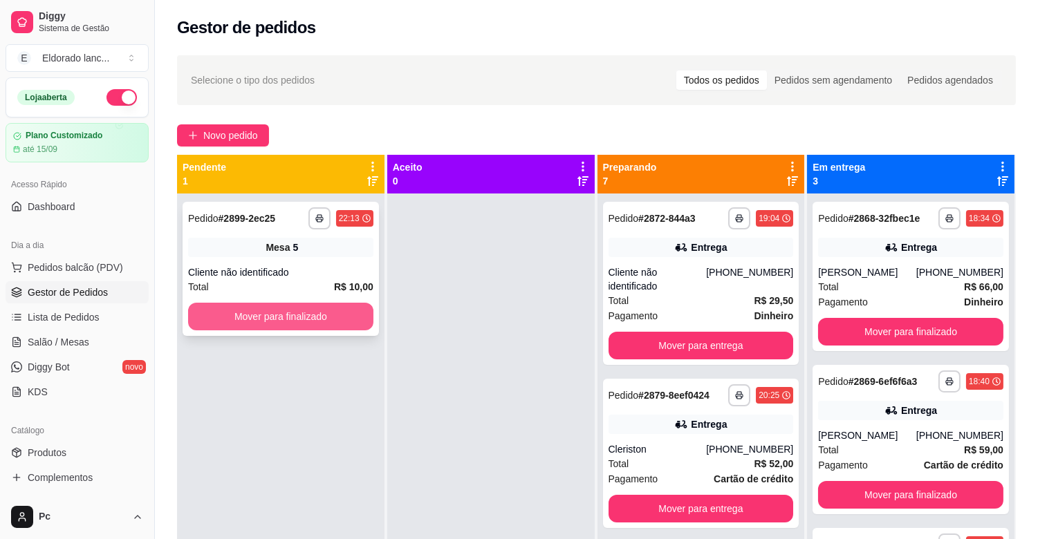
click at [279, 319] on button "Mover para finalizado" at bounding box center [280, 317] width 185 height 28
click at [280, 318] on button "Mover para finalizado" at bounding box center [281, 317] width 180 height 27
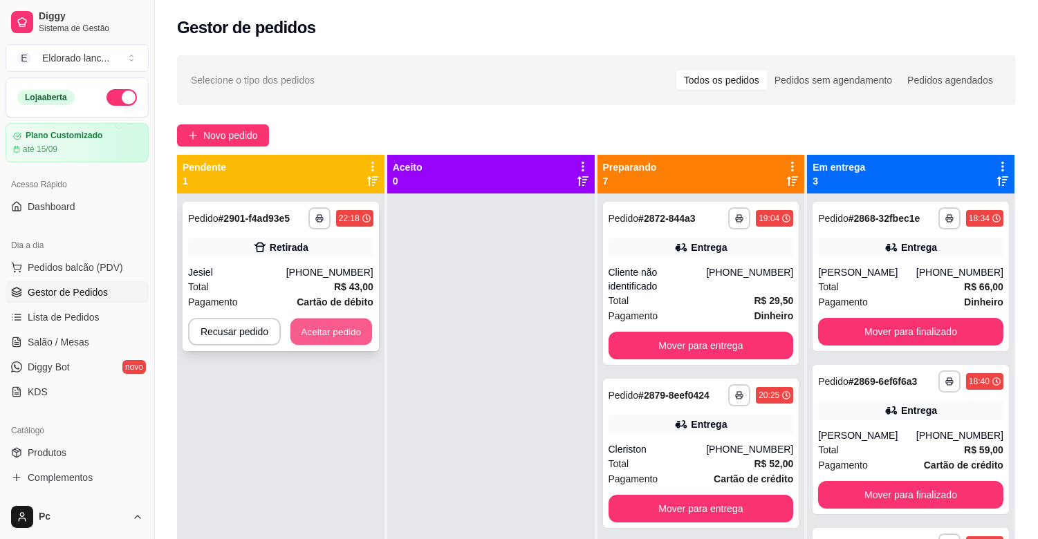
click at [292, 326] on button "Aceitar pedido" at bounding box center [331, 332] width 82 height 27
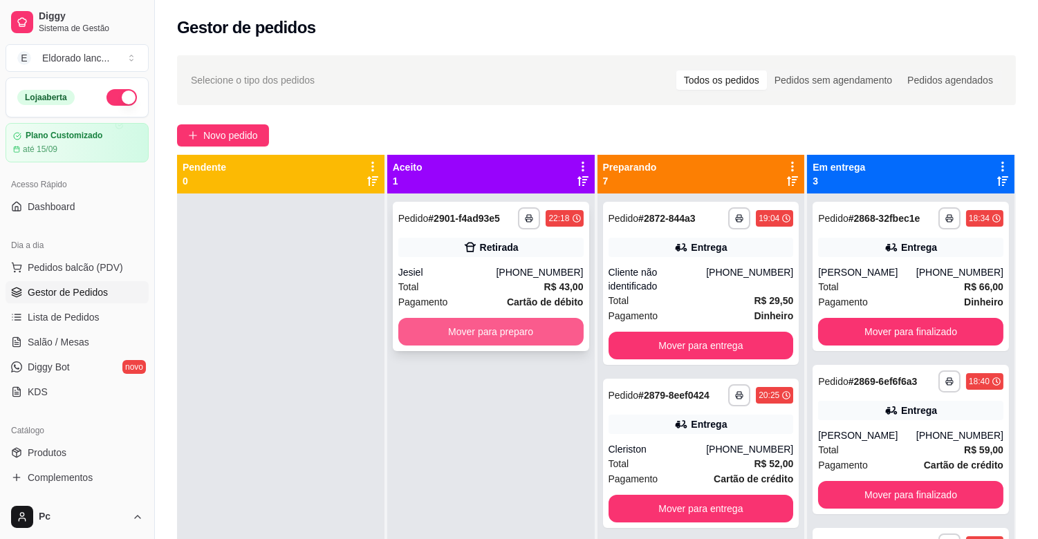
click at [398, 335] on div "Mover para preparo" at bounding box center [490, 332] width 185 height 28
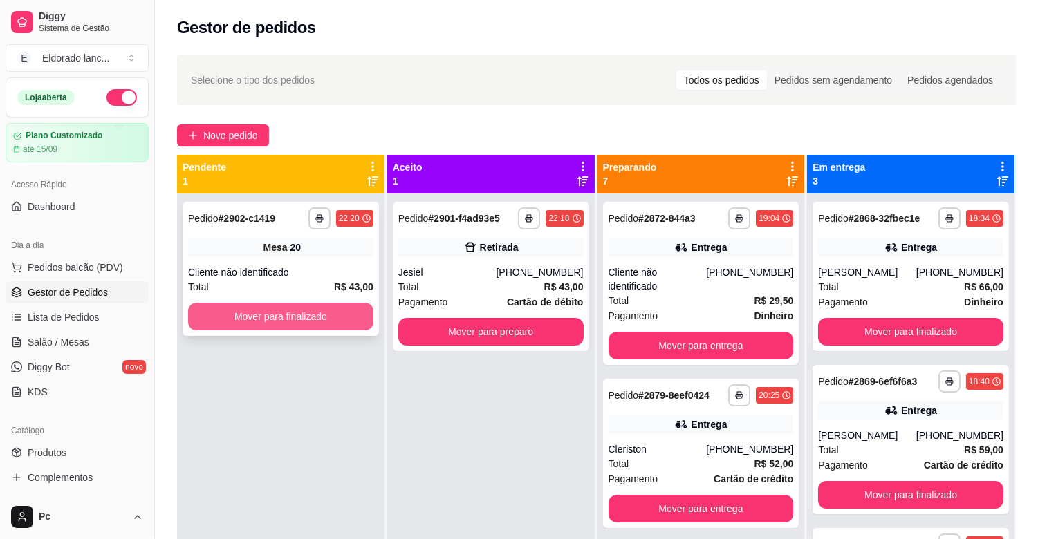
click at [281, 314] on button "Mover para finalizado" at bounding box center [280, 317] width 185 height 28
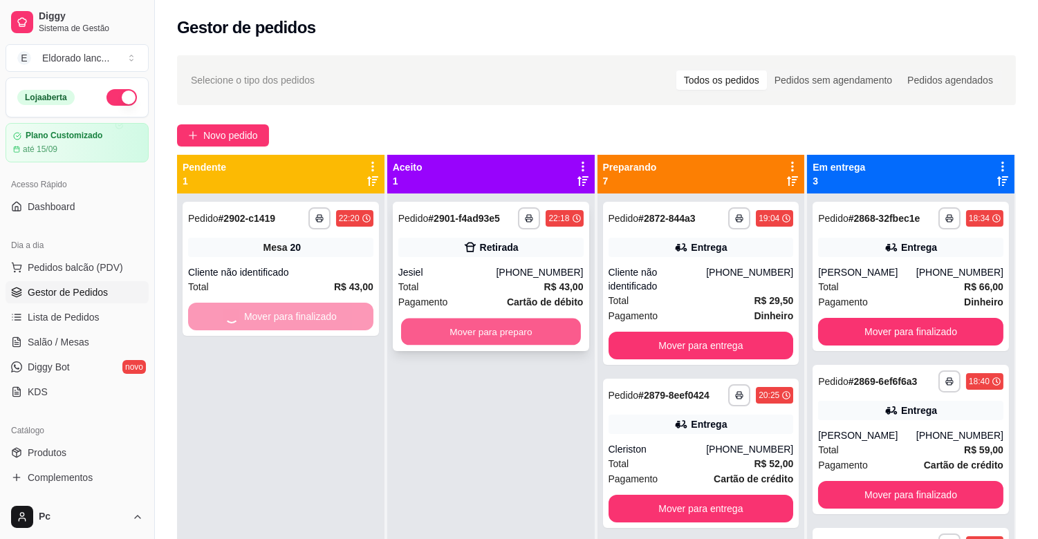
click at [474, 329] on button "Mover para preparo" at bounding box center [491, 332] width 180 height 27
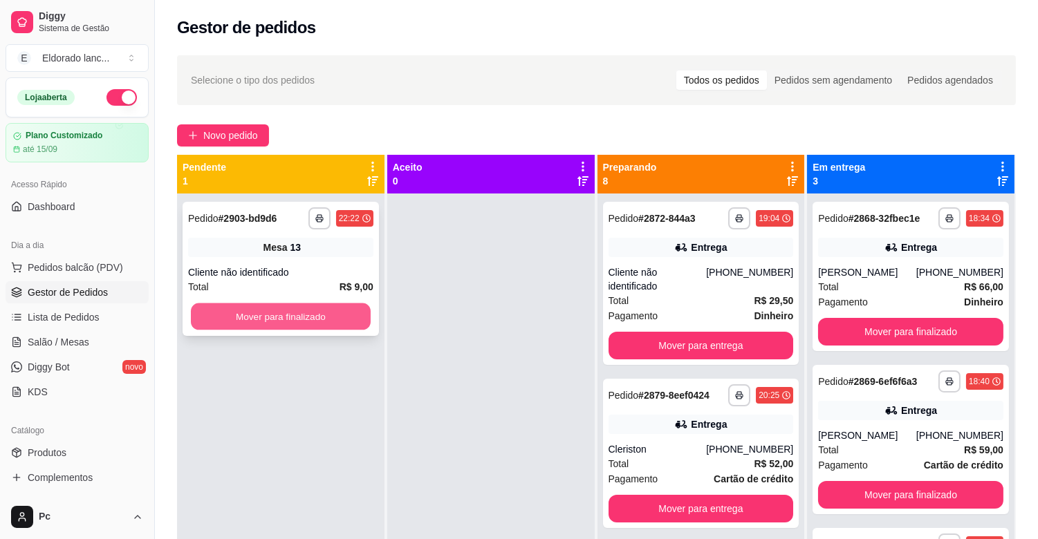
click at [319, 320] on button "Mover para finalizado" at bounding box center [281, 317] width 180 height 27
click at [279, 321] on button "Mover para finalizado" at bounding box center [280, 317] width 185 height 28
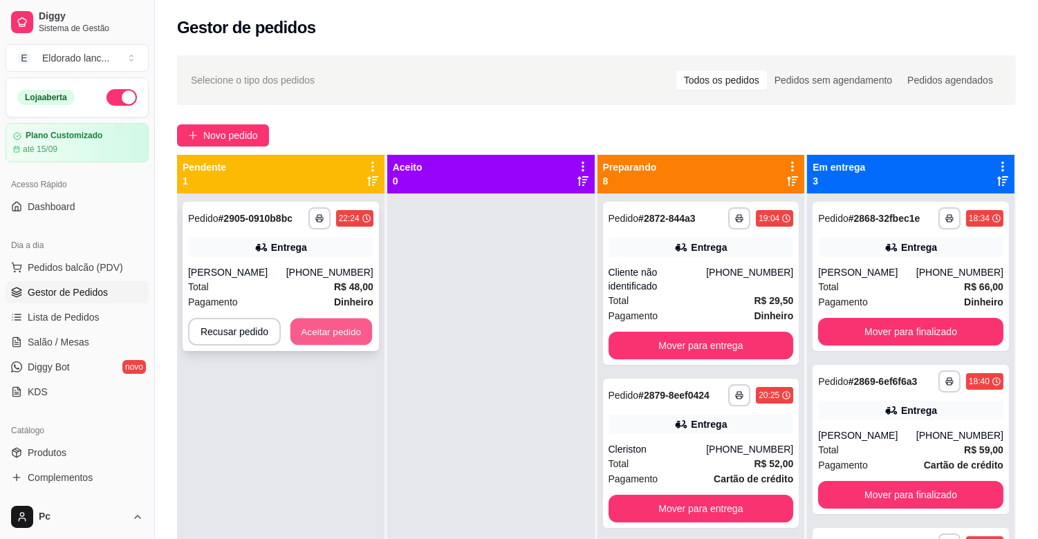
click at [326, 344] on button "Aceitar pedido" at bounding box center [331, 332] width 82 height 27
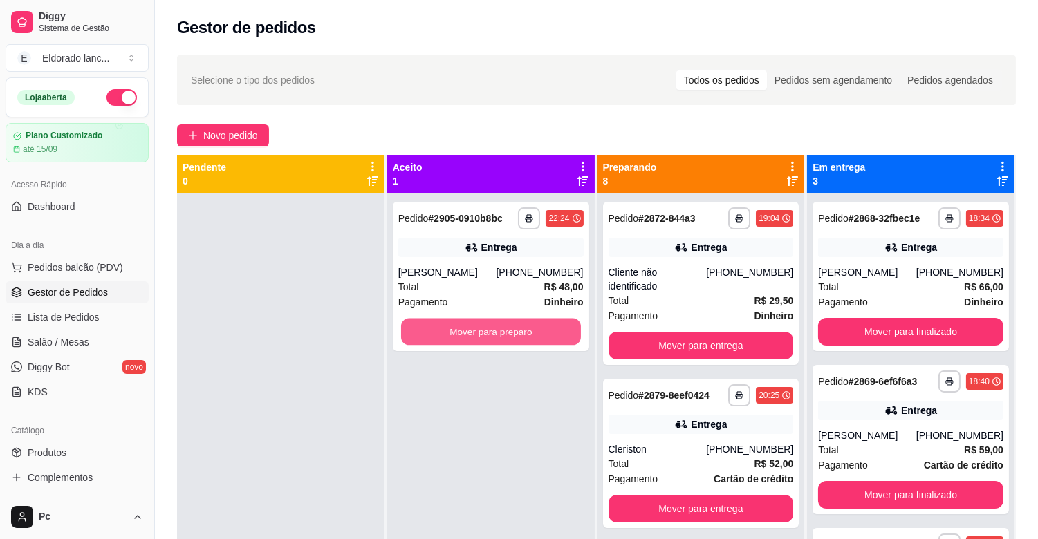
click at [468, 330] on button "Mover para preparo" at bounding box center [491, 332] width 180 height 27
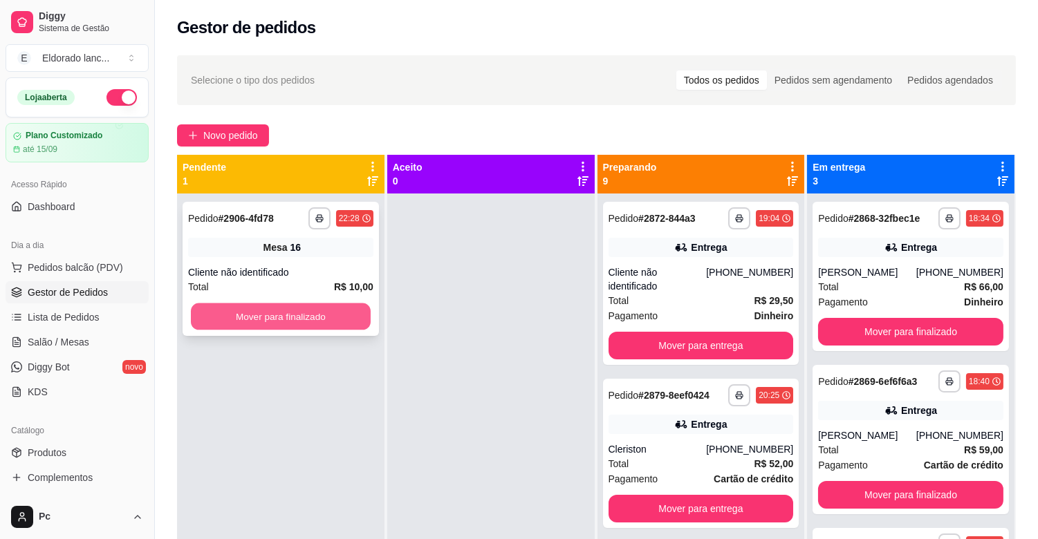
click at [286, 310] on button "Mover para finalizado" at bounding box center [281, 317] width 180 height 27
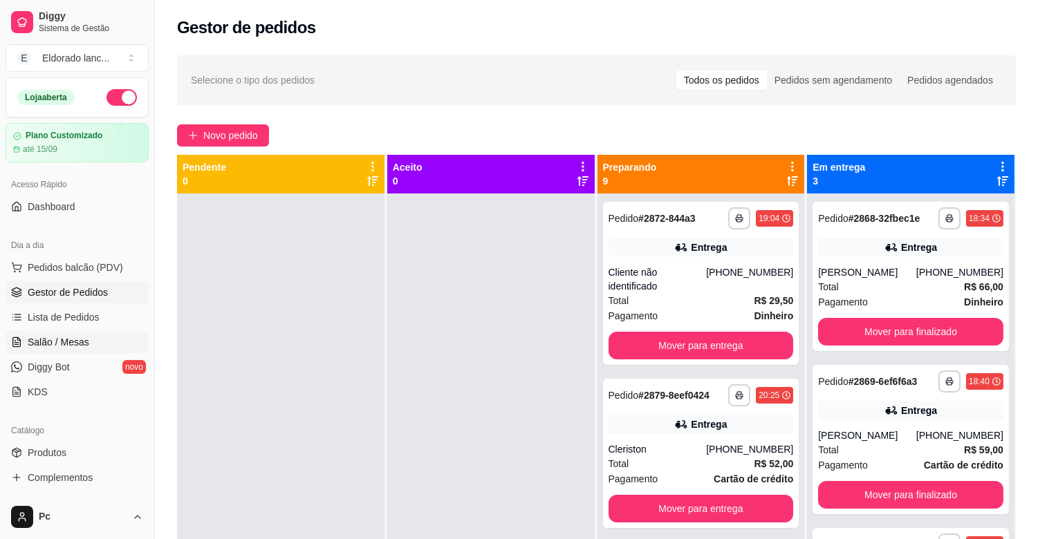
click at [97, 339] on link "Salão / Mesas" at bounding box center [77, 342] width 143 height 22
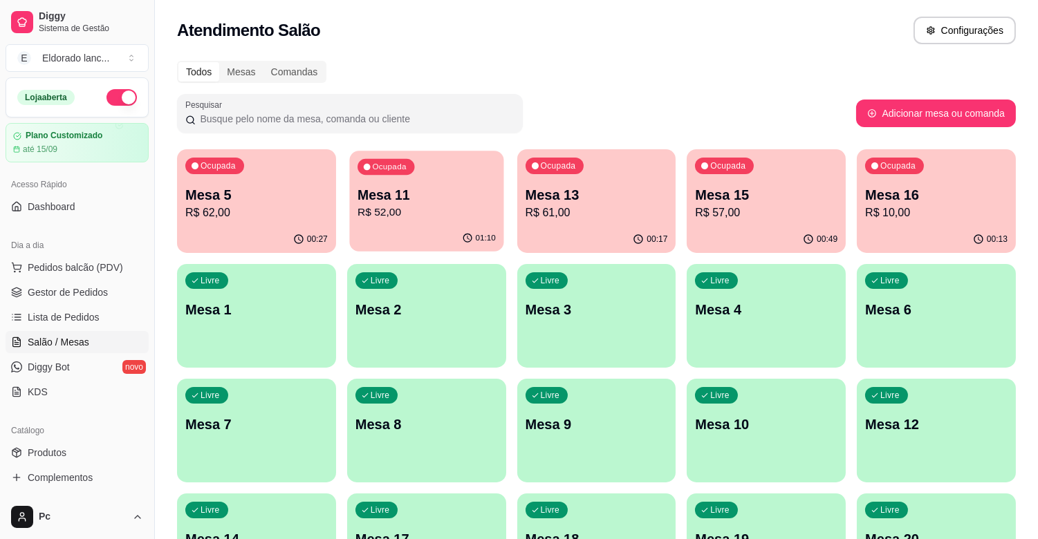
click at [363, 229] on div "01:10" at bounding box center [426, 238] width 154 height 26
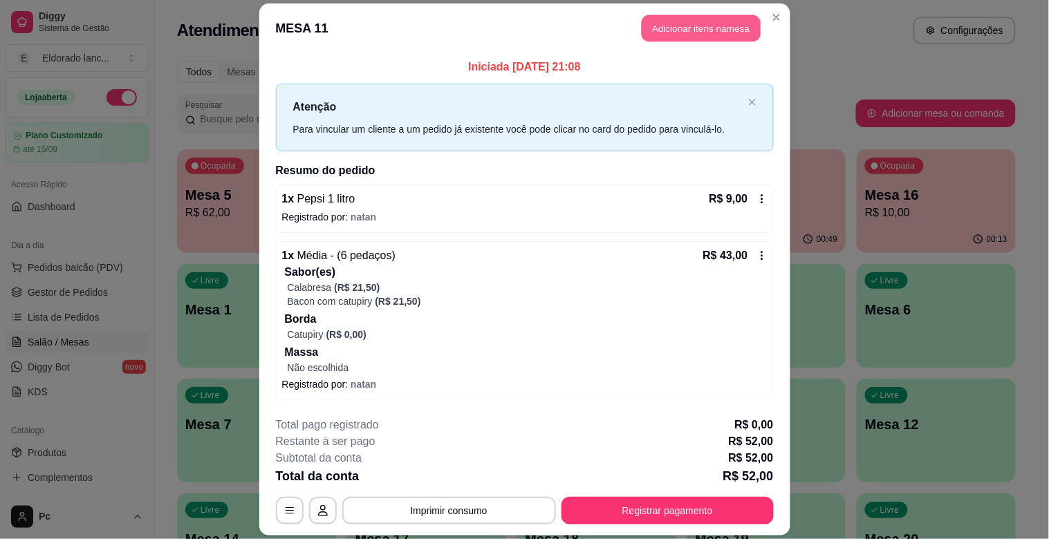
click at [702, 21] on button "Adicionar itens na mesa" at bounding box center [701, 28] width 119 height 27
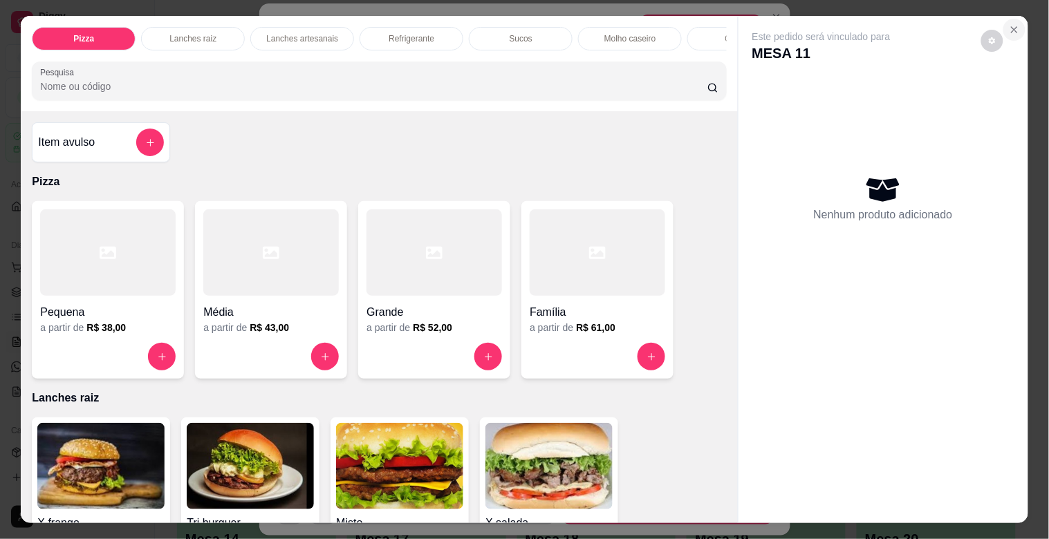
click at [1009, 24] on icon "Close" at bounding box center [1014, 29] width 11 height 11
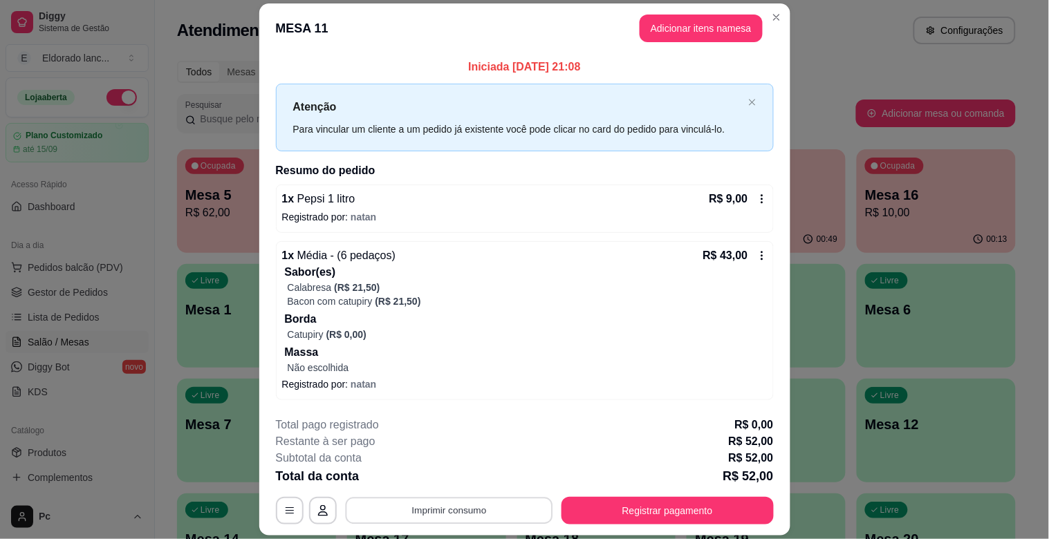
click at [539, 507] on button "Imprimir consumo" at bounding box center [448, 510] width 207 height 27
click at [439, 479] on button "IMPRESSORA" at bounding box center [448, 479] width 100 height 22
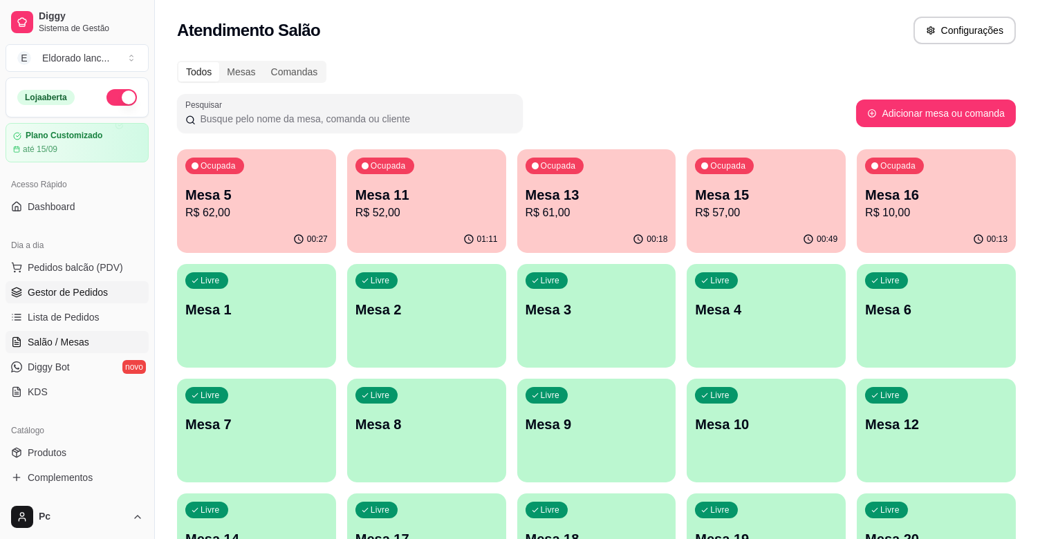
click at [104, 300] on link "Gestor de Pedidos" at bounding box center [77, 292] width 143 height 22
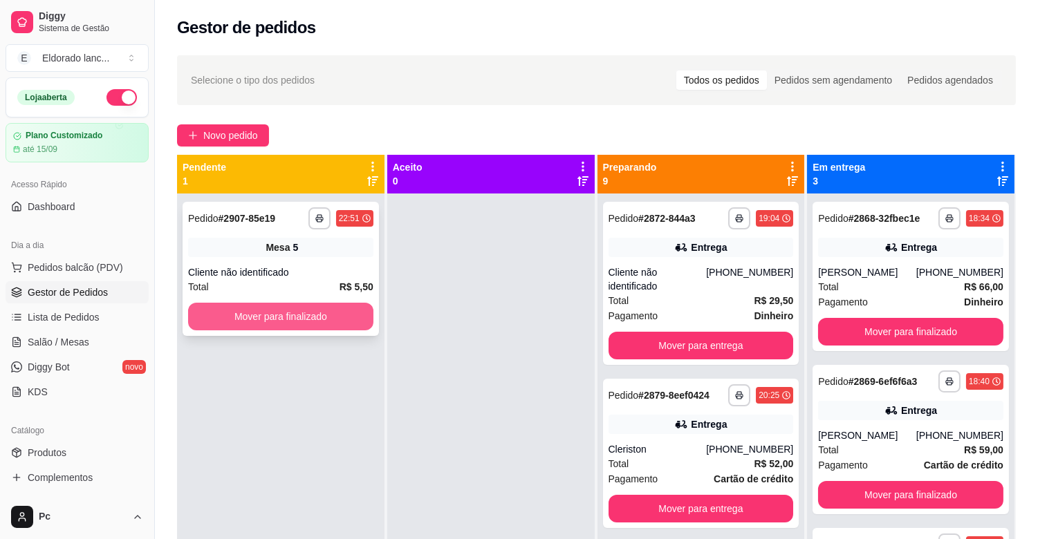
click at [326, 310] on button "Mover para finalizado" at bounding box center [280, 317] width 185 height 28
